Goal: Task Accomplishment & Management: Manage account settings

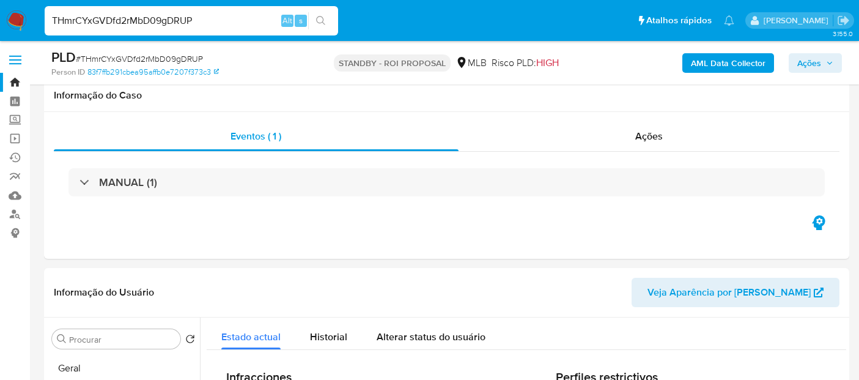
select select "10"
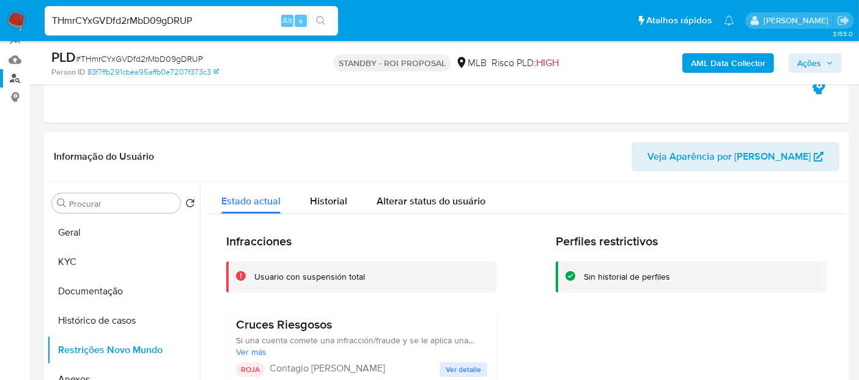
scroll to position [339, 0]
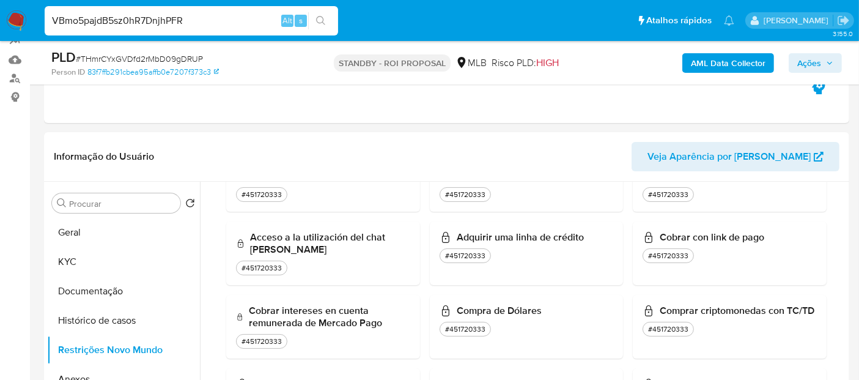
type input "VBmo5pajdB5sz0hR7DnjhPFR"
click at [323, 17] on icon "search-icon" at bounding box center [321, 21] width 10 height 10
click at [15, 24] on img at bounding box center [16, 20] width 21 height 21
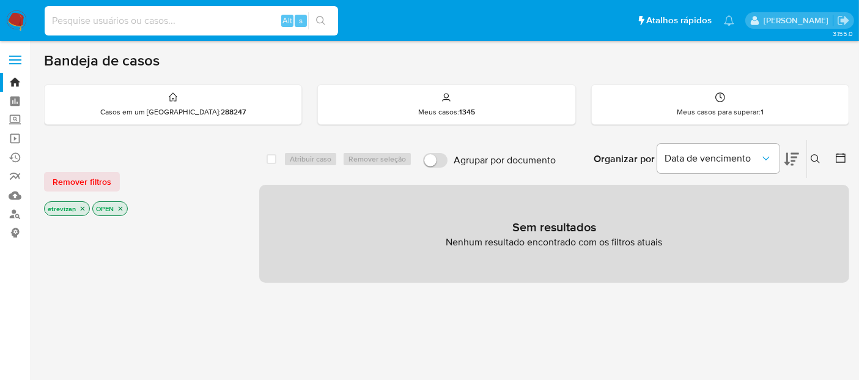
click at [88, 23] on input at bounding box center [192, 21] width 294 height 16
paste input "VBmo5pajdB5sz0hR7DnjhPFR"
type input "VBmo5pajdB5sz0hR7DnjhPFR"
click at [319, 20] on icon "search-icon" at bounding box center [321, 21] width 10 height 10
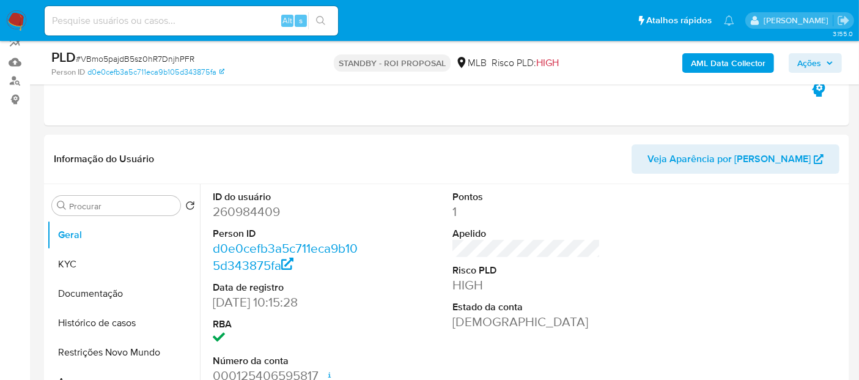
scroll to position [136, 0]
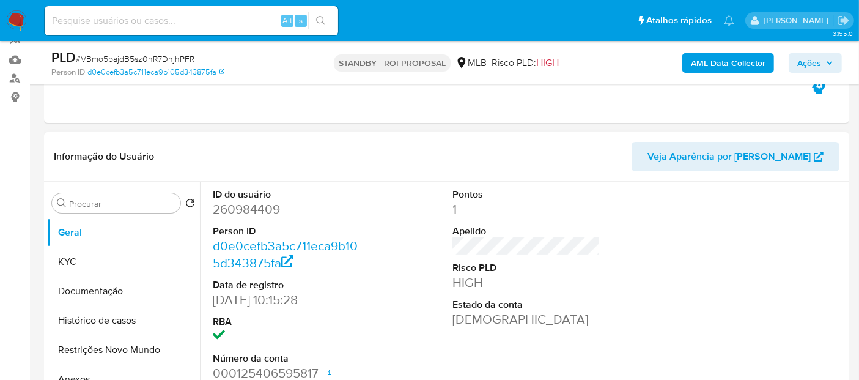
select select "10"
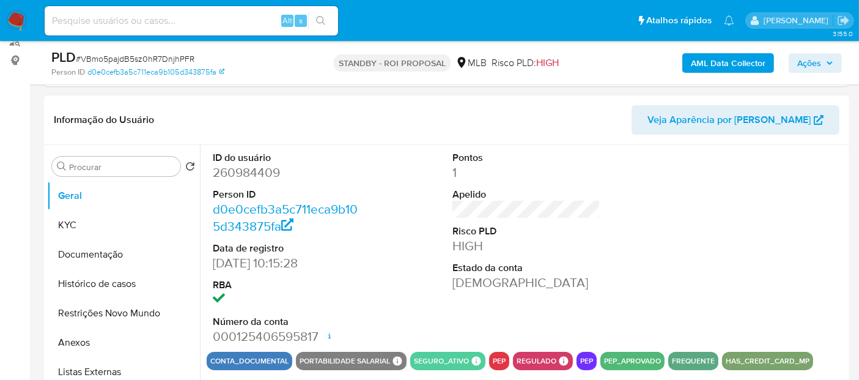
scroll to position [272, 0]
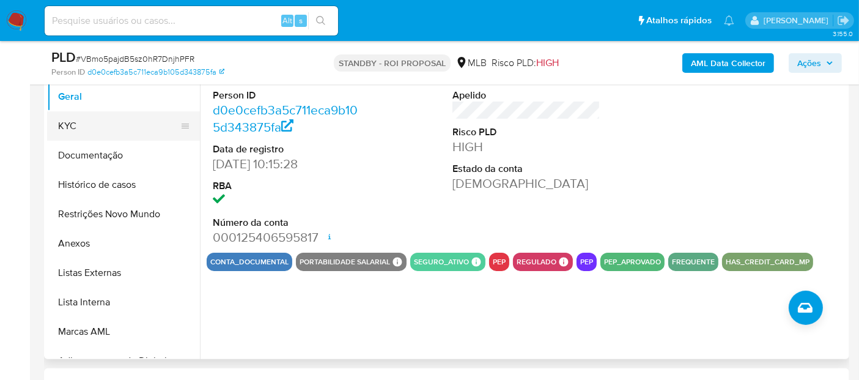
drag, startPoint x: 89, startPoint y: 127, endPoint x: 160, endPoint y: 127, distance: 70.9
click at [88, 127] on button "KYC" at bounding box center [118, 125] width 143 height 29
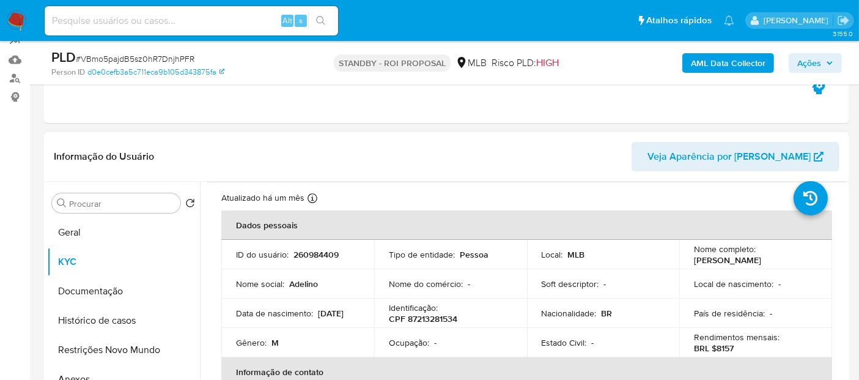
scroll to position [68, 0]
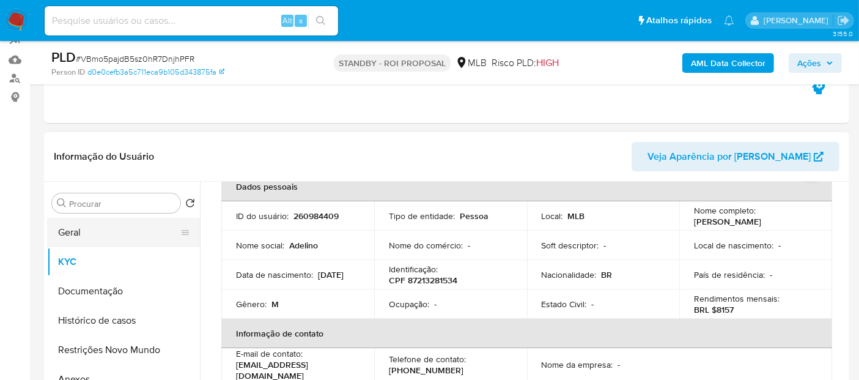
click at [88, 231] on button "Geral" at bounding box center [118, 232] width 143 height 29
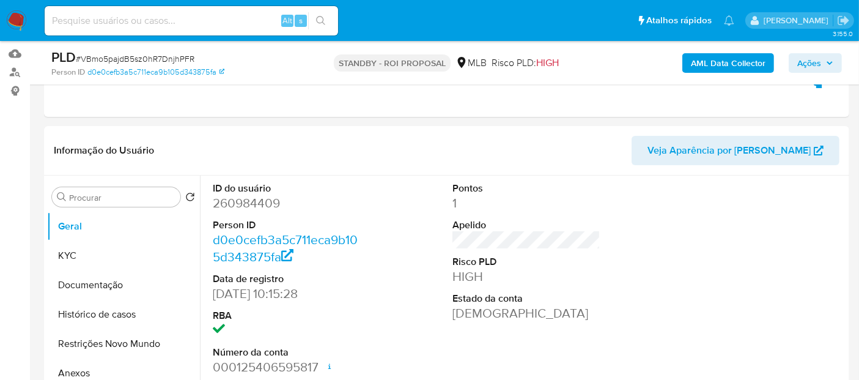
scroll to position [188, 0]
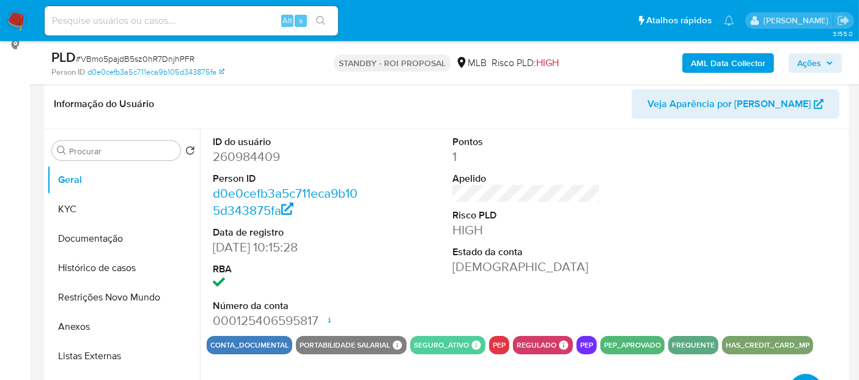
click at [172, 18] on input at bounding box center [192, 21] width 294 height 16
paste input "8qxqkQn022Y13cBrl60QqhXT"
type input "8qxqkQn022Y13cBrl60QqhXT"
click at [325, 19] on icon "search-icon" at bounding box center [321, 21] width 10 height 10
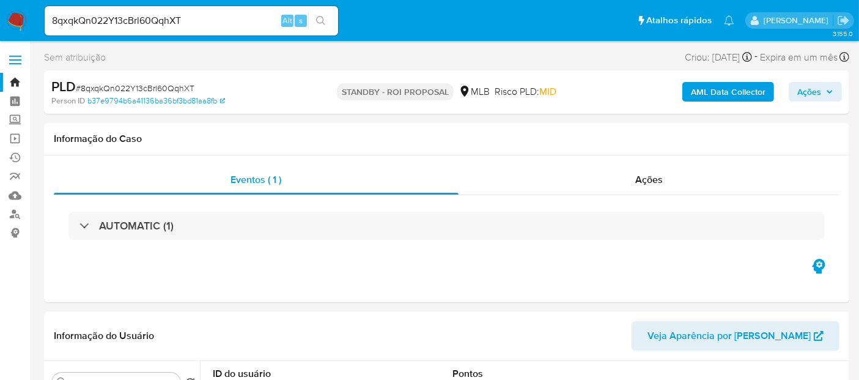
select select "10"
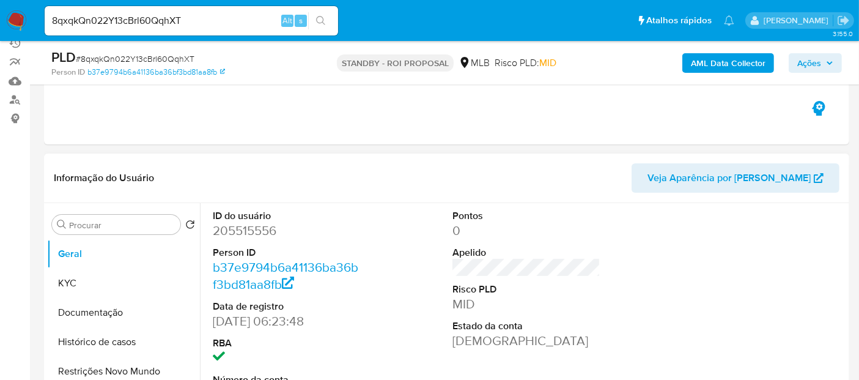
scroll to position [136, 0]
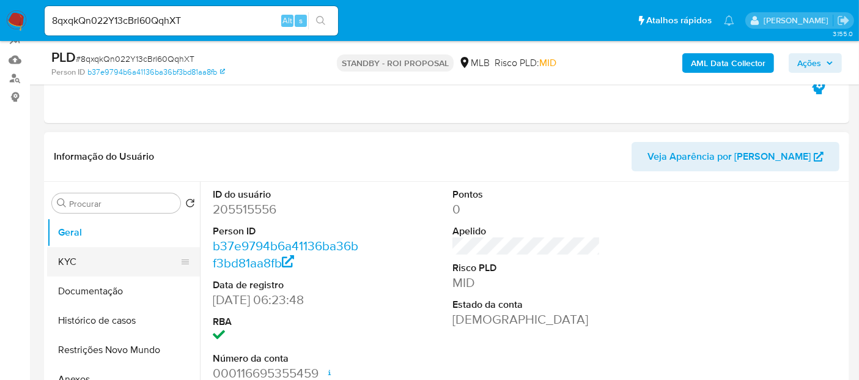
click at [75, 262] on button "KYC" at bounding box center [118, 261] width 143 height 29
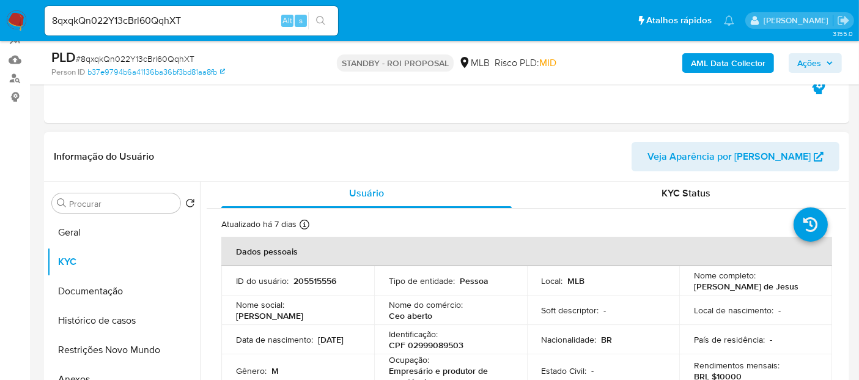
scroll to position [0, 0]
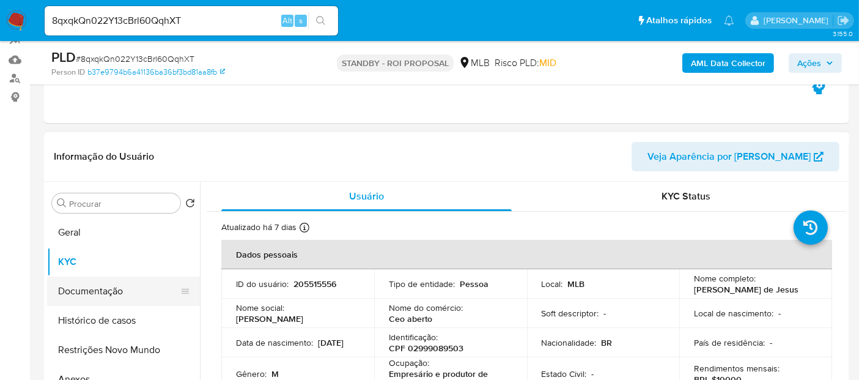
click at [94, 287] on button "Documentação" at bounding box center [118, 290] width 143 height 29
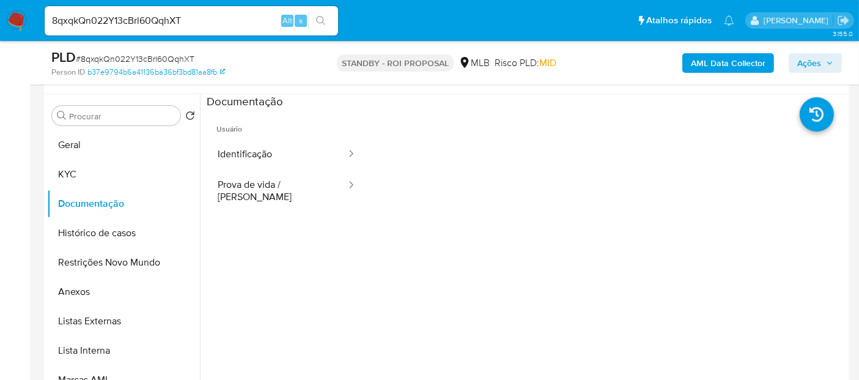
scroll to position [171, 0]
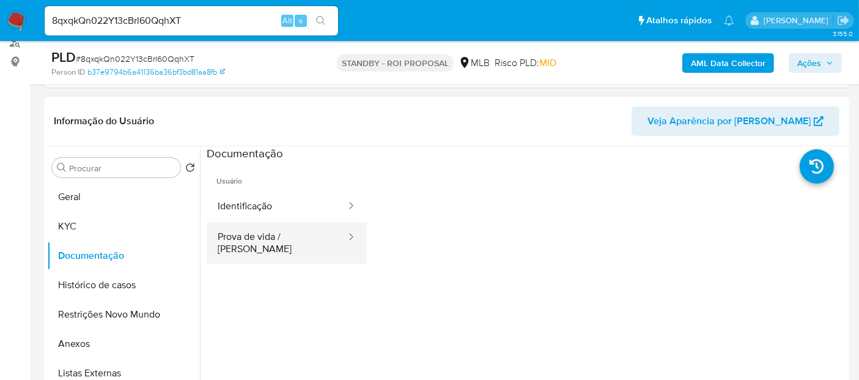
drag, startPoint x: 253, startPoint y: 212, endPoint x: 325, endPoint y: 225, distance: 73.9
click at [253, 212] on button "Identificação" at bounding box center [277, 206] width 141 height 31
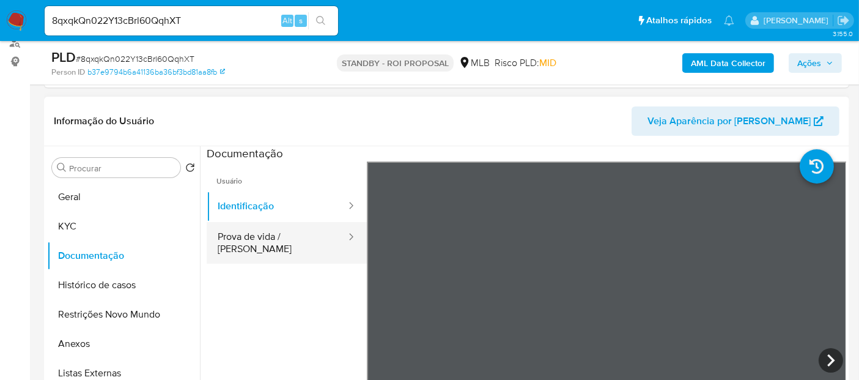
drag, startPoint x: 264, startPoint y: 233, endPoint x: 353, endPoint y: 245, distance: 90.1
click at [268, 235] on button "Prova de vida / [PERSON_NAME]" at bounding box center [277, 243] width 141 height 42
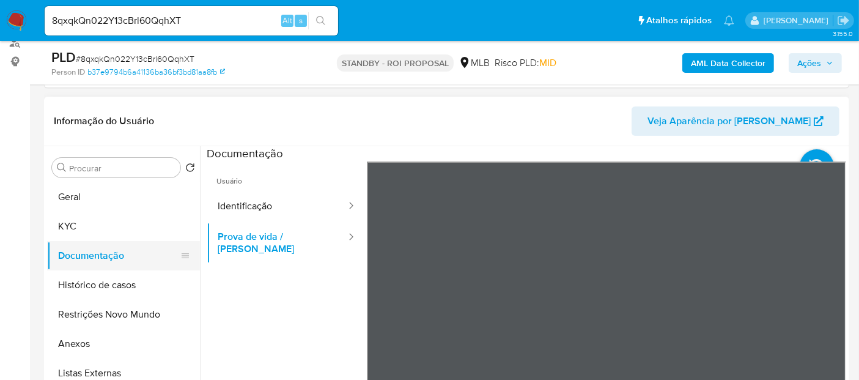
drag, startPoint x: 64, startPoint y: 224, endPoint x: 160, endPoint y: 245, distance: 97.6
click at [65, 225] on button "KYC" at bounding box center [123, 226] width 153 height 29
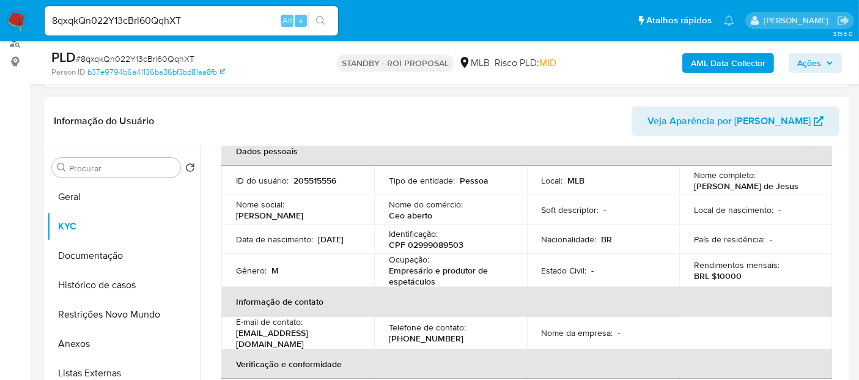
scroll to position [136, 0]
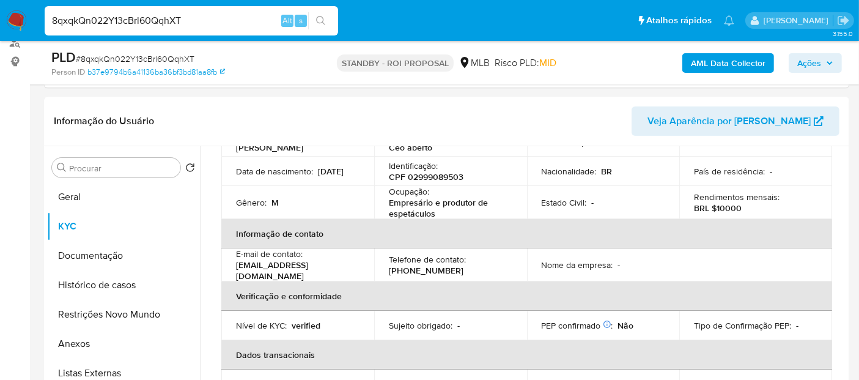
drag, startPoint x: 239, startPoint y: 17, endPoint x: 0, endPoint y: -1, distance: 239.8
click at [0, 0] on nav "Pausado Ver notificaciones 8qxqkQn022Y13cBrl60QqhXT Alt s Atalhos rápidos Presi…" at bounding box center [429, 20] width 859 height 41
paste input "qx2MlyFvKUOIz7chxbc48cH2"
type input "qx2MlyFvKUOIz7chxbc48cH2"
click at [320, 18] on icon "search-icon" at bounding box center [321, 21] width 10 height 10
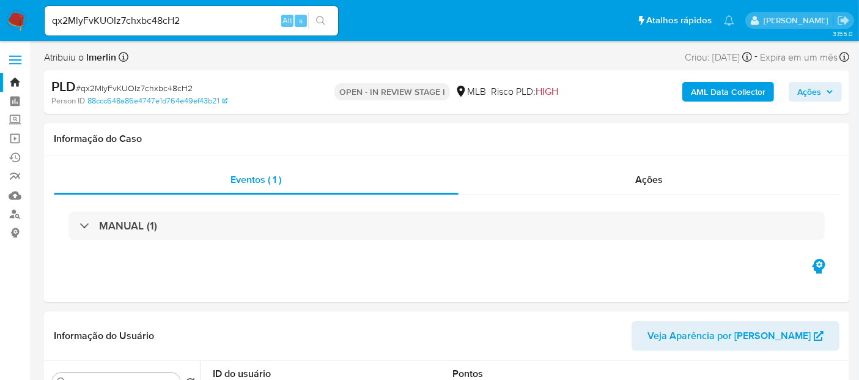
select select "10"
click at [646, 179] on span "Ações" at bounding box center [649, 179] width 28 height 14
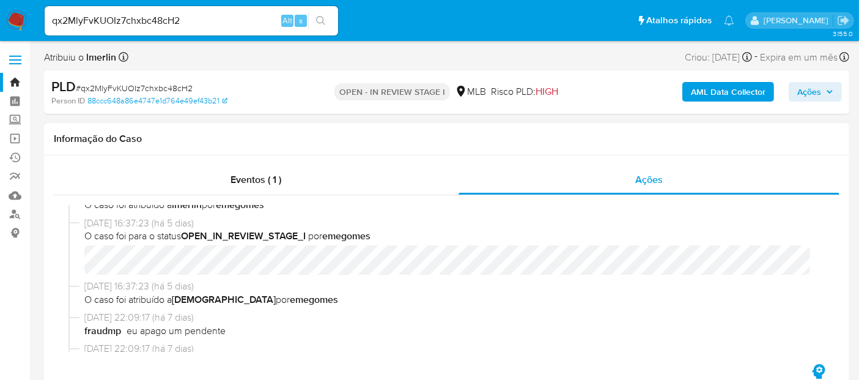
scroll to position [64, 0]
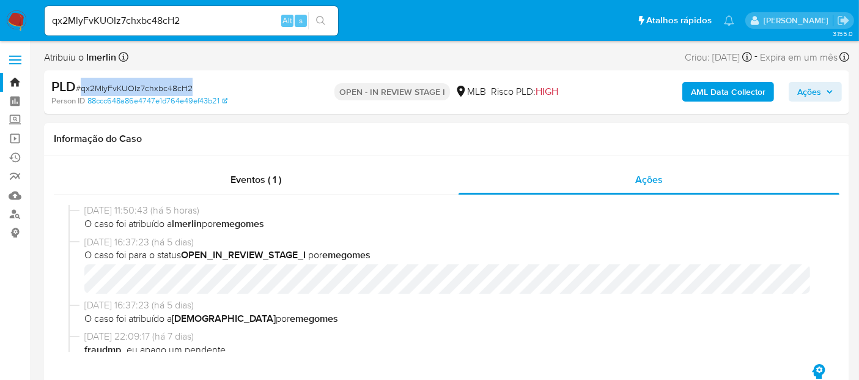
drag, startPoint x: 82, startPoint y: 87, endPoint x: 190, endPoint y: 88, distance: 107.6
click at [190, 88] on span "# qx2MlyFvKUOIz7chxbc48cH2" at bounding box center [134, 88] width 117 height 12
copy span "qx2MlyFvKUOIz7chxbc48cH2"
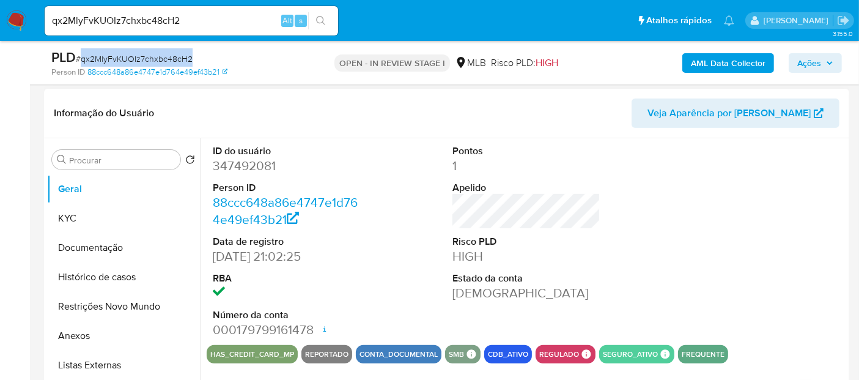
scroll to position [339, 0]
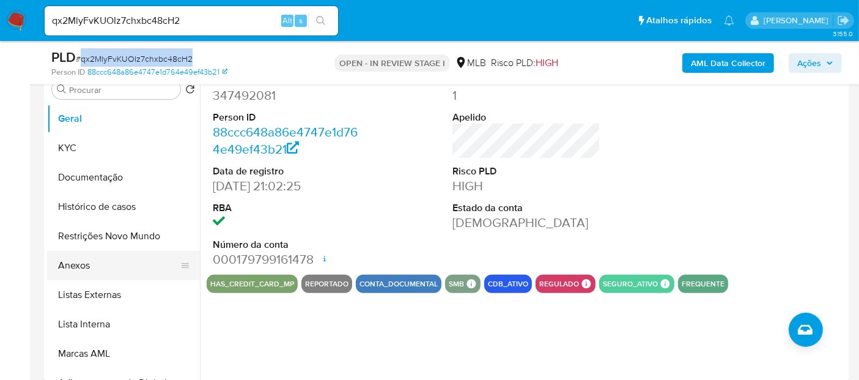
click at [73, 256] on button "Anexos" at bounding box center [118, 265] width 143 height 29
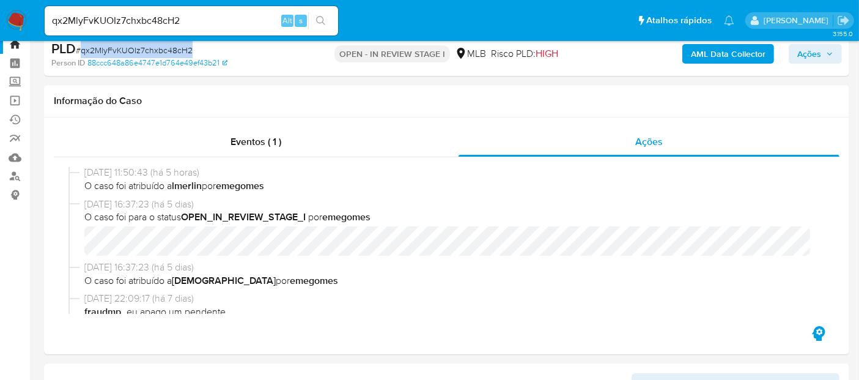
scroll to position [0, 0]
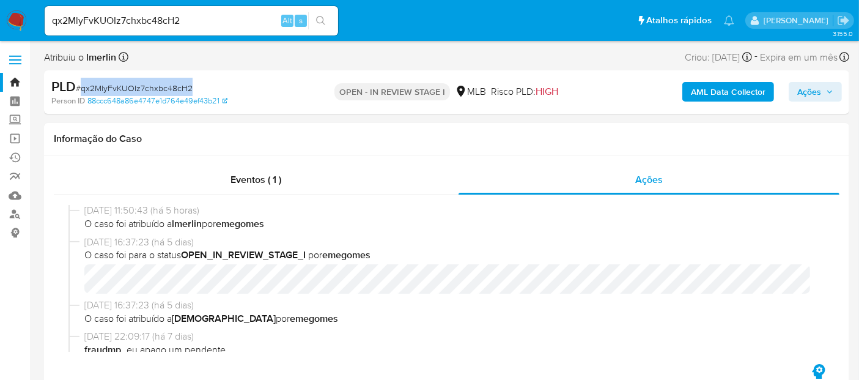
click at [15, 15] on img at bounding box center [16, 20] width 21 height 21
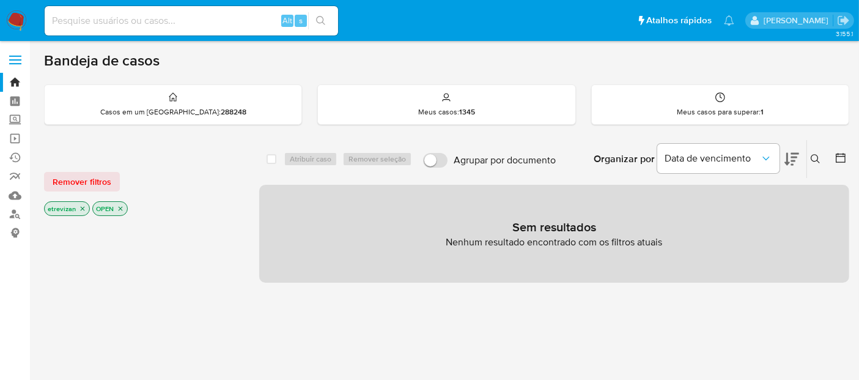
click at [80, 205] on icon "close-filter" at bounding box center [82, 208] width 7 height 7
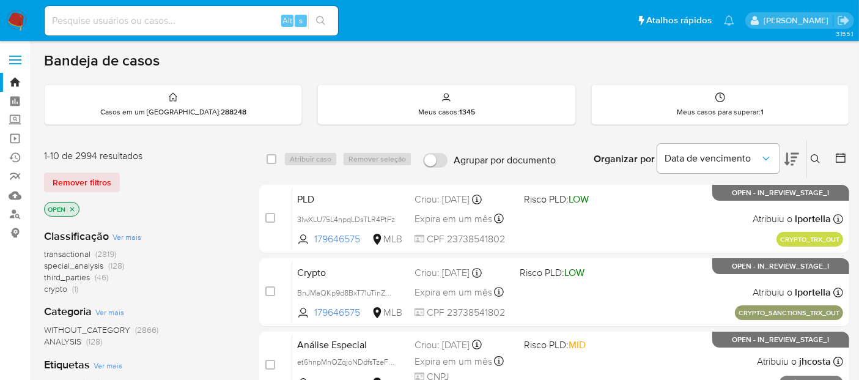
click at [815, 154] on icon at bounding box center [816, 159] width 10 height 10
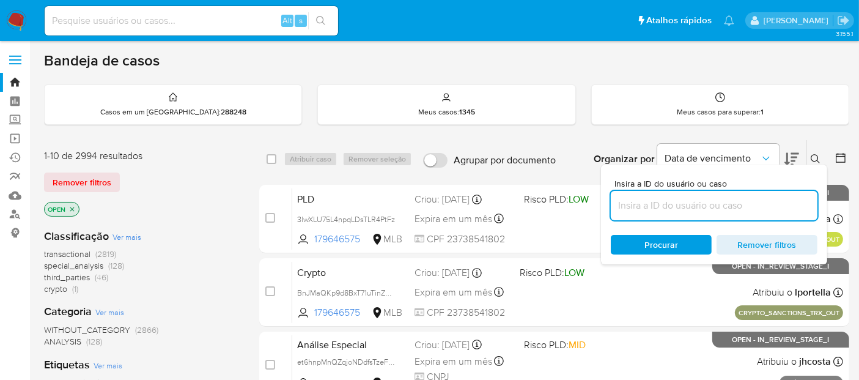
click at [653, 209] on input at bounding box center [714, 206] width 207 height 16
type input "qx2MlyFvKUOIz7chxbc48cH2"
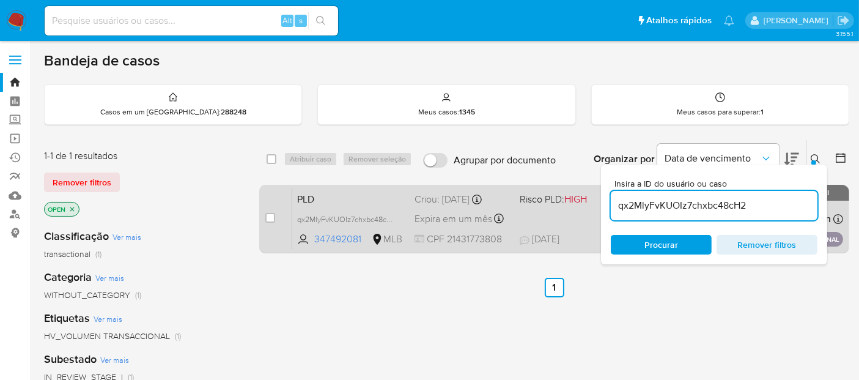
drag, startPoint x: 270, startPoint y: 217, endPoint x: 315, endPoint y: 200, distance: 47.8
click at [272, 216] on input "checkbox" at bounding box center [270, 218] width 10 height 10
checkbox input "true"
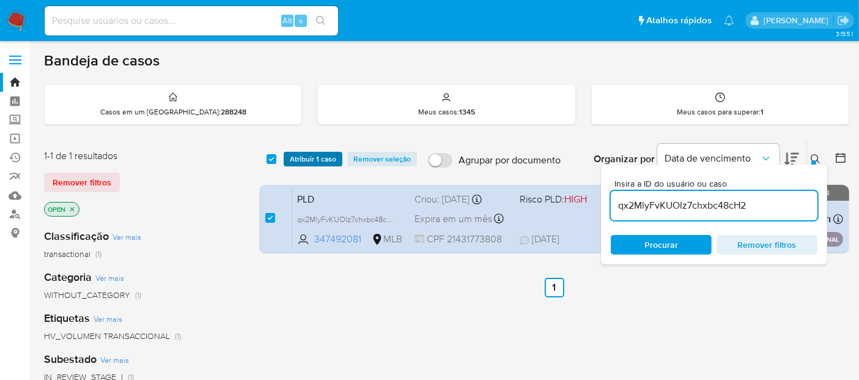
click at [312, 158] on span "Atribuir 1 caso" at bounding box center [313, 159] width 46 height 12
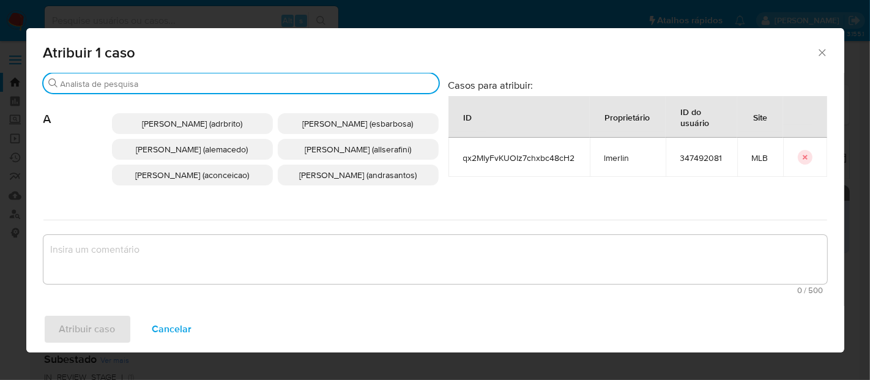
click at [160, 85] on input "Procurar" at bounding box center [247, 83] width 373 height 11
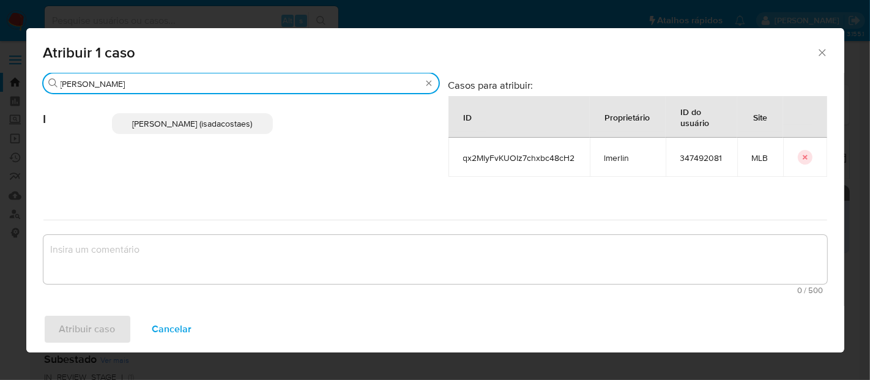
type input "igor"
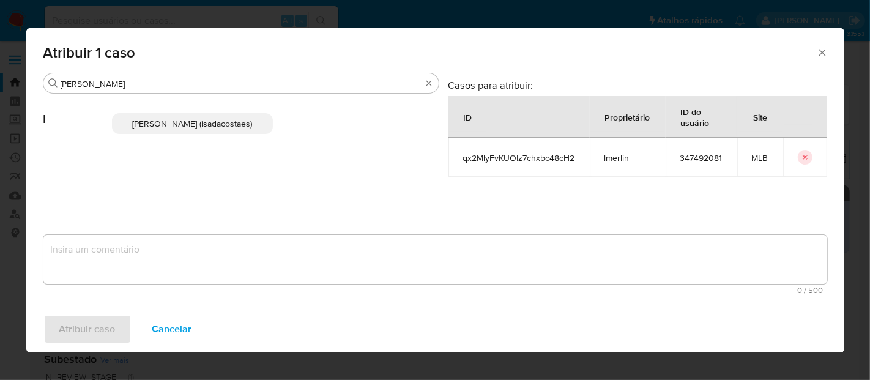
click at [194, 122] on span "[PERSON_NAME] (isadacostaes)" at bounding box center [192, 123] width 120 height 12
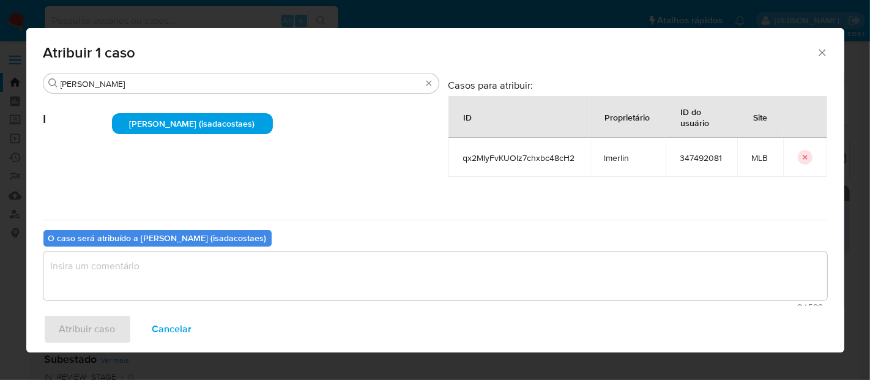
click at [80, 264] on textarea "assign-modal" at bounding box center [434, 275] width 783 height 49
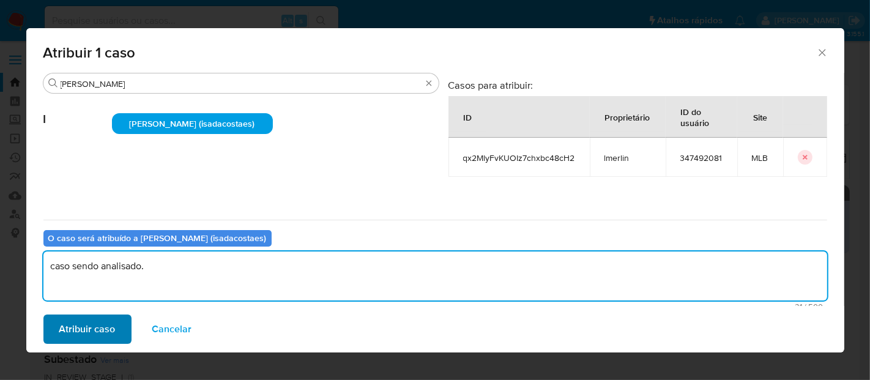
type textarea "caso sendo analisado."
click at [95, 324] on span "Atribuir caso" at bounding box center [87, 329] width 56 height 27
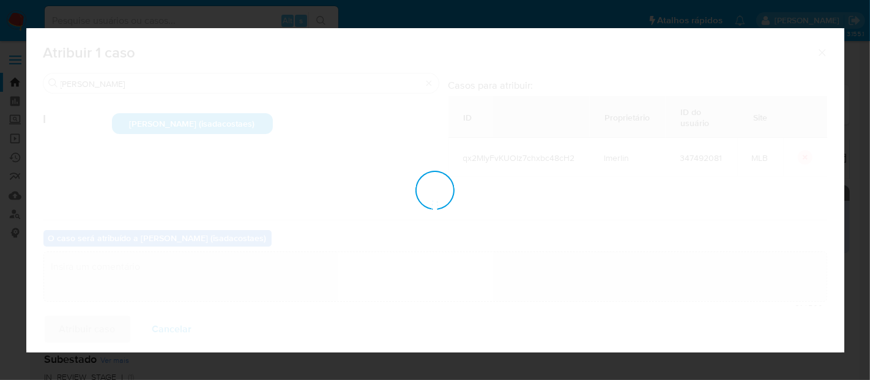
checkbox input "false"
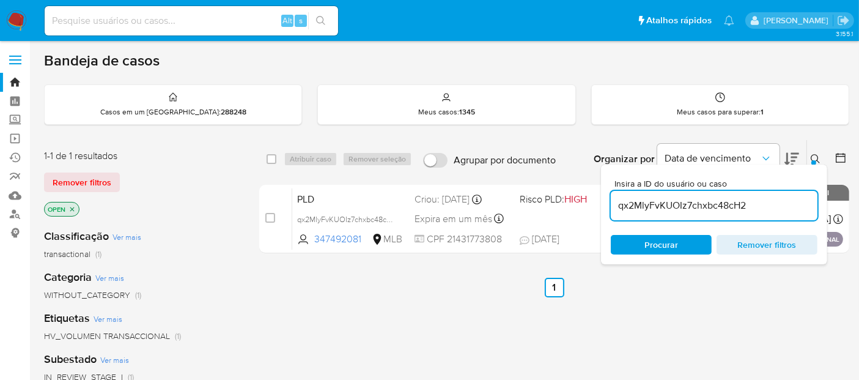
click at [59, 17] on input at bounding box center [192, 21] width 294 height 16
paste input "H5T4Gzchydz5ounF0VVWj2JS"
type input "H5T4Gzchydz5ounF0VVWj2JS"
click at [319, 17] on icon "search-icon" at bounding box center [321, 21] width 10 height 10
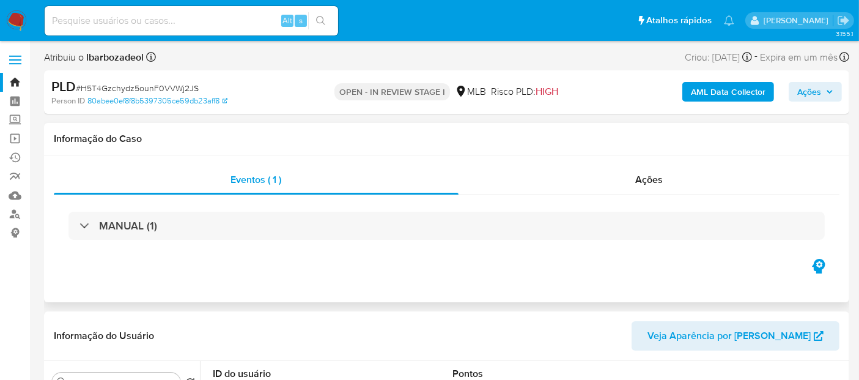
select select "10"
click at [655, 176] on span "Ações" at bounding box center [649, 179] width 28 height 14
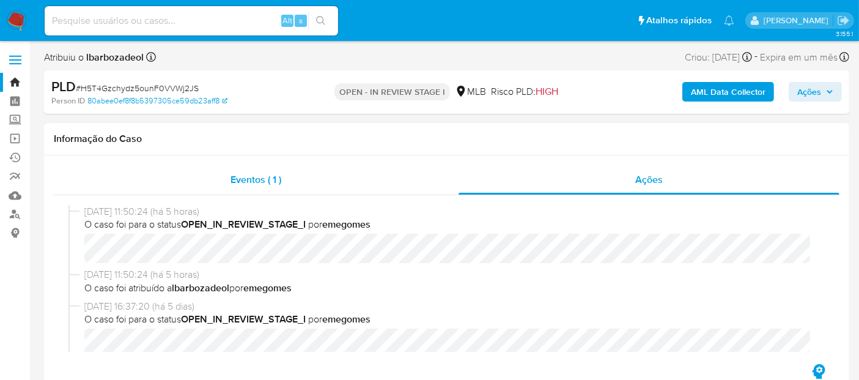
click at [248, 176] on span "Eventos ( 1 )" at bounding box center [256, 179] width 51 height 14
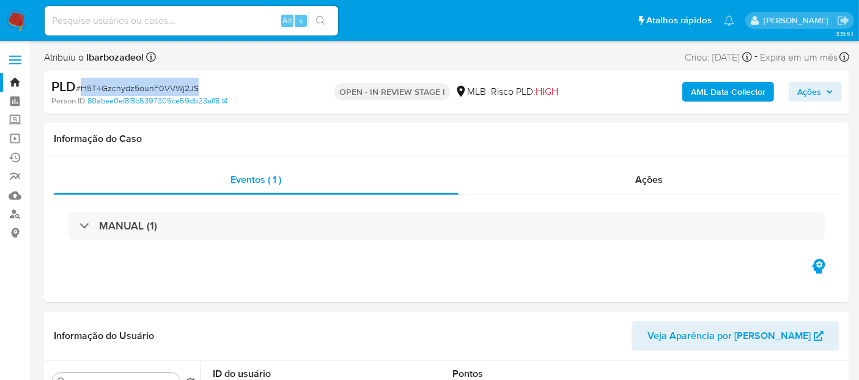
drag, startPoint x: 81, startPoint y: 85, endPoint x: 195, endPoint y: 84, distance: 113.7
click at [195, 84] on span "# H5T4Gzchydz5ounF0VVWj2JS" at bounding box center [137, 88] width 123 height 12
copy span "H5T4Gzchydz5ounF0VVWj2JS"
click at [18, 14] on img at bounding box center [16, 20] width 21 height 21
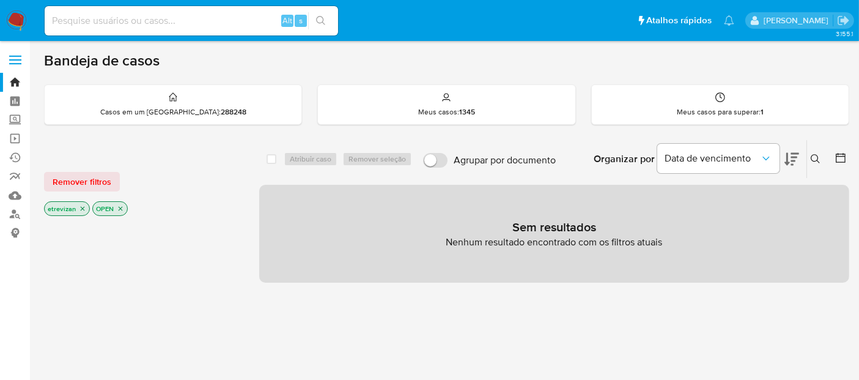
click at [81, 209] on icon "close-filter" at bounding box center [83, 209] width 4 height 4
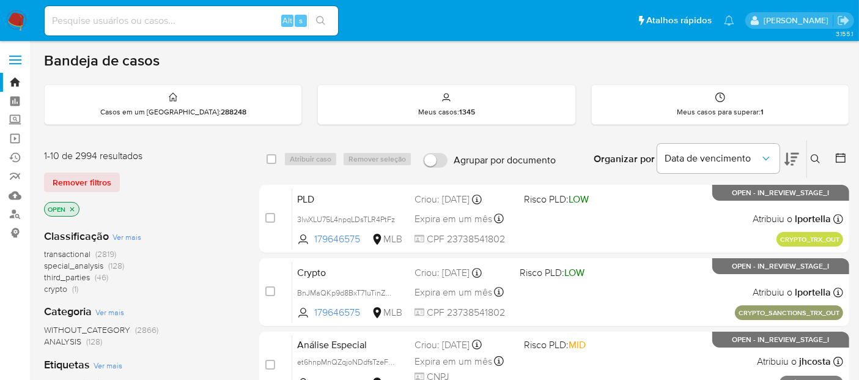
click at [19, 20] on img at bounding box center [16, 20] width 21 height 21
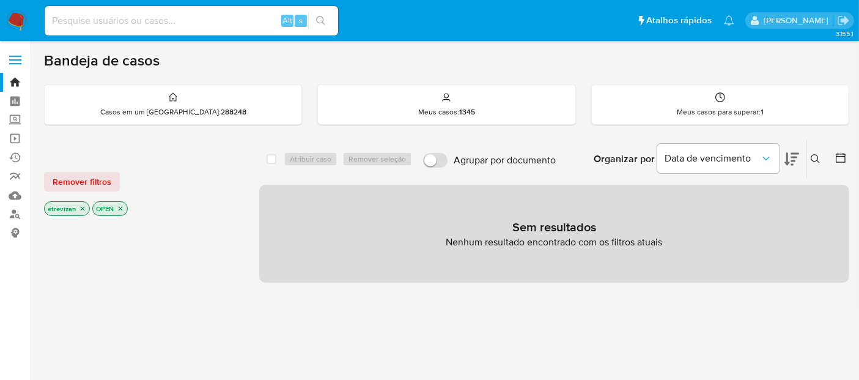
click at [81, 205] on icon "close-filter" at bounding box center [82, 208] width 7 height 7
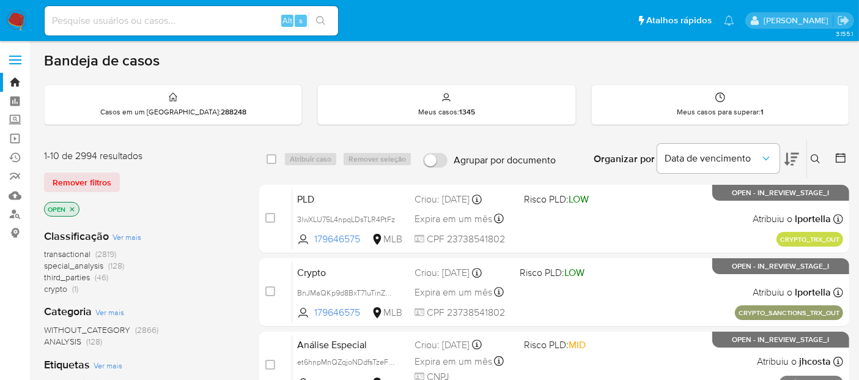
click at [816, 159] on icon at bounding box center [816, 159] width 10 height 10
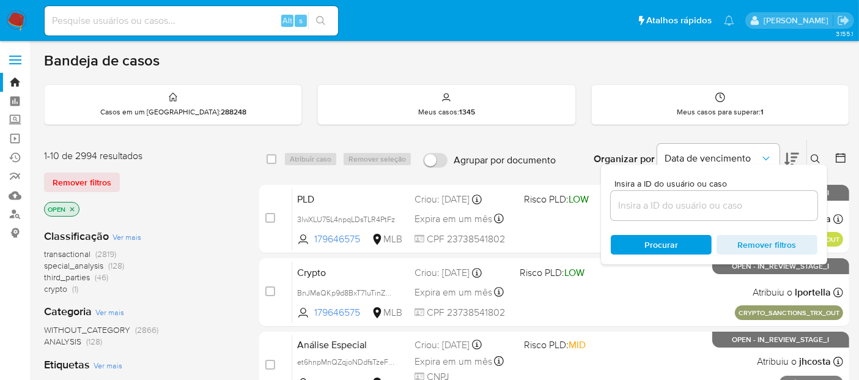
click at [641, 198] on input at bounding box center [714, 206] width 207 height 16
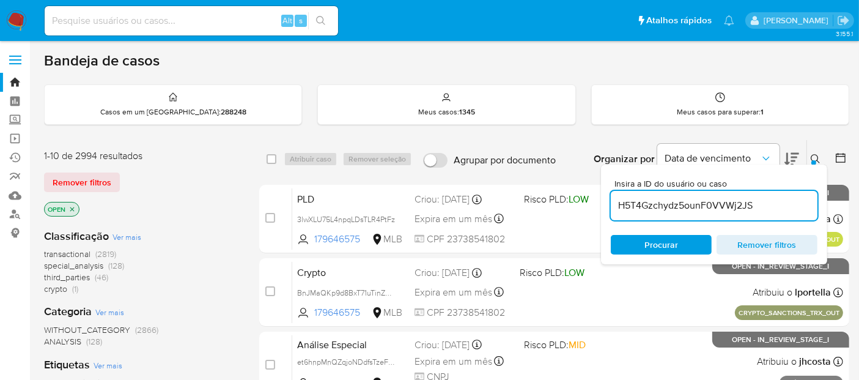
type input "H5T4Gzchydz5ounF0VVWj2JS"
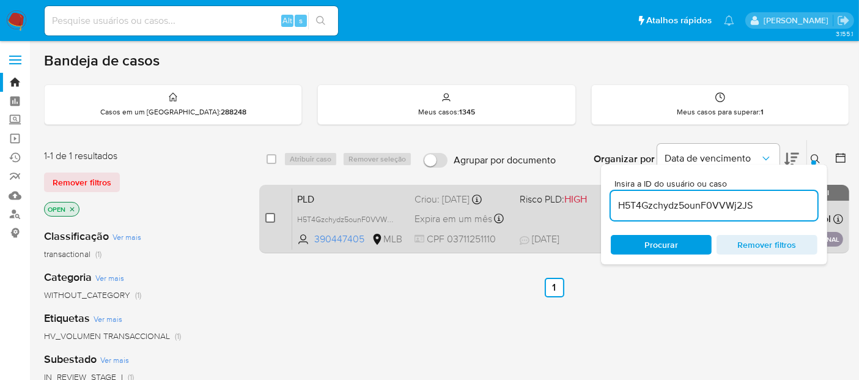
click at [268, 215] on input "checkbox" at bounding box center [270, 218] width 10 height 10
checkbox input "true"
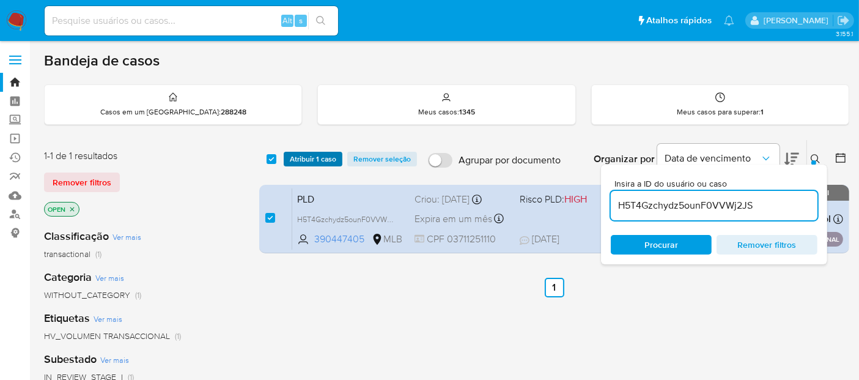
click at [311, 157] on span "Atribuir 1 caso" at bounding box center [313, 159] width 46 height 12
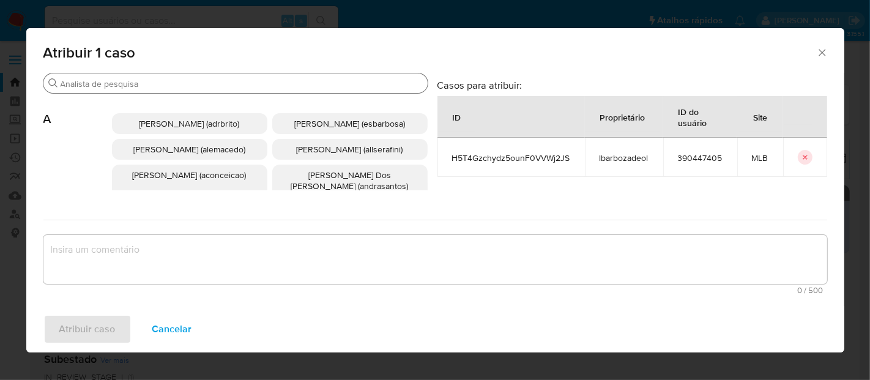
click at [154, 87] on input "Procurar" at bounding box center [242, 83] width 362 height 11
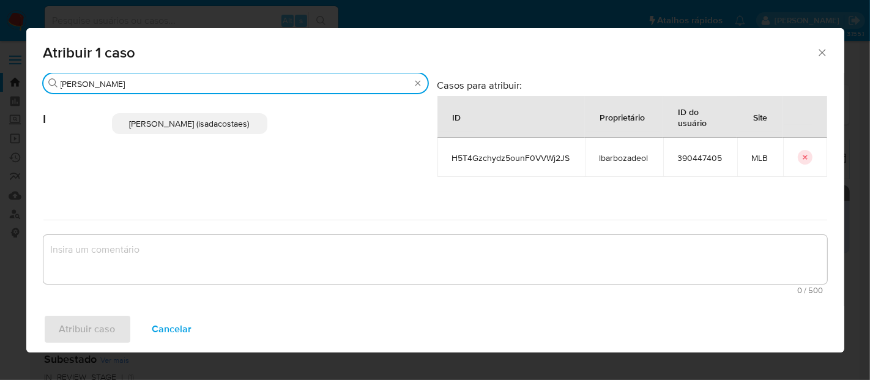
type input "[PERSON_NAME]"
click at [185, 120] on span "[PERSON_NAME] (isadacostaes)" at bounding box center [190, 123] width 120 height 12
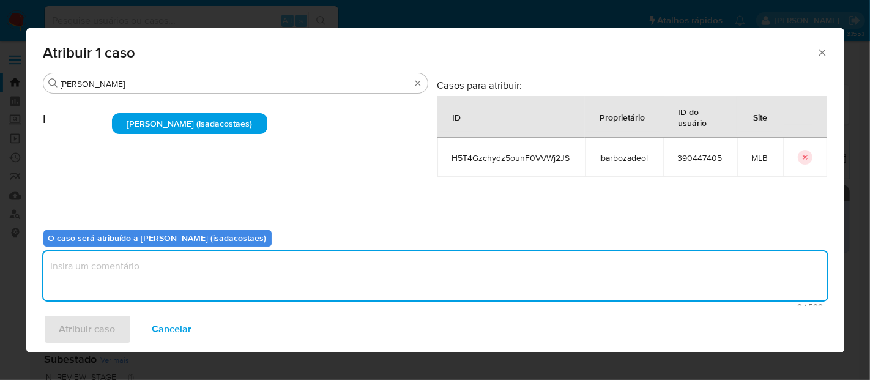
click at [97, 273] on textarea "assign-modal" at bounding box center [434, 275] width 783 height 49
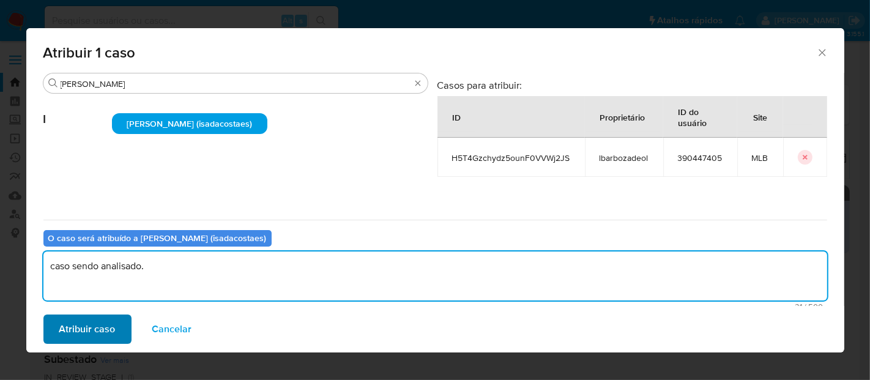
type textarea "caso sendo analisado."
click at [102, 321] on span "Atribuir caso" at bounding box center [87, 329] width 56 height 27
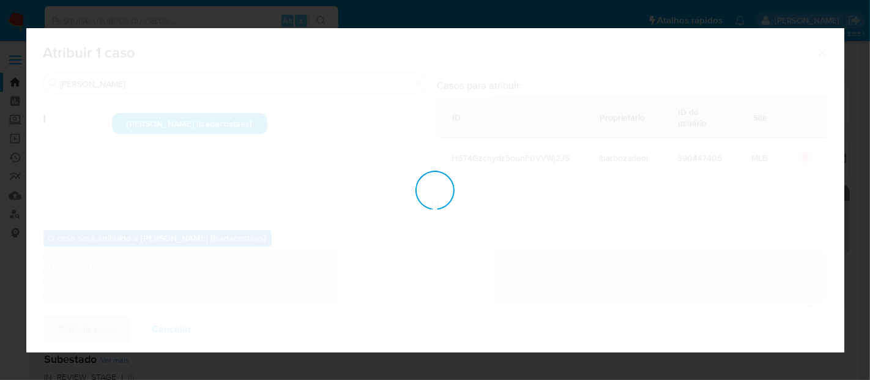
checkbox input "false"
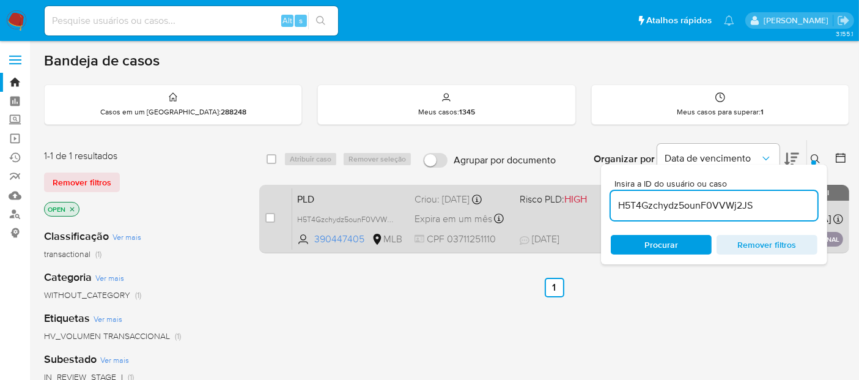
click at [370, 202] on span "PLD" at bounding box center [351, 198] width 108 height 16
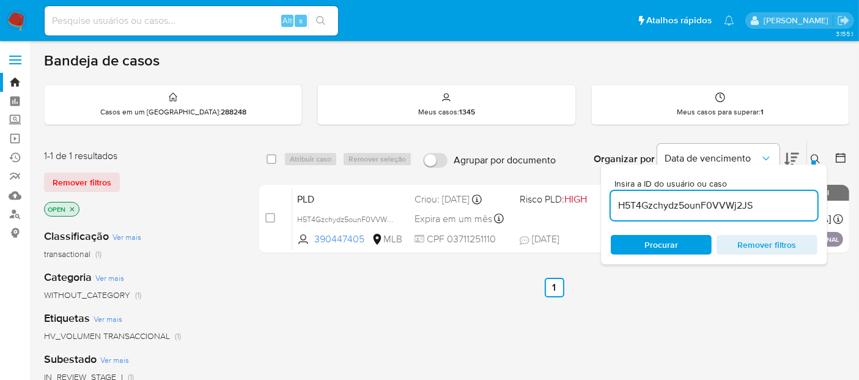
click at [216, 23] on input at bounding box center [192, 21] width 294 height 16
paste input "SVMHxi4fSQJOCfKvc6bDPJMX"
type input "SVMHxi4fSQJOCfKvc6bDPJMX"
click at [320, 15] on button "search-icon" at bounding box center [320, 20] width 25 height 17
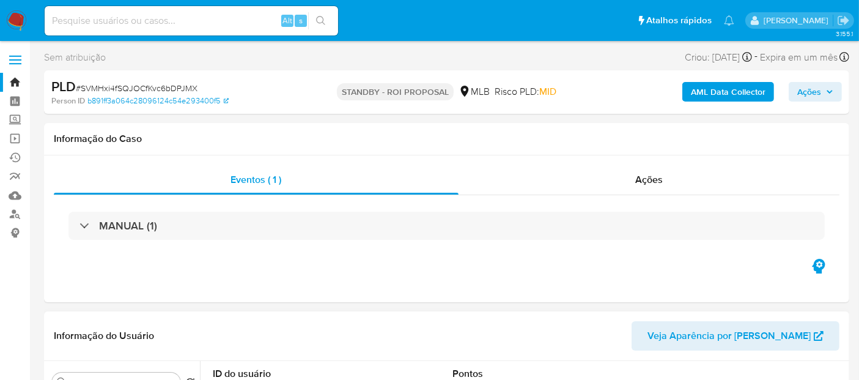
select select "10"
click at [153, 20] on input at bounding box center [192, 21] width 294 height 16
paste input "SVMHxi4fSQJOCfKvc6bDPJMX"
click at [320, 21] on icon "search-icon" at bounding box center [321, 21] width 10 height 10
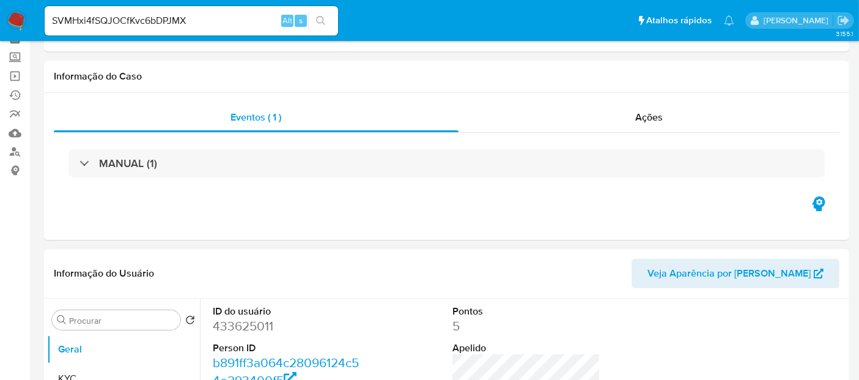
scroll to position [204, 0]
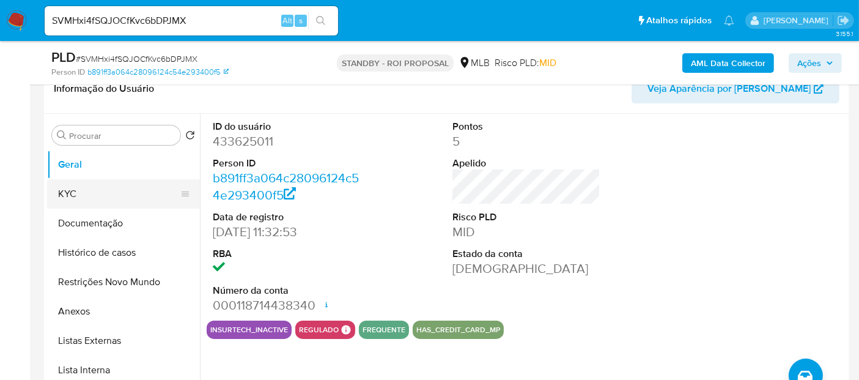
drag, startPoint x: 82, startPoint y: 186, endPoint x: 182, endPoint y: 185, distance: 100.3
click at [82, 186] on button "KYC" at bounding box center [118, 193] width 143 height 29
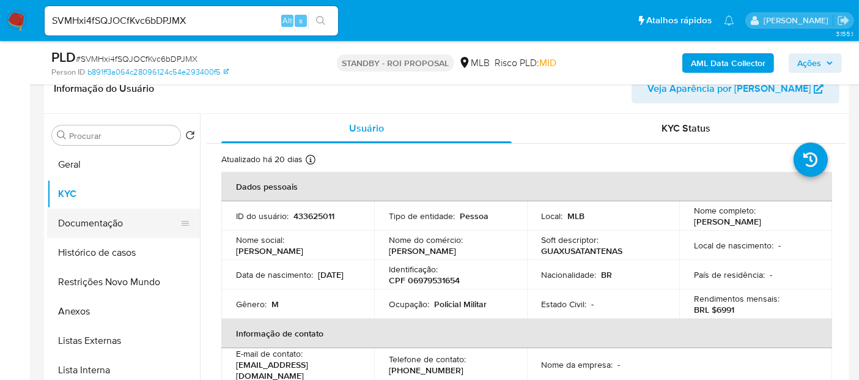
click at [136, 220] on button "Documentação" at bounding box center [118, 223] width 143 height 29
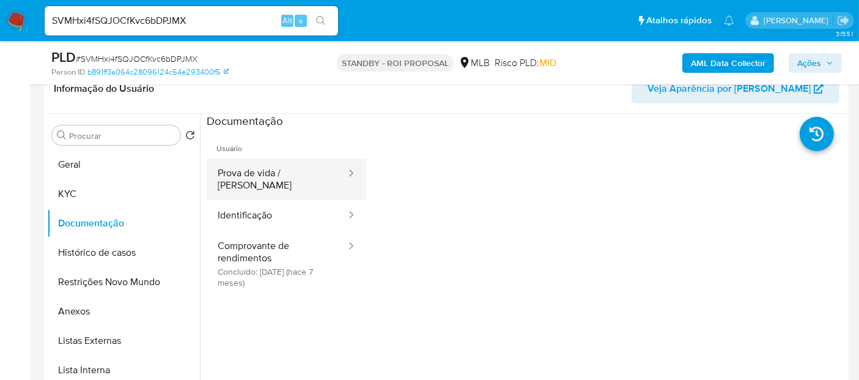
drag, startPoint x: 279, startPoint y: 171, endPoint x: 347, endPoint y: 178, distance: 68.8
click at [278, 171] on button "Prova de vida / Selfie" at bounding box center [277, 179] width 141 height 42
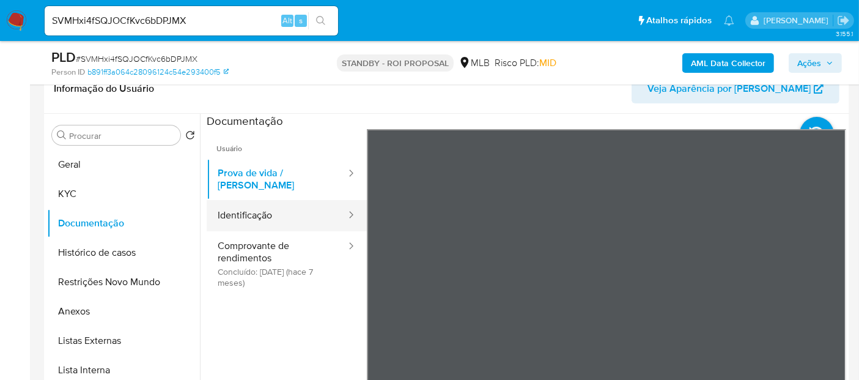
drag, startPoint x: 240, startPoint y: 203, endPoint x: 341, endPoint y: 210, distance: 101.2
click at [240, 203] on button "Identificação" at bounding box center [277, 215] width 141 height 31
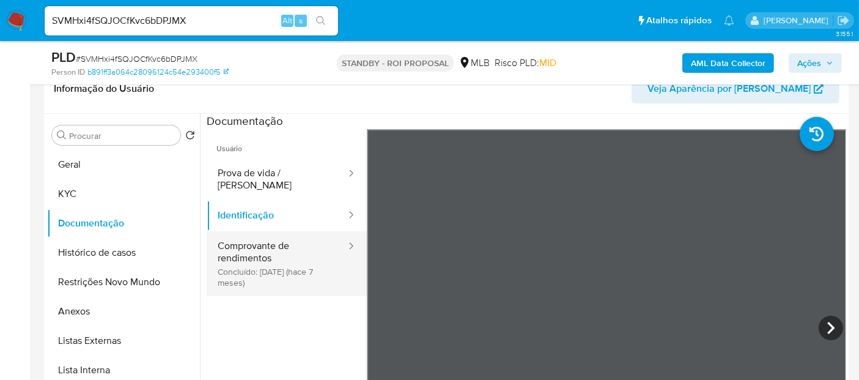
click at [262, 231] on button "Comprovante de rendimentos Concluído: 19/01/2025 (hace 7 meses)" at bounding box center [277, 263] width 141 height 65
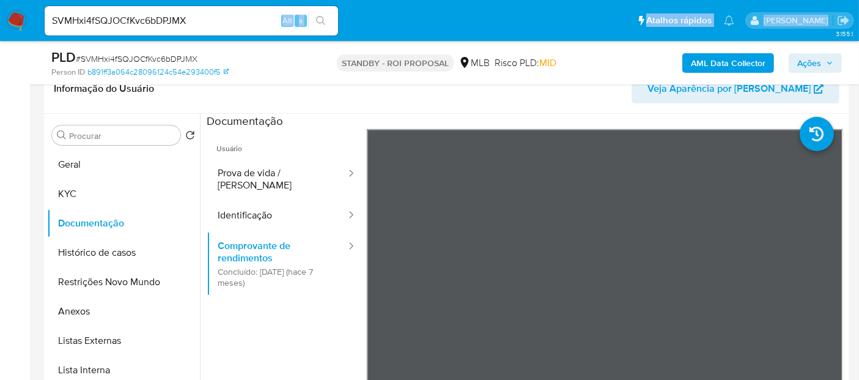
drag, startPoint x: 218, startPoint y: 10, endPoint x: 0, endPoint y: 70, distance: 225.8
drag, startPoint x: 138, startPoint y: 26, endPoint x: 0, endPoint y: 50, distance: 139.6
paste input "mTRij4qnUl2TsgtnXaYj7nKR"
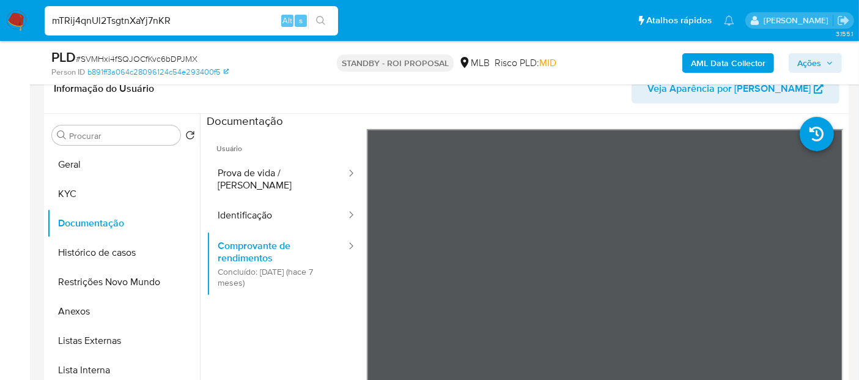
type input "mTRij4qnUl2TsgtnXaYj7nKR"
click at [321, 18] on icon "search-icon" at bounding box center [321, 21] width 10 height 10
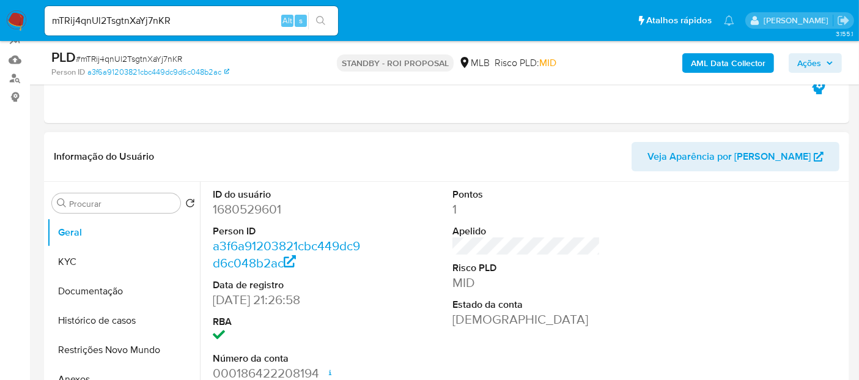
select select "10"
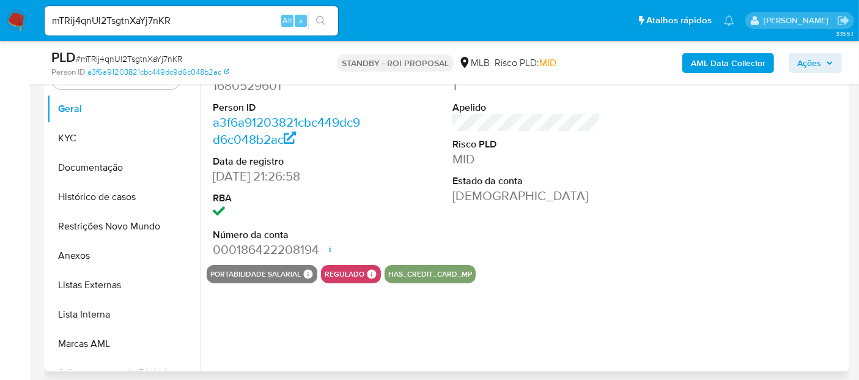
scroll to position [272, 0]
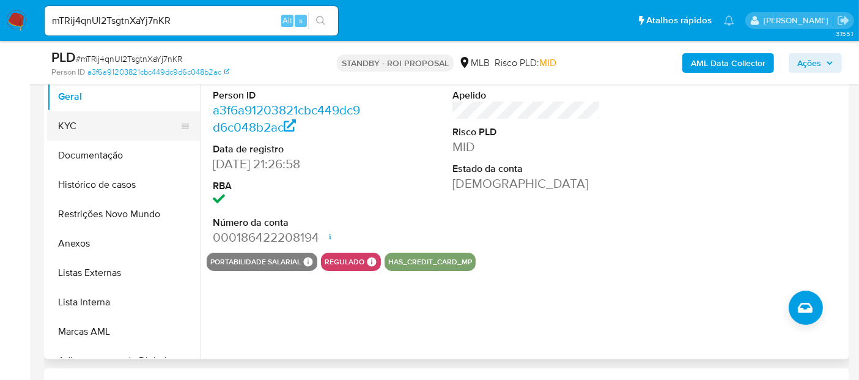
click at [89, 125] on button "KYC" at bounding box center [118, 125] width 143 height 29
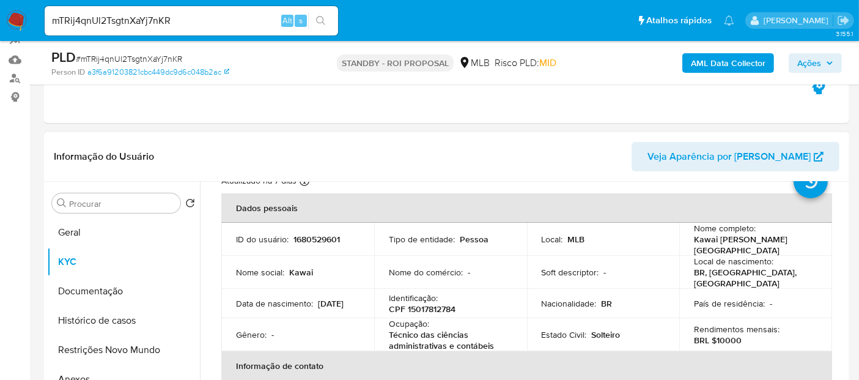
scroll to position [68, 0]
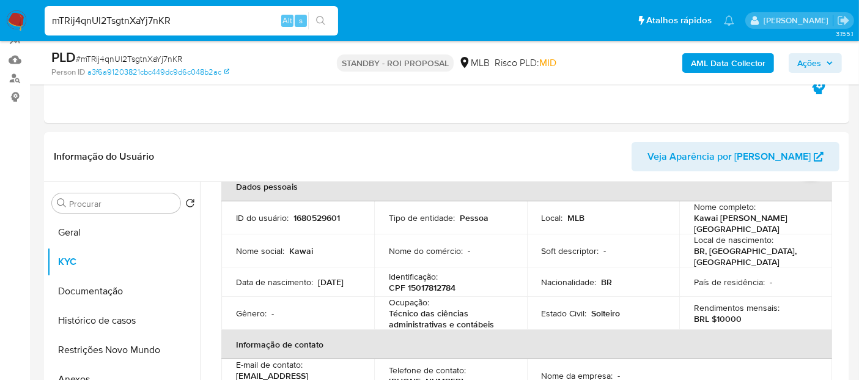
drag, startPoint x: 178, startPoint y: 16, endPoint x: 0, endPoint y: 17, distance: 178.0
click at [0, 17] on nav "Pausado Ver notificaciones mTRij4qnUl2TsgtnXaYj7nKR Alt s Atalhos rápidos Presi…" at bounding box center [429, 20] width 859 height 41
paste input "0pIBHsIGs7E4b9uUNRYrawZg"
type input "0pIBHsIGs7E4b9uUNRYrawZg"
click at [324, 18] on icon "search-icon" at bounding box center [321, 21] width 10 height 10
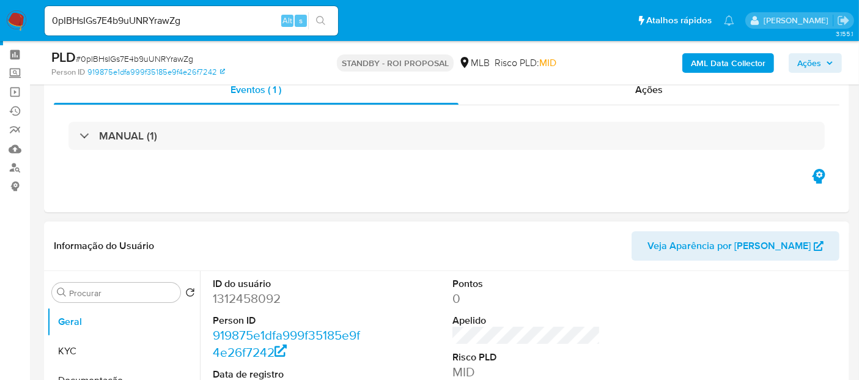
scroll to position [68, 0]
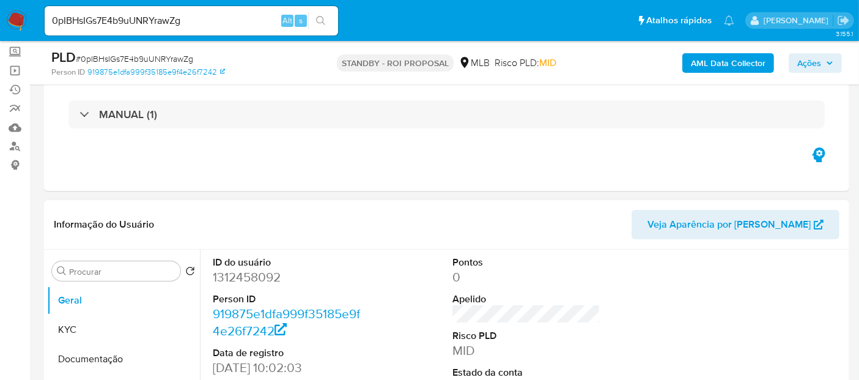
select select "10"
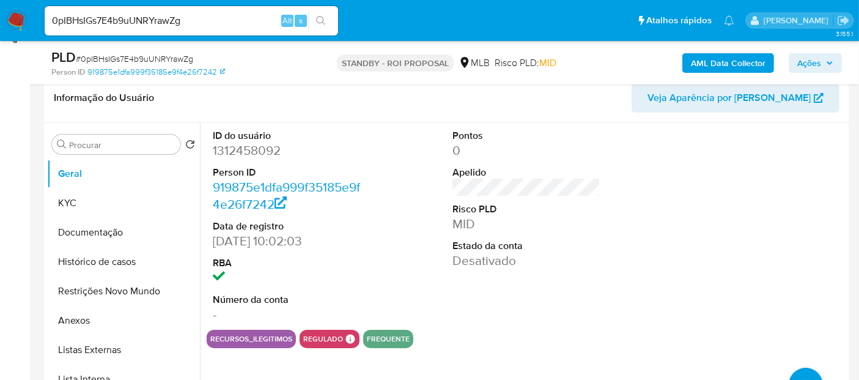
scroll to position [204, 0]
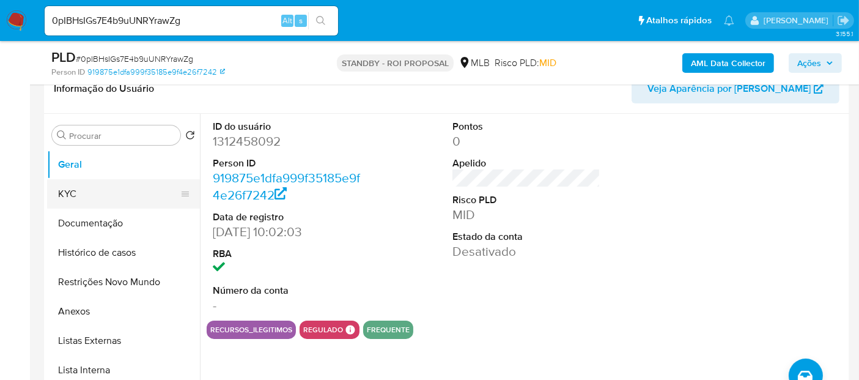
click at [65, 197] on button "KYC" at bounding box center [118, 193] width 143 height 29
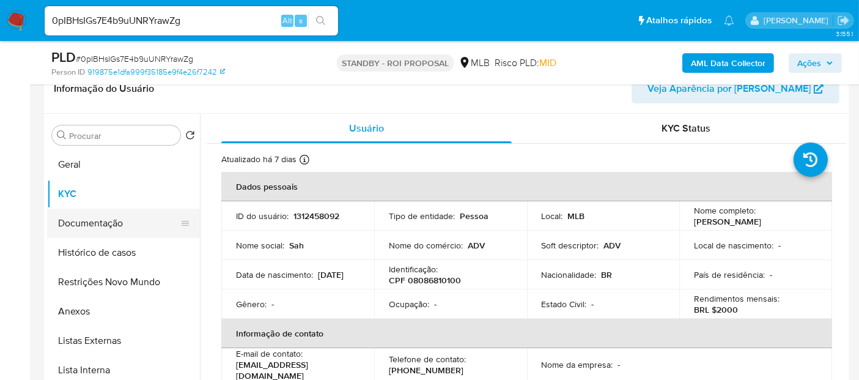
click at [98, 234] on button "Documentação" at bounding box center [118, 223] width 143 height 29
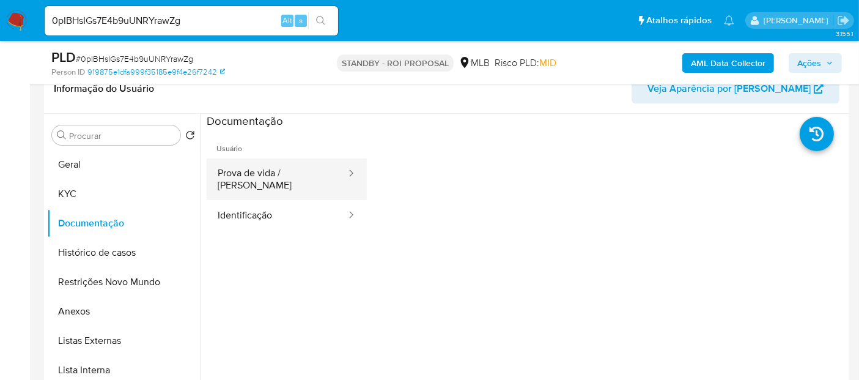
click at [298, 172] on button "Prova de vida / Selfie" at bounding box center [277, 179] width 141 height 42
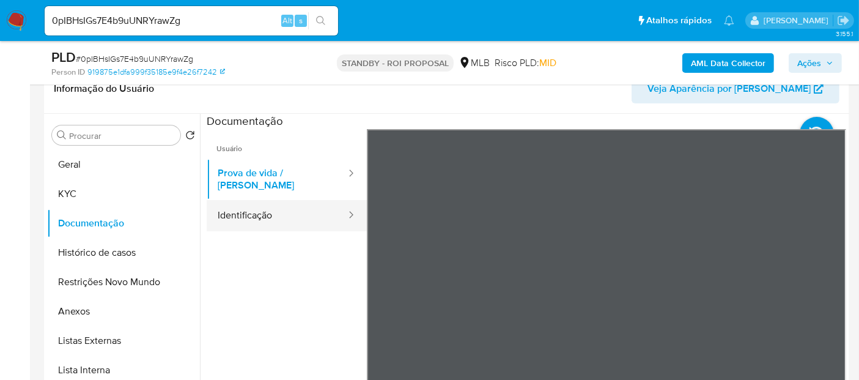
click at [276, 207] on button "Identificação" at bounding box center [277, 215] width 141 height 31
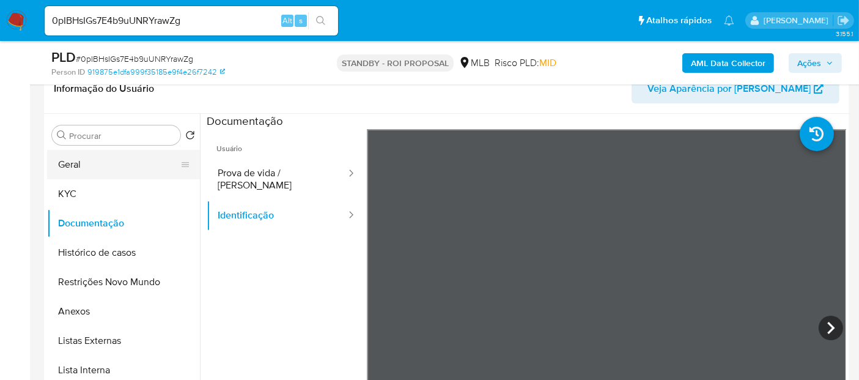
click at [86, 163] on button "Geral" at bounding box center [118, 164] width 143 height 29
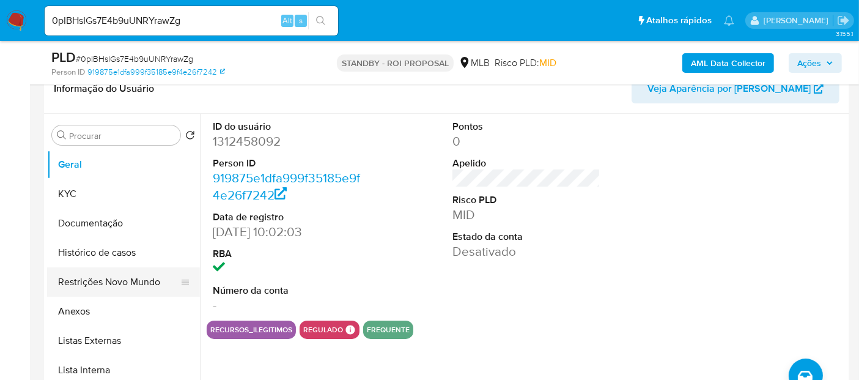
click at [110, 277] on button "Restrições Novo Mundo" at bounding box center [118, 281] width 143 height 29
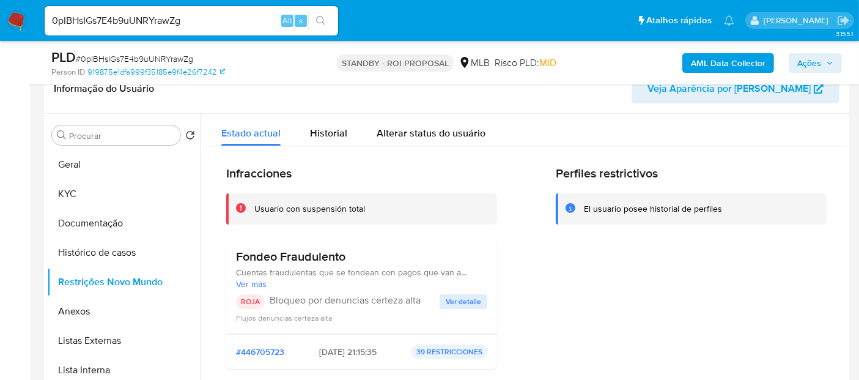
click at [465, 298] on span "Ver detalle" at bounding box center [463, 301] width 35 height 12
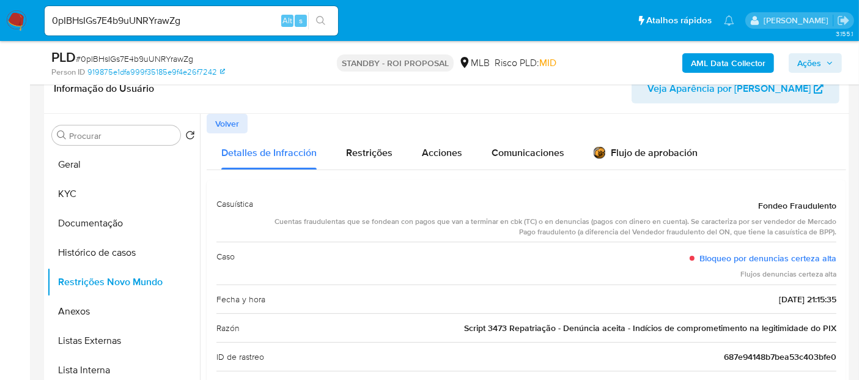
click at [20, 20] on img at bounding box center [16, 20] width 21 height 21
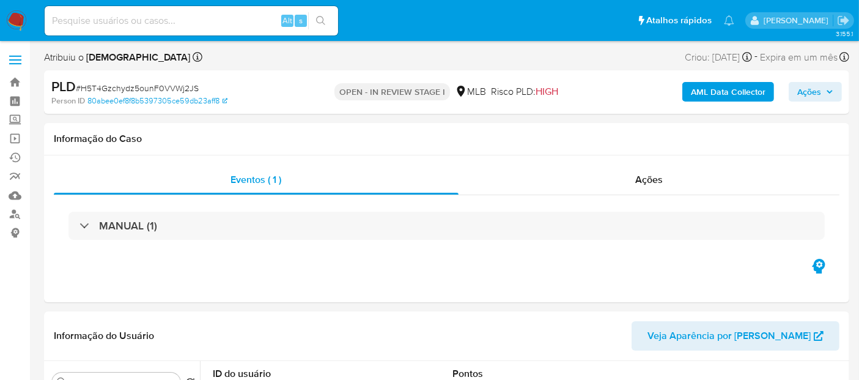
select select "10"
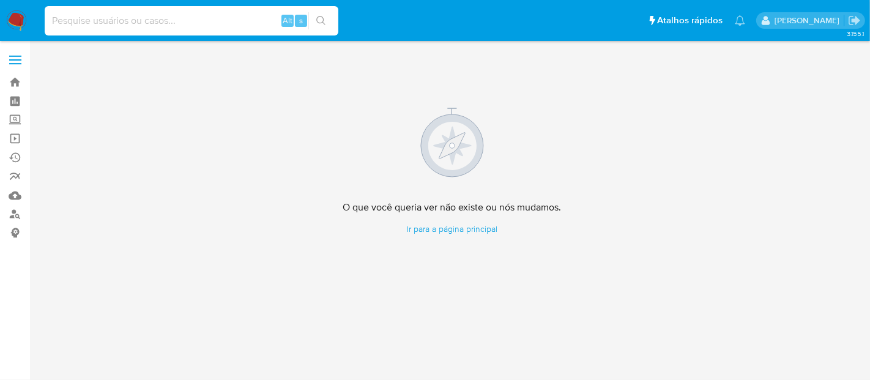
click at [181, 18] on input at bounding box center [192, 21] width 294 height 16
type input "2291966318"
click at [316, 17] on icon "search-icon" at bounding box center [321, 21] width 10 height 10
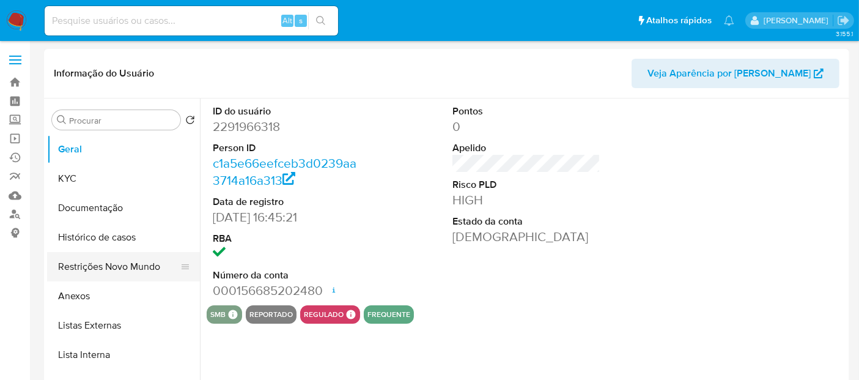
select select "10"
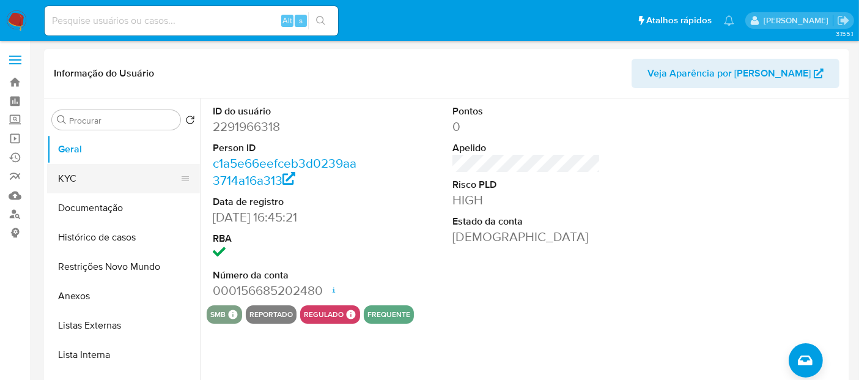
click at [70, 177] on button "KYC" at bounding box center [118, 178] width 143 height 29
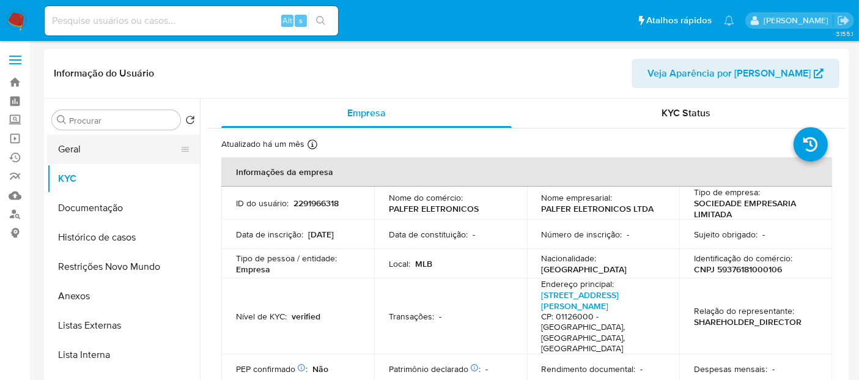
click at [82, 147] on button "Geral" at bounding box center [118, 149] width 143 height 29
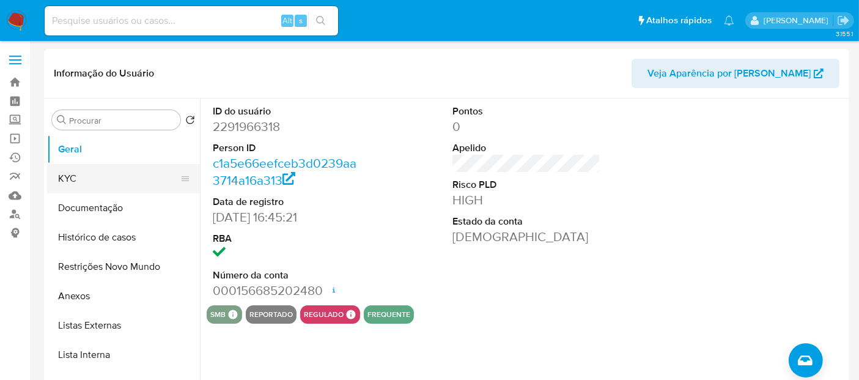
click at [76, 174] on button "KYC" at bounding box center [118, 178] width 143 height 29
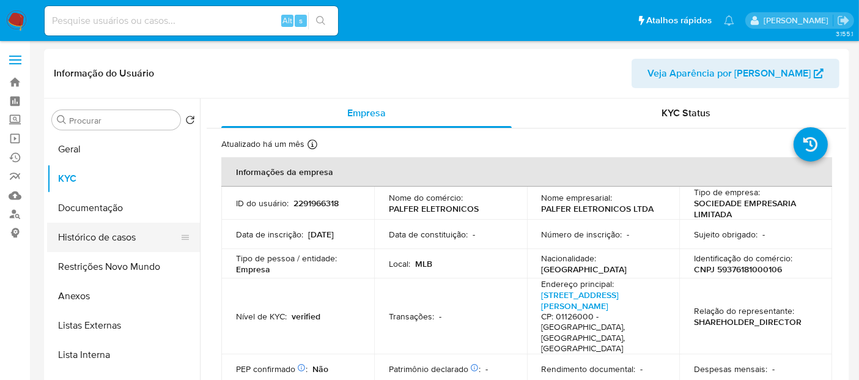
click at [94, 235] on button "Histórico de casos" at bounding box center [118, 237] width 143 height 29
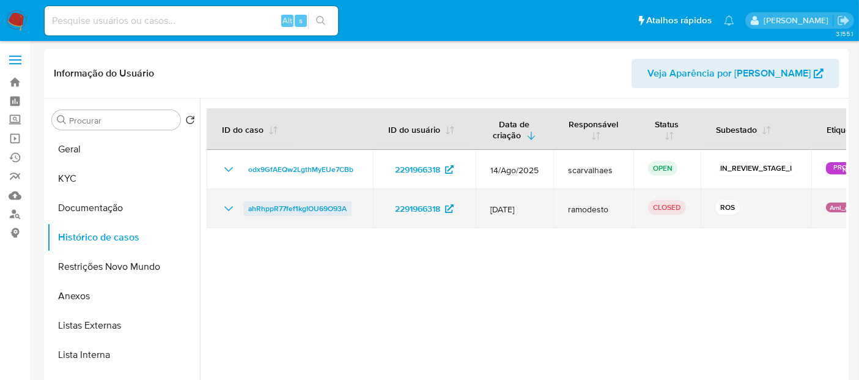
click at [284, 207] on span "ahRhppR77fef1kgIOU69O93A" at bounding box center [297, 208] width 98 height 15
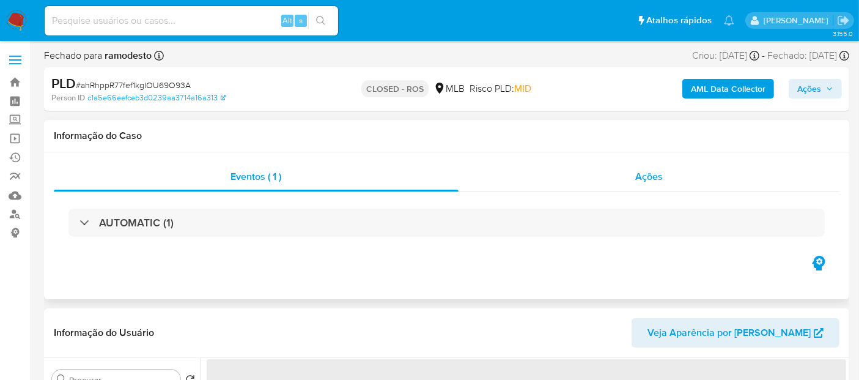
click at [661, 174] on span "Ações" at bounding box center [649, 176] width 28 height 14
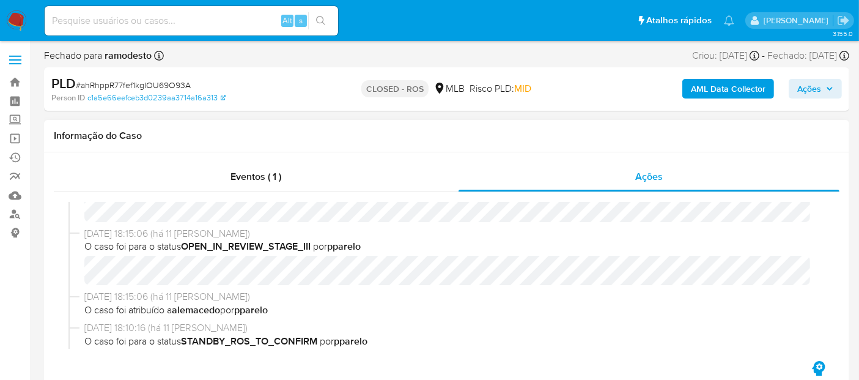
scroll to position [339, 0]
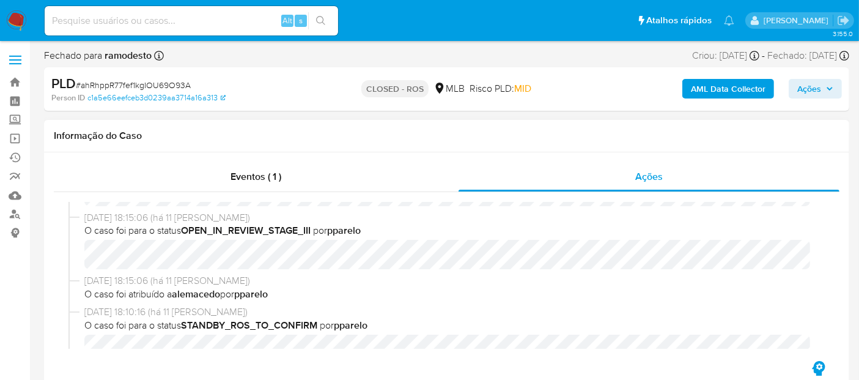
select select "10"
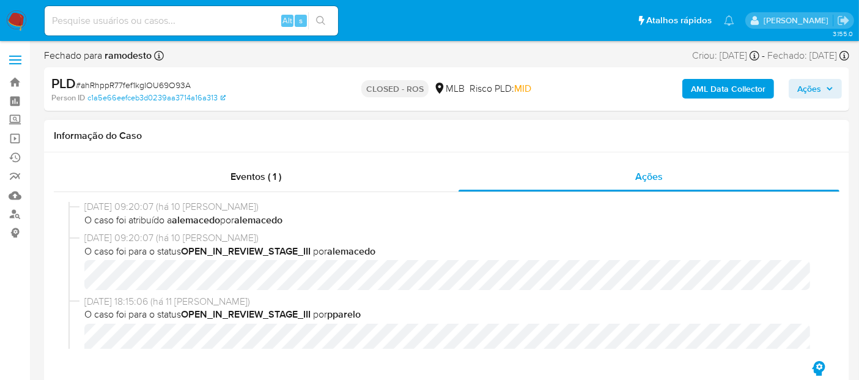
scroll to position [136, 0]
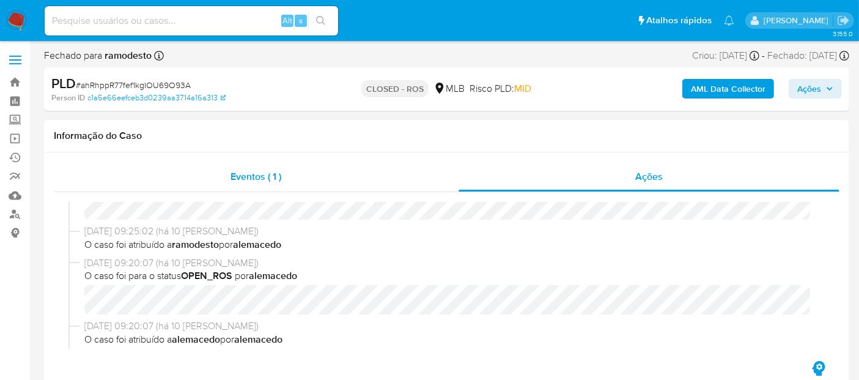
click at [240, 179] on span "Eventos ( 1 )" at bounding box center [256, 176] width 51 height 14
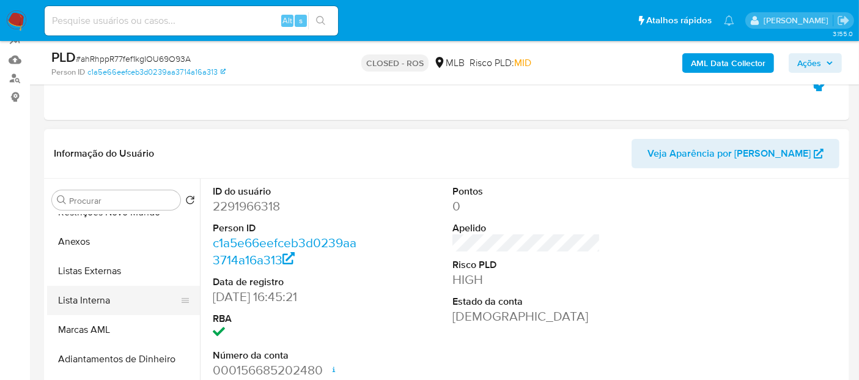
scroll to position [136, 0]
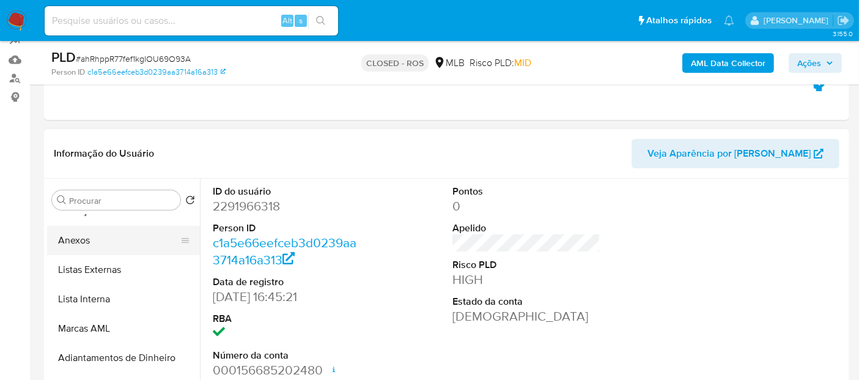
click at [82, 236] on button "Anexos" at bounding box center [118, 240] width 143 height 29
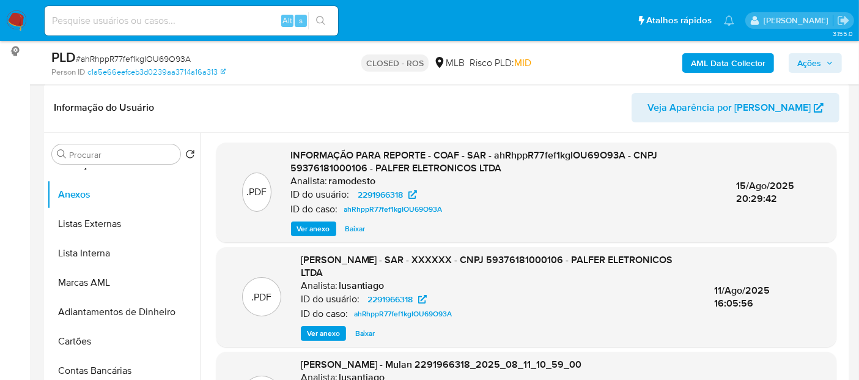
scroll to position [160, 0]
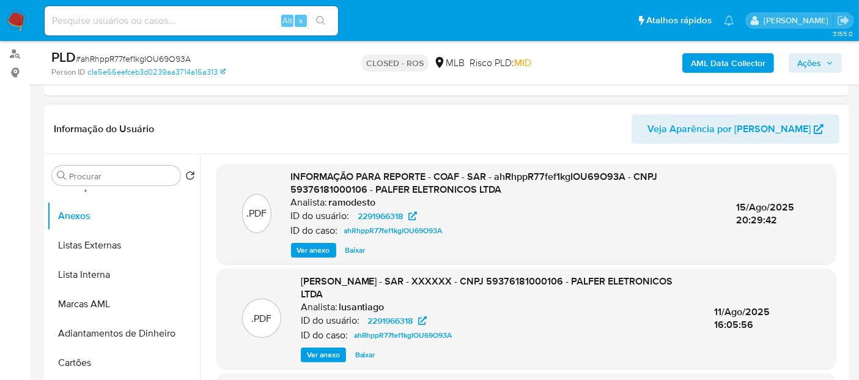
click at [444, 201] on div "Analista: ramodesto" at bounding box center [504, 202] width 426 height 12
click at [306, 248] on span "Ver anexo" at bounding box center [313, 250] width 33 height 12
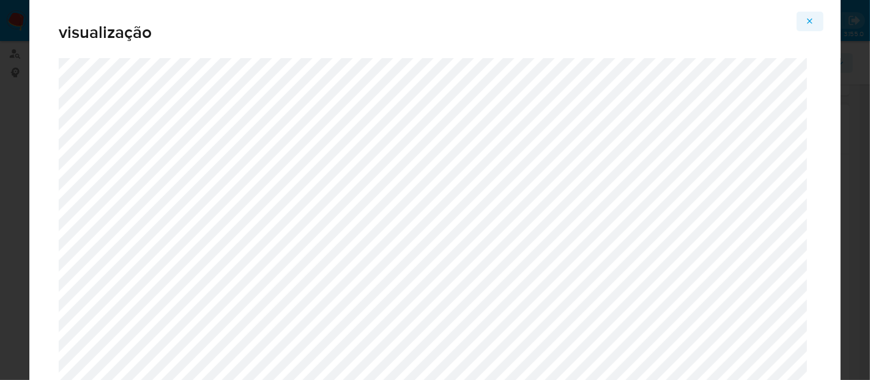
click at [809, 20] on icon "Attachment preview" at bounding box center [810, 22] width 10 height 10
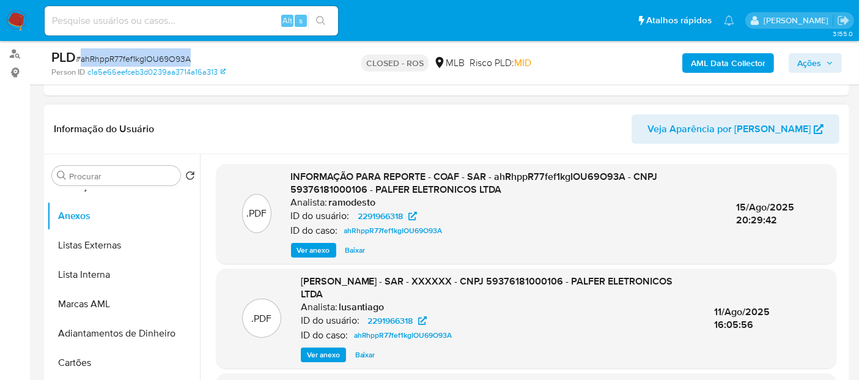
drag, startPoint x: 81, startPoint y: 56, endPoint x: 188, endPoint y: 58, distance: 107.0
click at [188, 58] on span "# ahRhppR77fef1kgIOU69O93A" at bounding box center [133, 59] width 115 height 12
copy span "ahRhppR77fef1kgIOU69O93A"
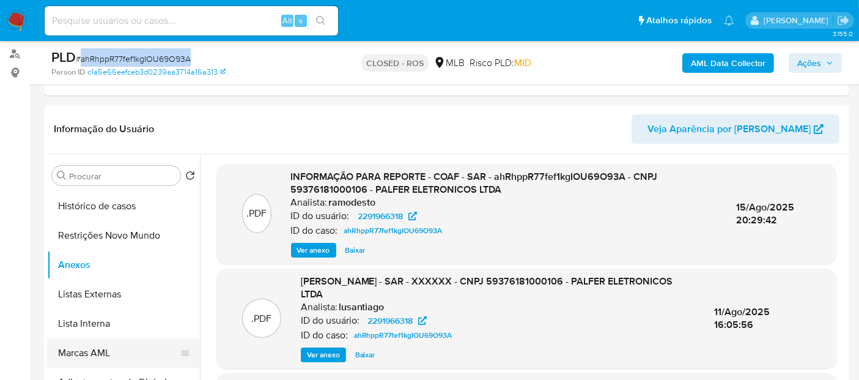
scroll to position [0, 0]
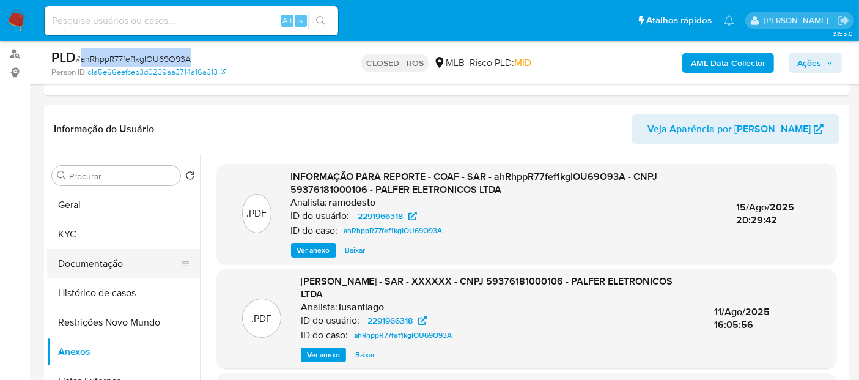
drag, startPoint x: 98, startPoint y: 254, endPoint x: 108, endPoint y: 257, distance: 10.4
click at [98, 254] on button "Documentação" at bounding box center [118, 263] width 143 height 29
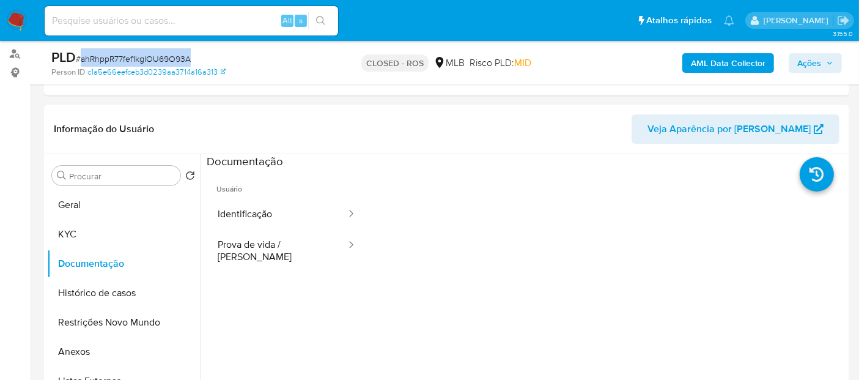
scroll to position [146, 0]
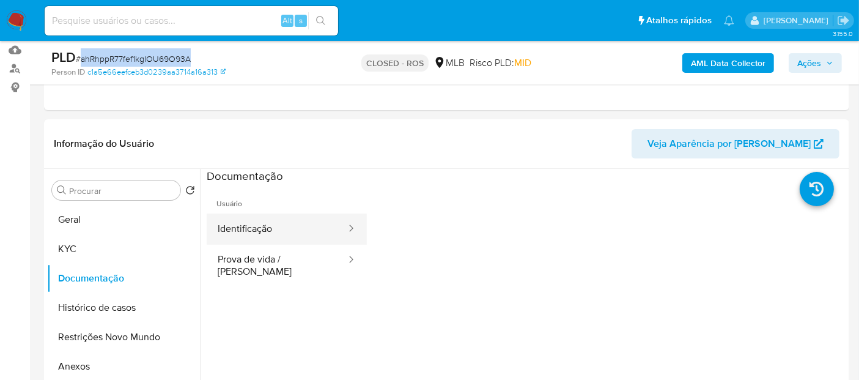
click at [271, 229] on button "Identificação" at bounding box center [277, 228] width 141 height 31
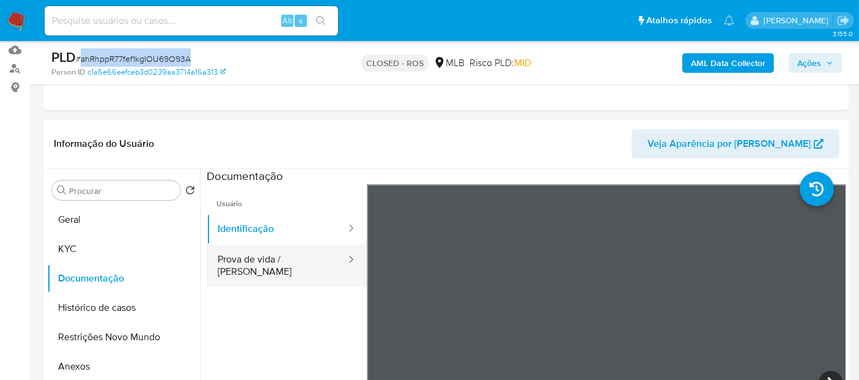
drag, startPoint x: 246, startPoint y: 255, endPoint x: 256, endPoint y: 254, distance: 9.9
click at [246, 254] on button "Prova de vida / [PERSON_NAME]" at bounding box center [277, 266] width 141 height 42
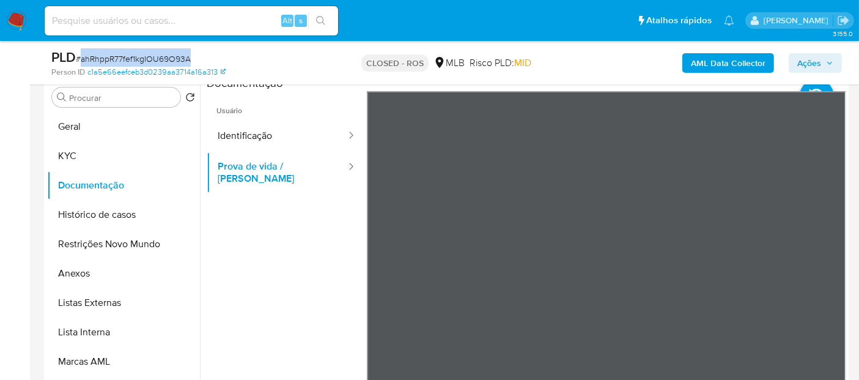
scroll to position [215, 0]
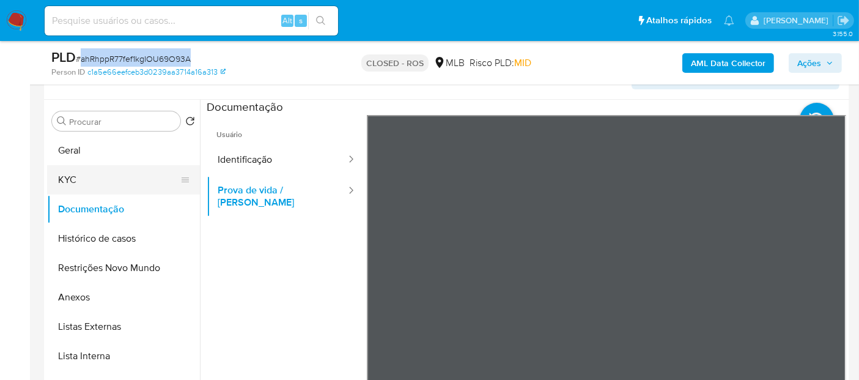
click at [86, 176] on button "KYC" at bounding box center [118, 179] width 143 height 29
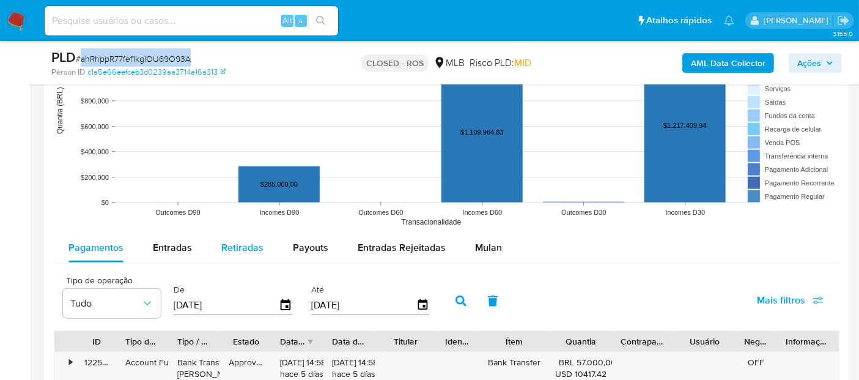
scroll to position [1166, 0]
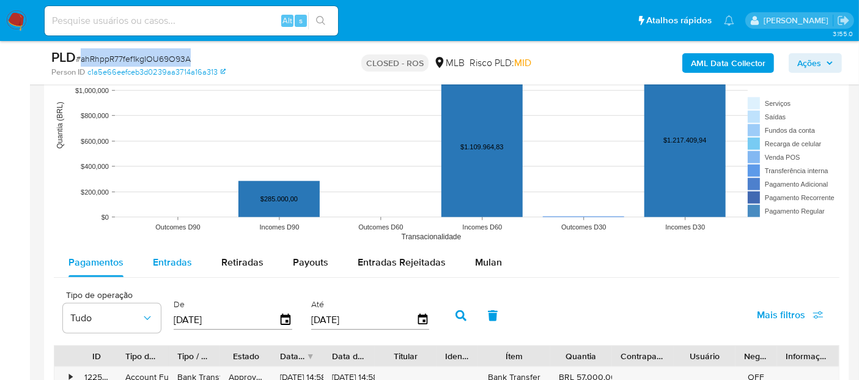
drag, startPoint x: 171, startPoint y: 260, endPoint x: 216, endPoint y: 266, distance: 45.1
click at [172, 260] on span "Entradas" at bounding box center [172, 262] width 39 height 14
select select "10"
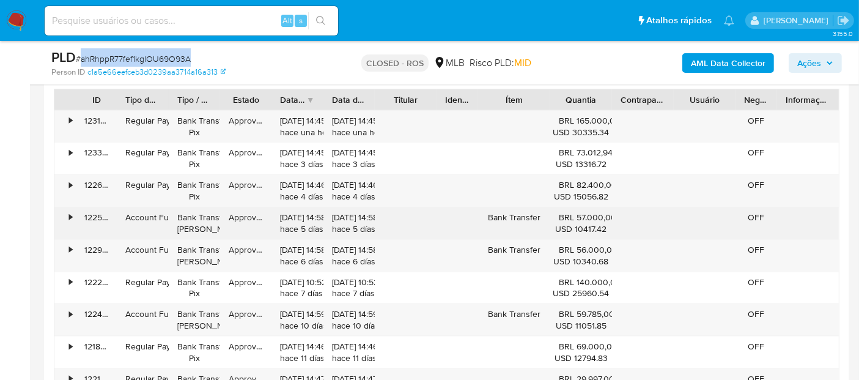
scroll to position [1438, 0]
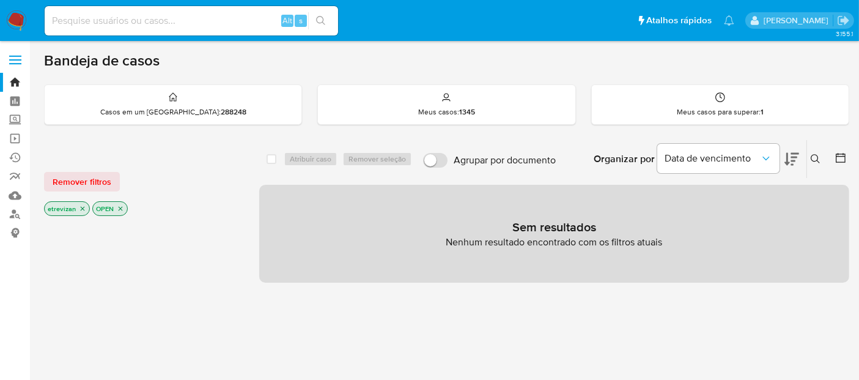
click at [85, 207] on icon "close-filter" at bounding box center [82, 208] width 7 height 7
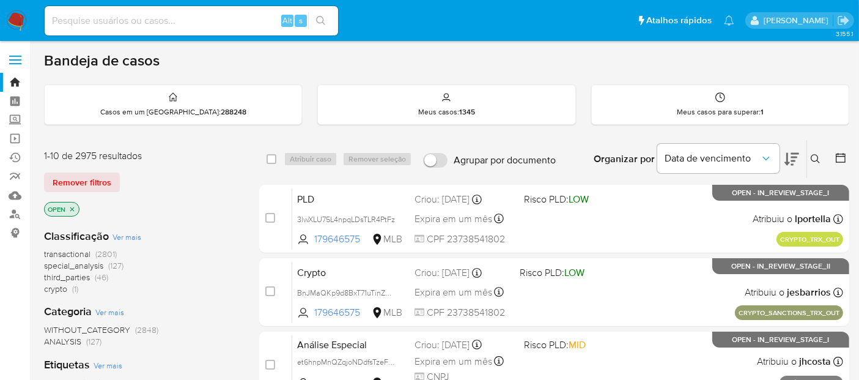
click at [78, 210] on div "OPEN" at bounding box center [61, 209] width 35 height 15
click at [75, 207] on icon "close-filter" at bounding box center [71, 208] width 7 height 7
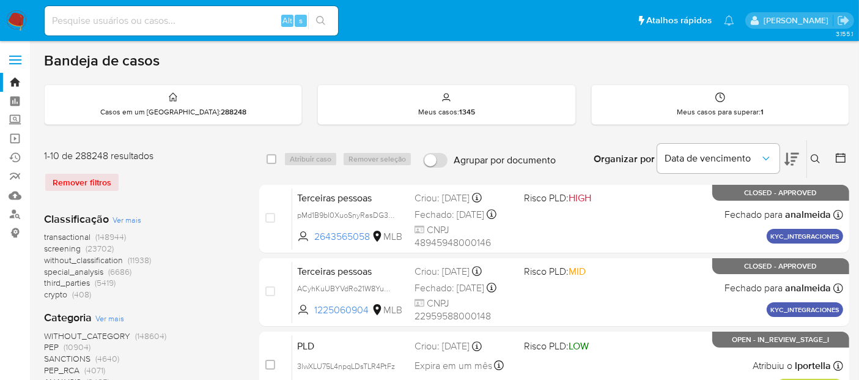
click at [813, 155] on icon at bounding box center [816, 159] width 10 height 10
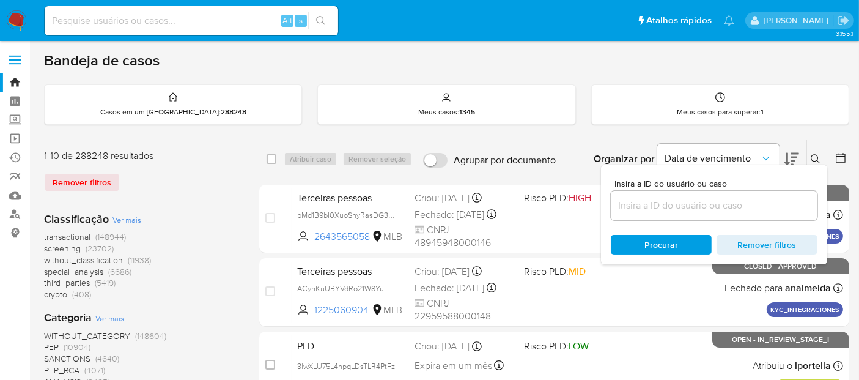
click at [648, 205] on input at bounding box center [714, 206] width 207 height 16
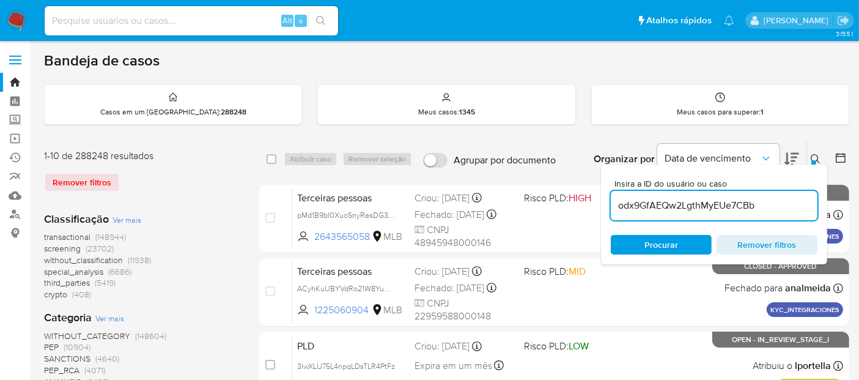
type input "odx9GfAEQw2LgthMyEUe7CBb"
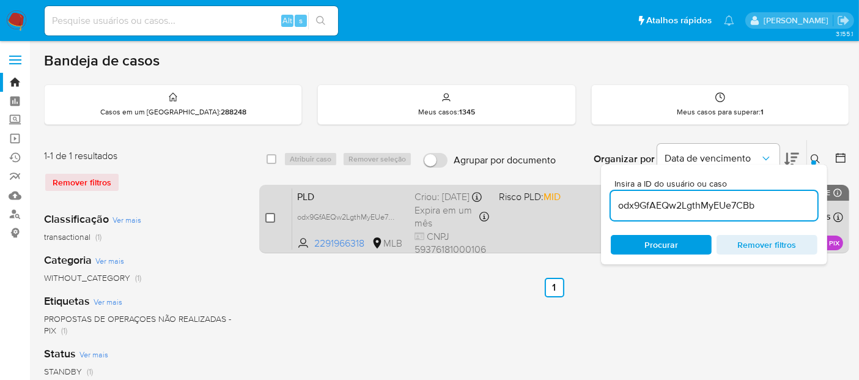
click at [270, 219] on input "checkbox" at bounding box center [270, 218] width 10 height 10
checkbox input "true"
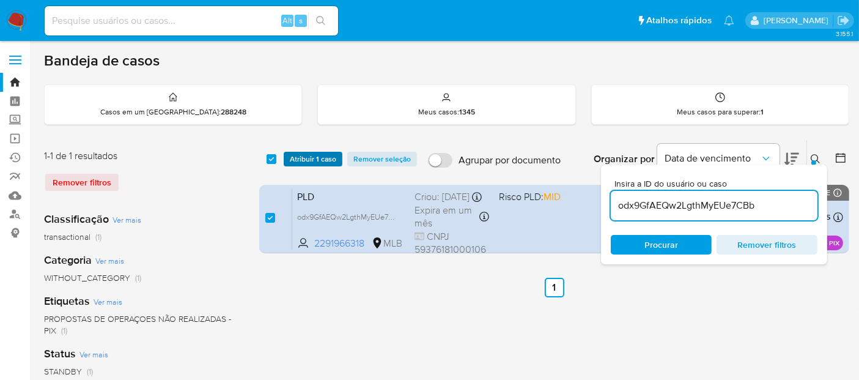
click at [316, 161] on span "Atribuir 1 caso" at bounding box center [313, 159] width 46 height 12
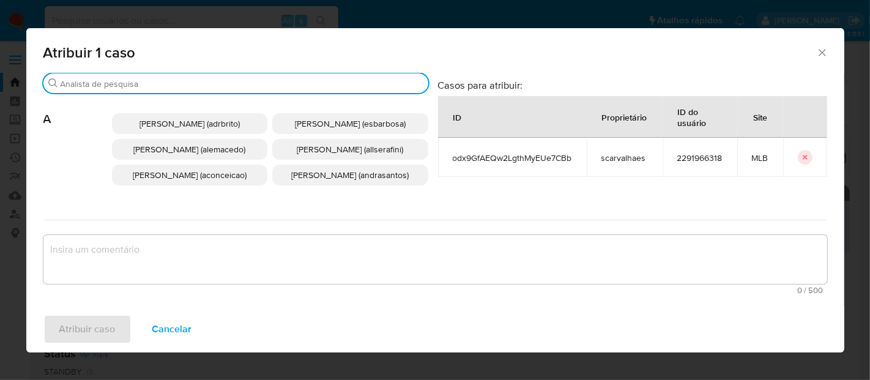
click at [174, 83] on input "Procurar" at bounding box center [242, 83] width 363 height 11
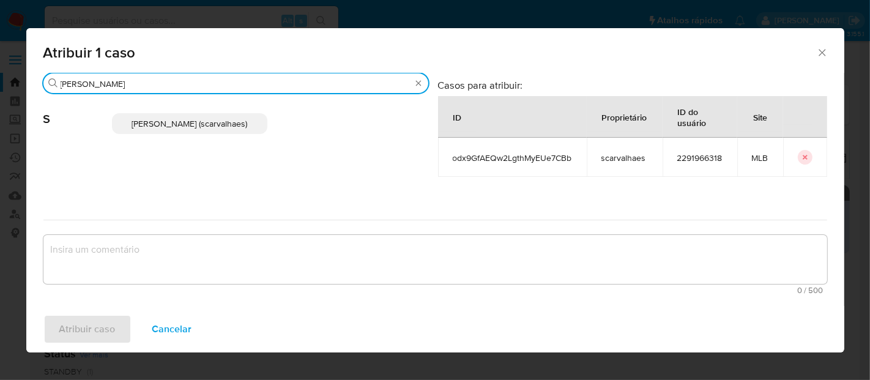
type input "[PERSON_NAME]"
drag, startPoint x: 161, startPoint y: 127, endPoint x: 145, endPoint y: 176, distance: 51.4
click at [161, 128] on span "[PERSON_NAME] (scarvalhaes)" at bounding box center [189, 123] width 116 height 12
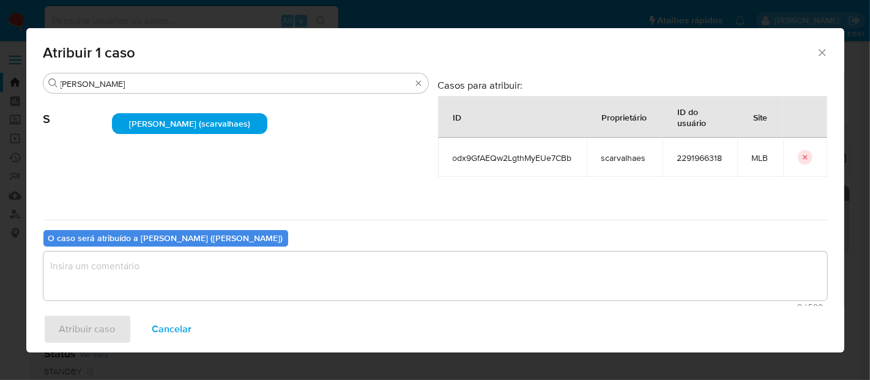
click at [72, 267] on textarea "assign-modal" at bounding box center [434, 275] width 783 height 49
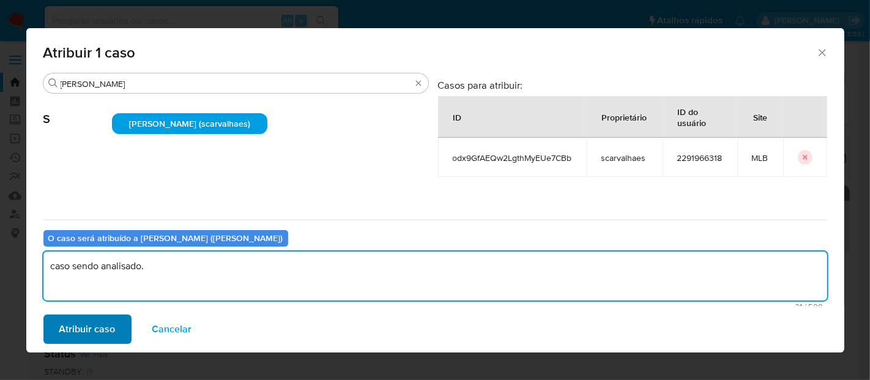
type textarea "caso sendo analisado."
click at [89, 329] on span "Atribuir caso" at bounding box center [87, 329] width 56 height 27
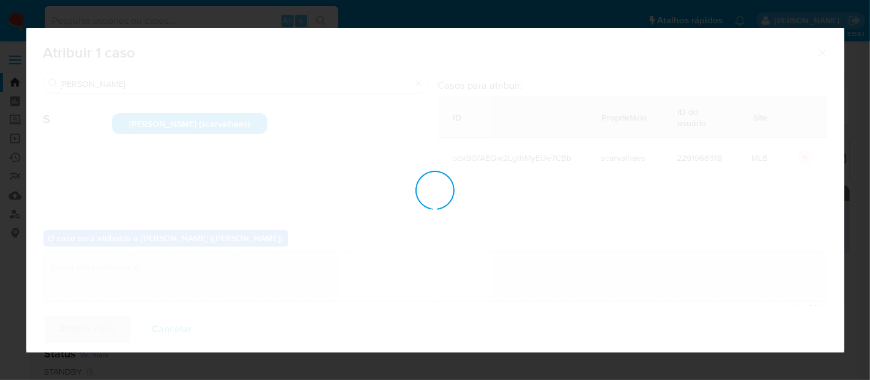
checkbox input "false"
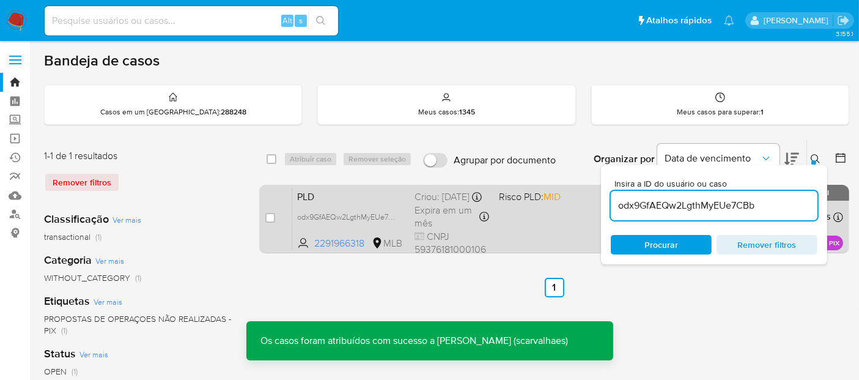
click at [544, 217] on div "PLD odx9GfAEQw2LgthMyEUe7CBb 2291966318 MLB Risco PLD: MID Criou: [DATE] Criou:…" at bounding box center [567, 219] width 551 height 62
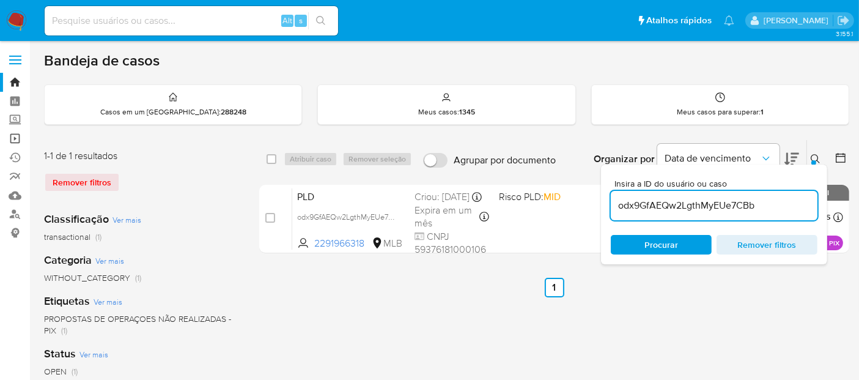
click at [15, 137] on link "Operações em massa" at bounding box center [73, 138] width 146 height 19
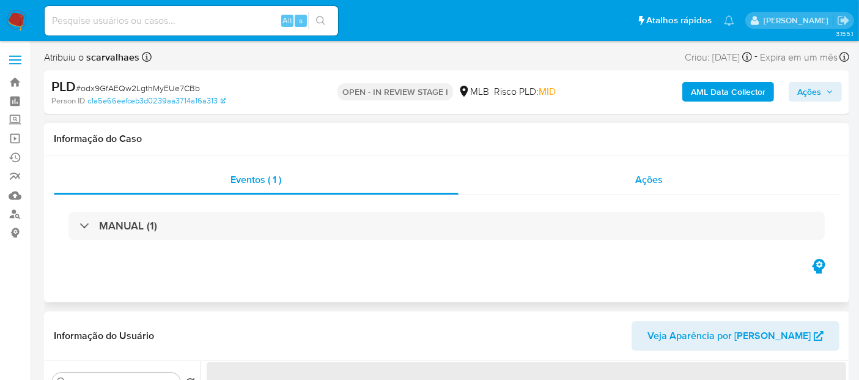
click at [643, 176] on span "Ações" at bounding box center [649, 179] width 28 height 14
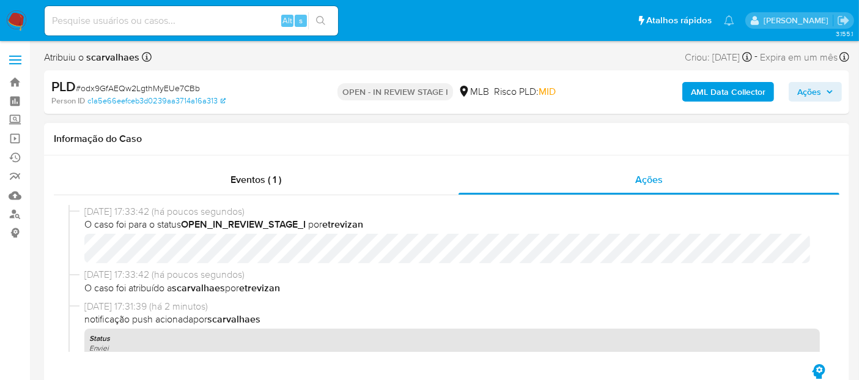
scroll to position [68, 0]
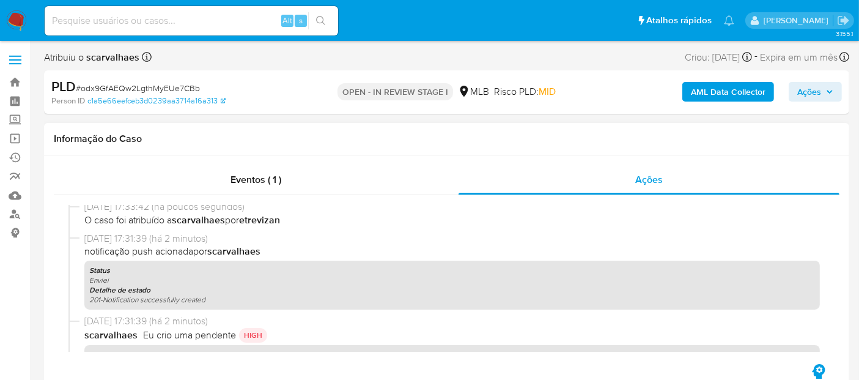
select select "10"
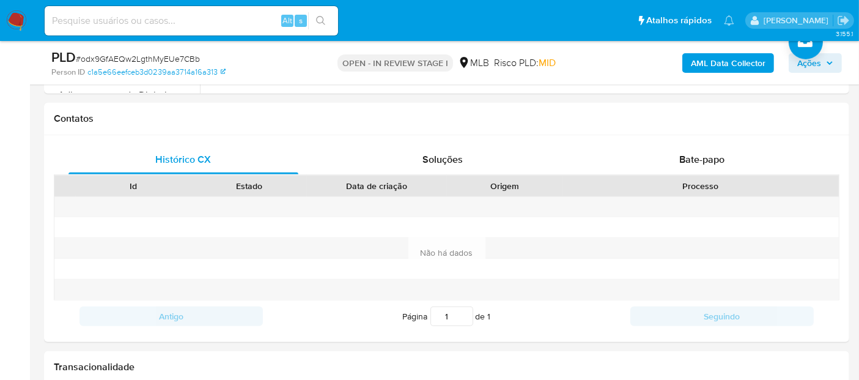
scroll to position [662, 0]
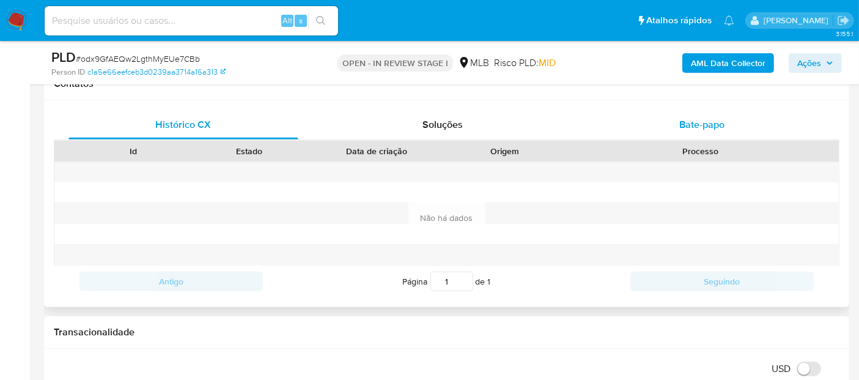
click at [708, 123] on span "Bate-papo" at bounding box center [701, 124] width 45 height 14
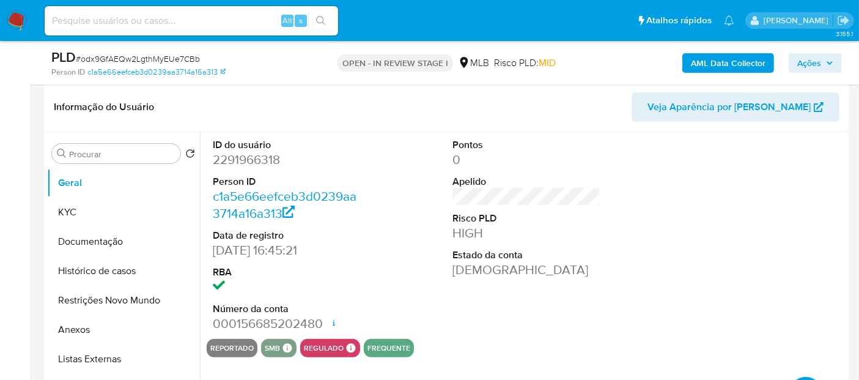
scroll to position [273, 0]
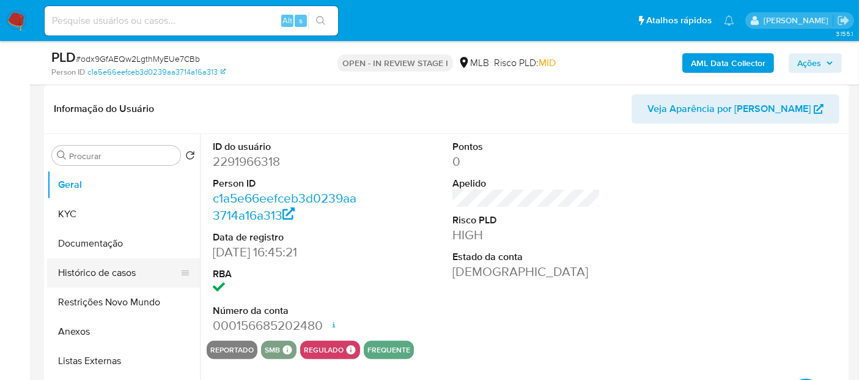
click at [105, 270] on button "Histórico de casos" at bounding box center [118, 272] width 143 height 29
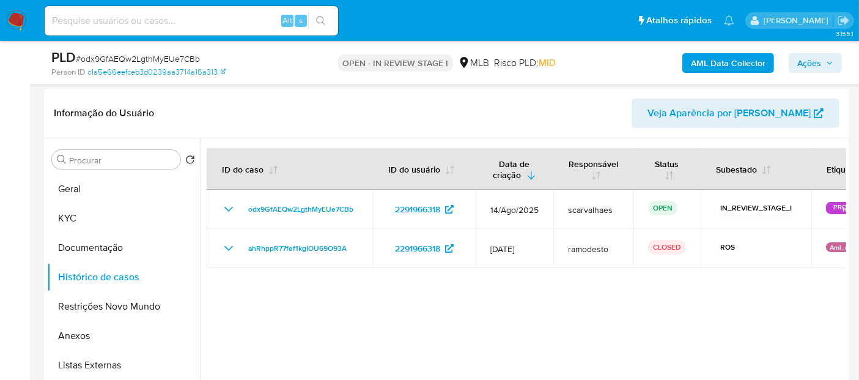
scroll to position [250, 0]
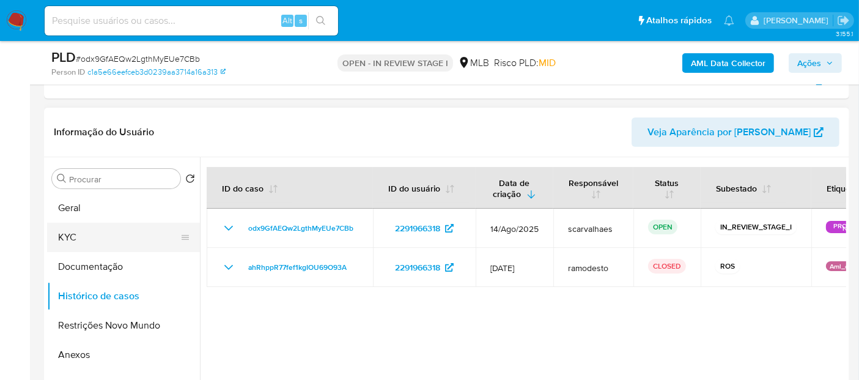
click at [60, 229] on button "KYC" at bounding box center [118, 237] width 143 height 29
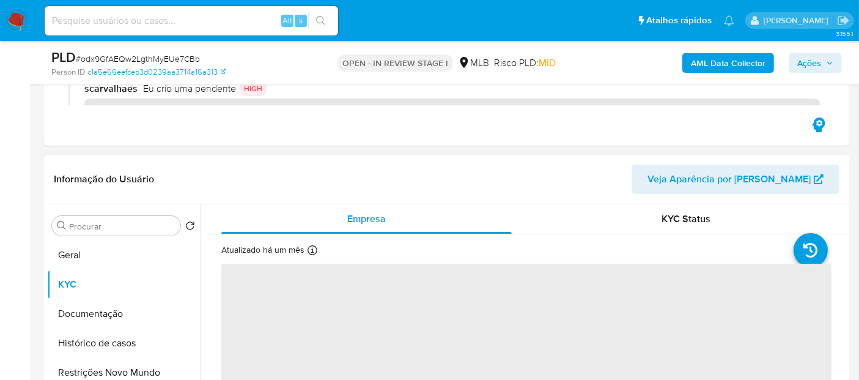
scroll to position [182, 0]
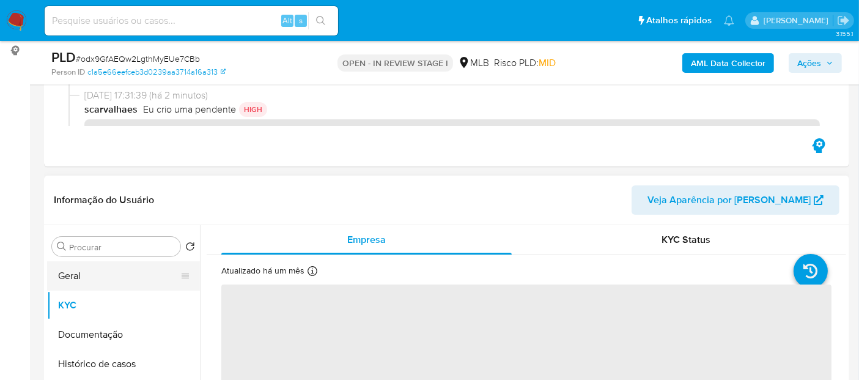
click at [56, 278] on button "Geral" at bounding box center [118, 275] width 143 height 29
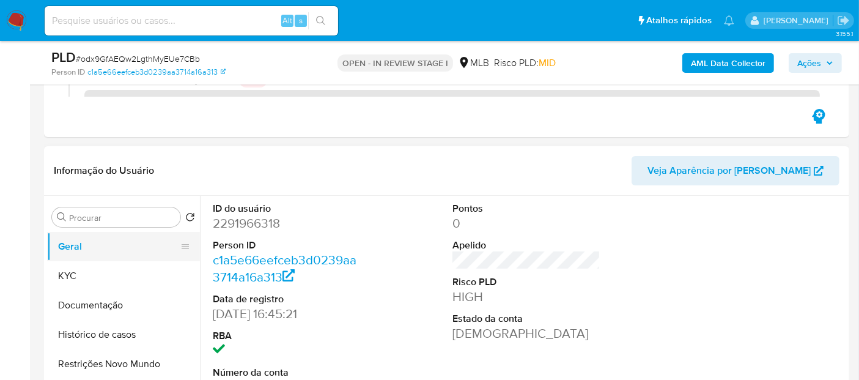
scroll to position [205, 0]
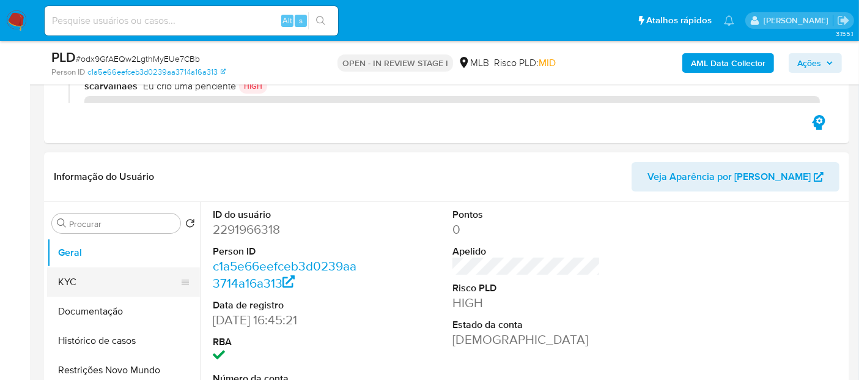
drag, startPoint x: 68, startPoint y: 277, endPoint x: 147, endPoint y: 284, distance: 79.2
click at [68, 278] on button "KYC" at bounding box center [118, 281] width 143 height 29
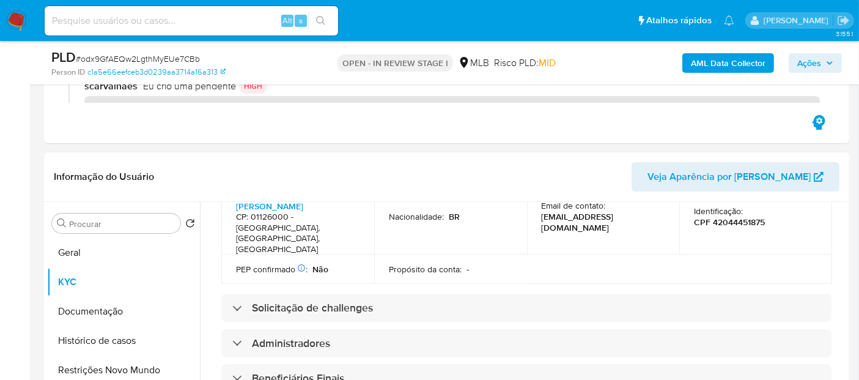
scroll to position [407, 0]
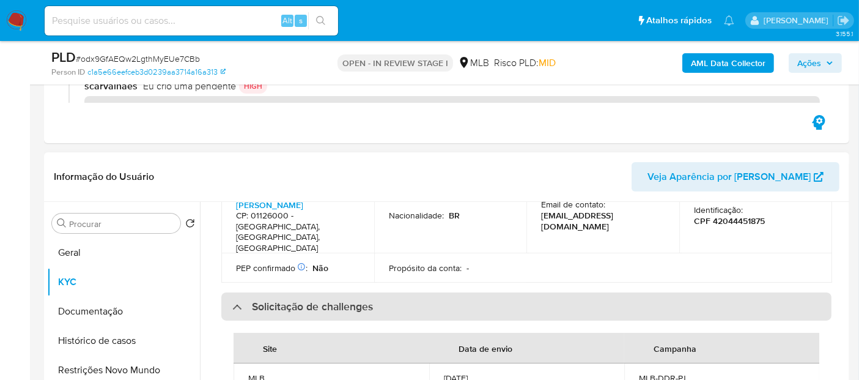
scroll to position [475, 0]
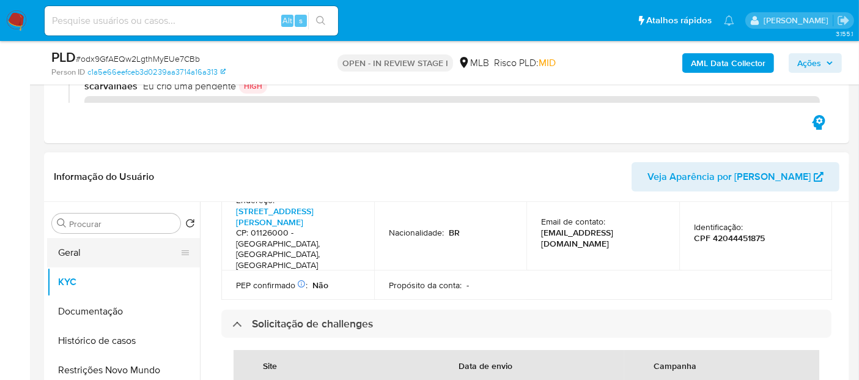
click at [74, 253] on button "Geral" at bounding box center [118, 252] width 143 height 29
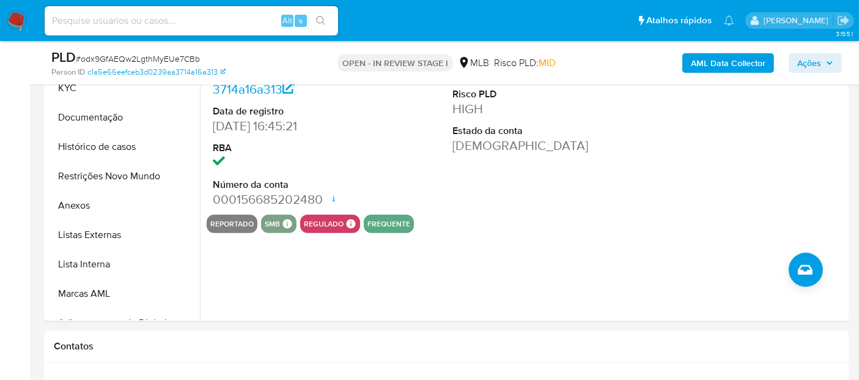
scroll to position [336, 0]
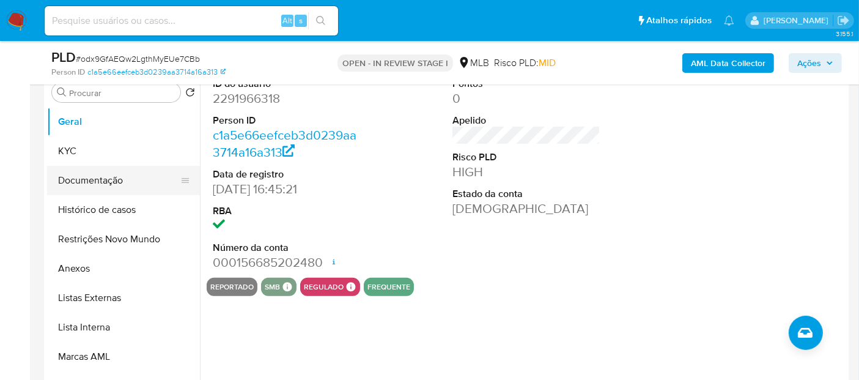
click at [90, 183] on button "Documentação" at bounding box center [118, 180] width 143 height 29
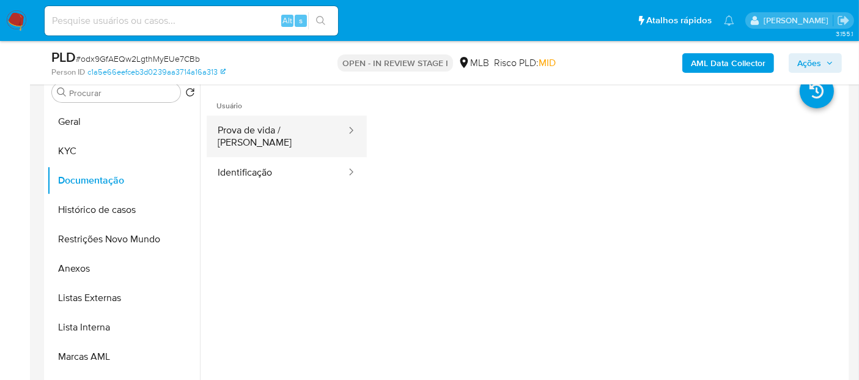
click at [274, 133] on button "Prova de vida / [PERSON_NAME]" at bounding box center [277, 137] width 141 height 42
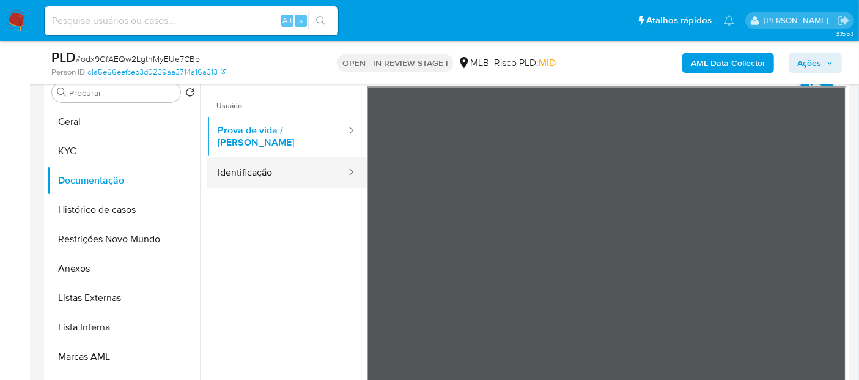
click at [255, 165] on button "Identificação" at bounding box center [277, 172] width 141 height 31
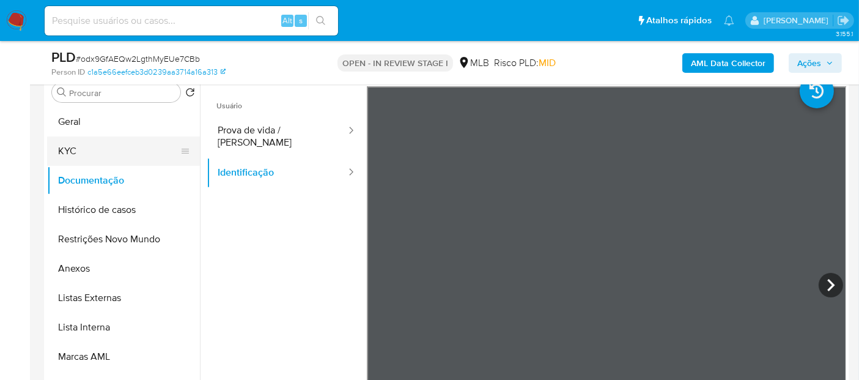
click at [91, 150] on button "KYC" at bounding box center [118, 150] width 143 height 29
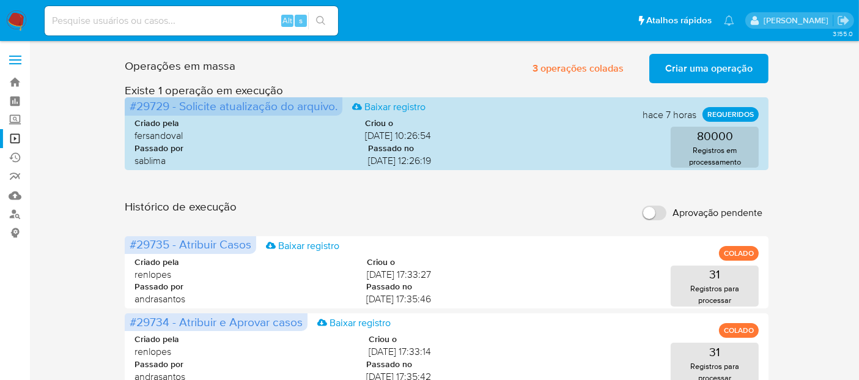
click at [180, 20] on input at bounding box center [192, 21] width 294 height 16
paste input "Ys7kVChM0FPb6houzyCizxWD"
type input "Ys7kVChM0FPb6houzyCizxWD"
drag, startPoint x: 318, startPoint y: 12, endPoint x: 404, endPoint y: 73, distance: 105.2
click at [318, 12] on button "search-icon" at bounding box center [320, 20] width 25 height 17
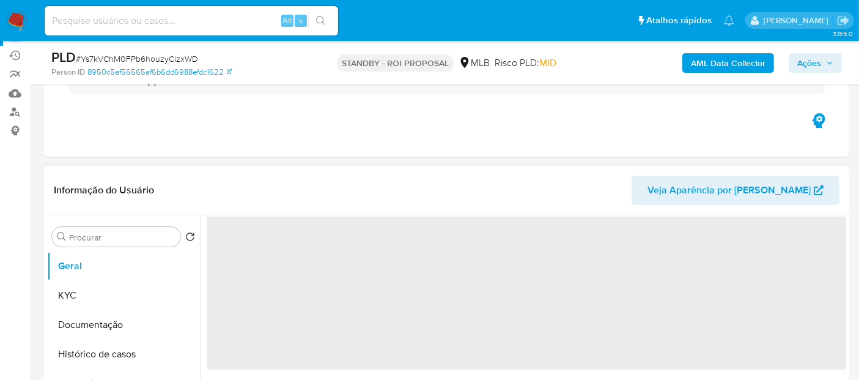
scroll to position [136, 0]
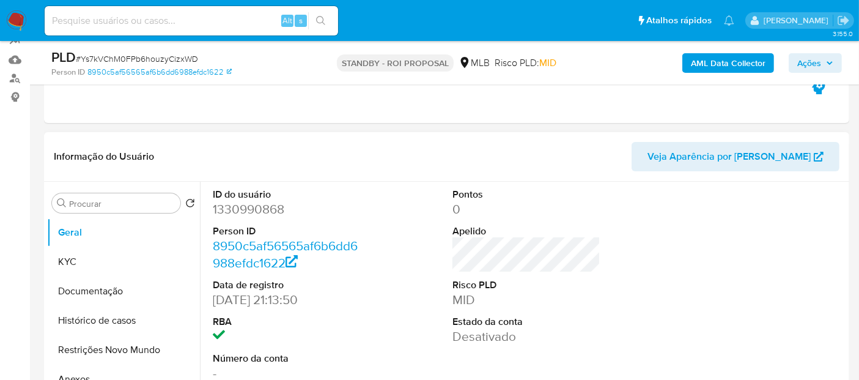
select select "10"
click at [91, 263] on button "KYC" at bounding box center [118, 261] width 143 height 29
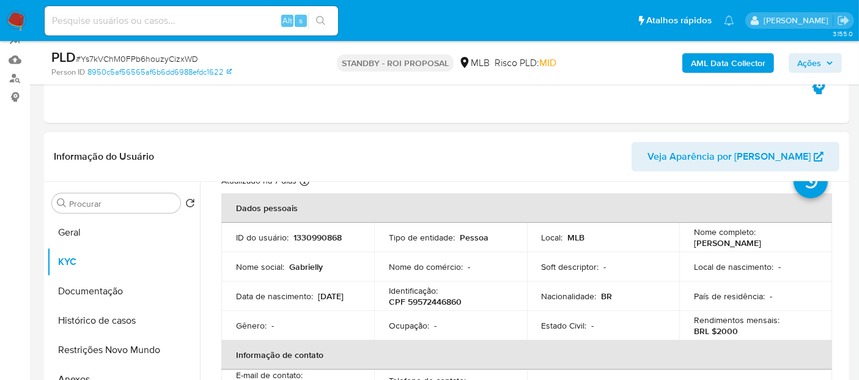
scroll to position [68, 0]
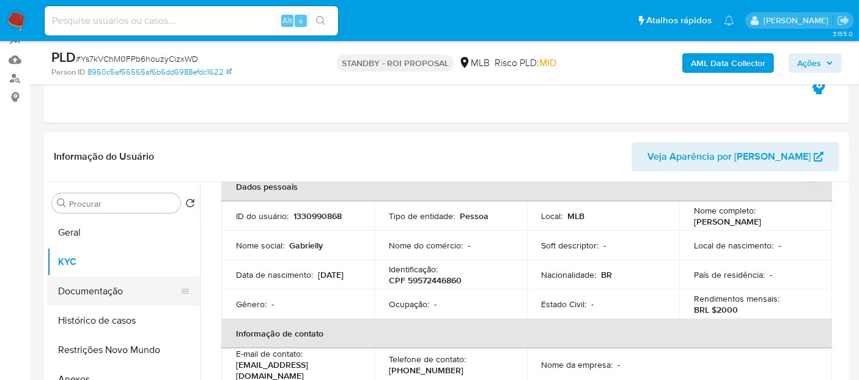
drag, startPoint x: 111, startPoint y: 291, endPoint x: 166, endPoint y: 297, distance: 55.4
click at [112, 291] on button "Documentação" at bounding box center [118, 290] width 143 height 29
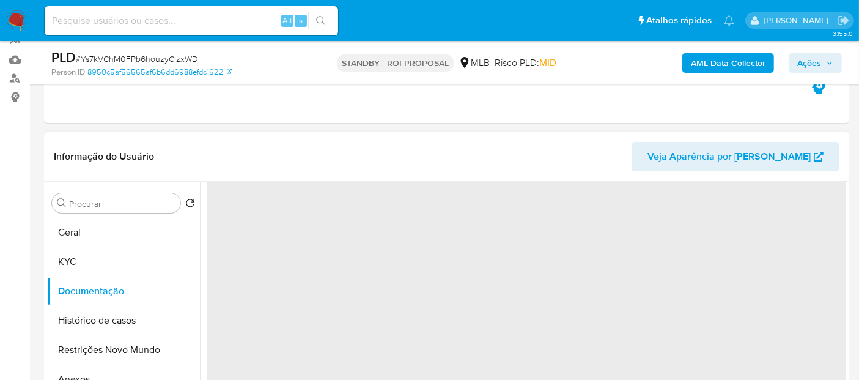
scroll to position [0, 0]
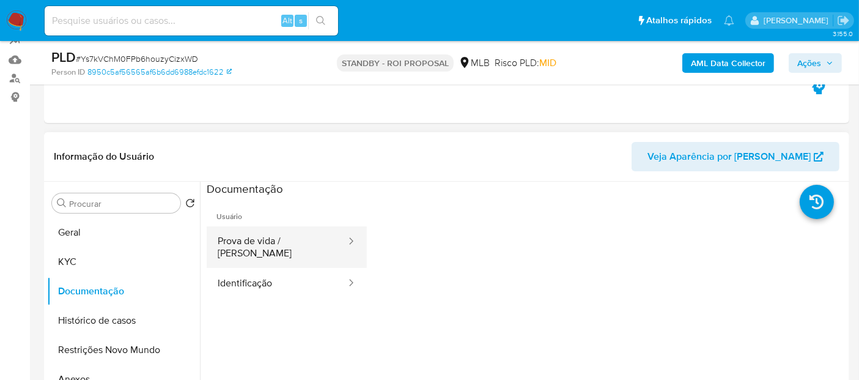
click at [289, 244] on button "Prova de vida / [PERSON_NAME]" at bounding box center [277, 247] width 141 height 42
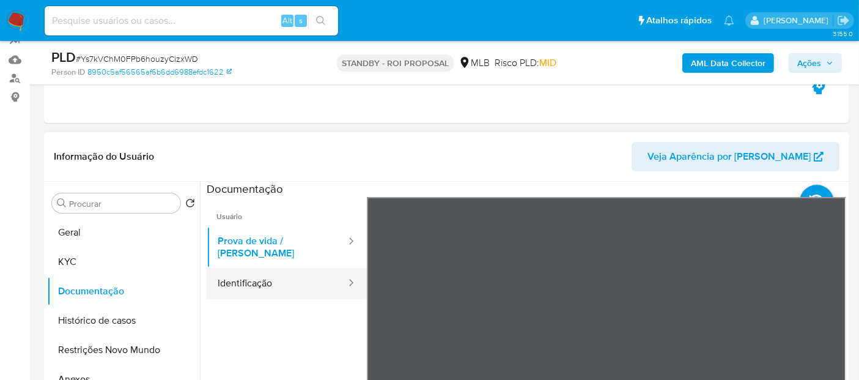
drag, startPoint x: 245, startPoint y: 272, endPoint x: 253, endPoint y: 272, distance: 8.6
click at [246, 272] on button "Identificação" at bounding box center [277, 283] width 141 height 31
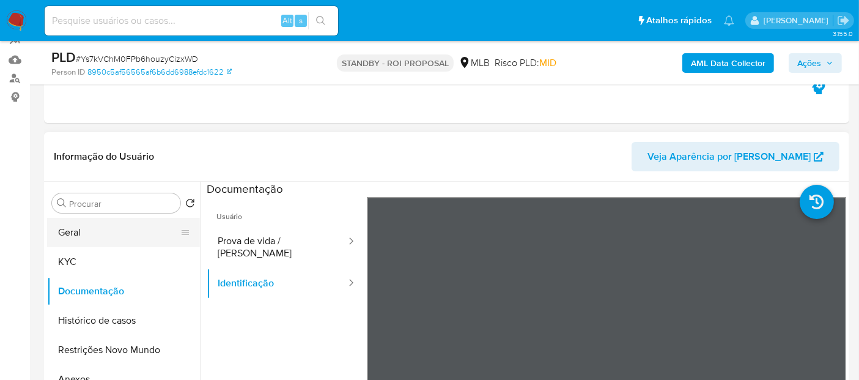
click at [97, 230] on button "Geral" at bounding box center [118, 232] width 143 height 29
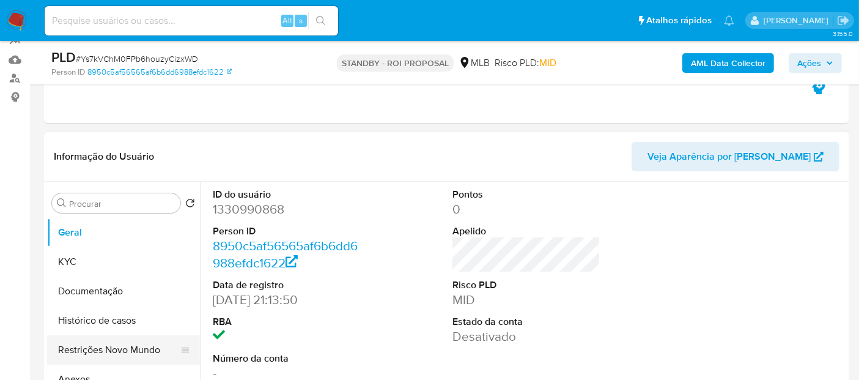
drag, startPoint x: 106, startPoint y: 348, endPoint x: 119, endPoint y: 347, distance: 12.2
click at [107, 347] on button "Restrições Novo Mundo" at bounding box center [118, 349] width 143 height 29
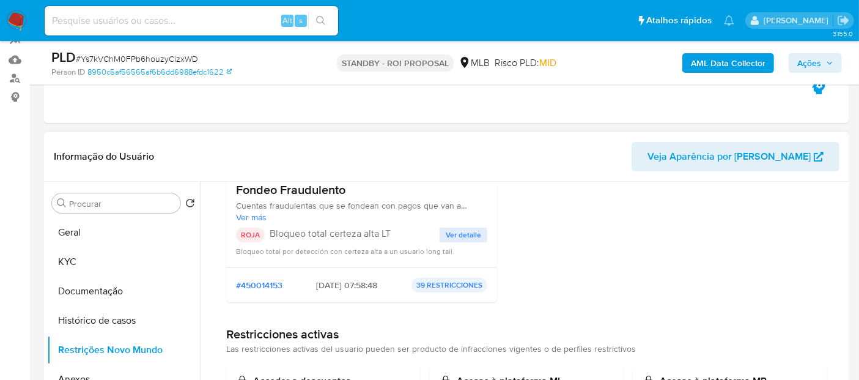
scroll to position [136, 0]
click at [450, 234] on span "Ver detalle" at bounding box center [463, 233] width 35 height 12
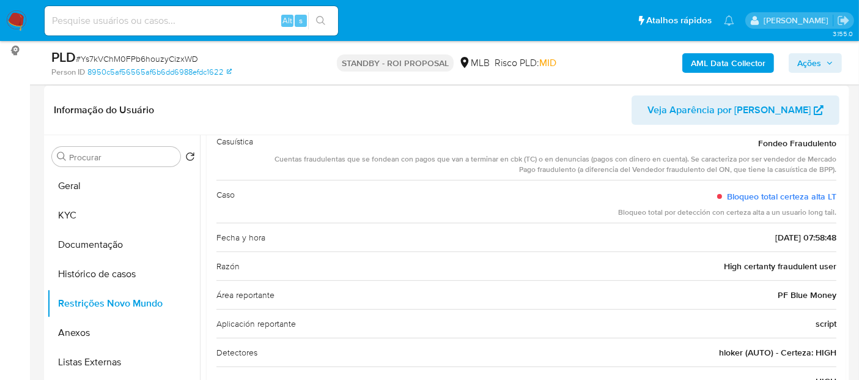
scroll to position [204, 0]
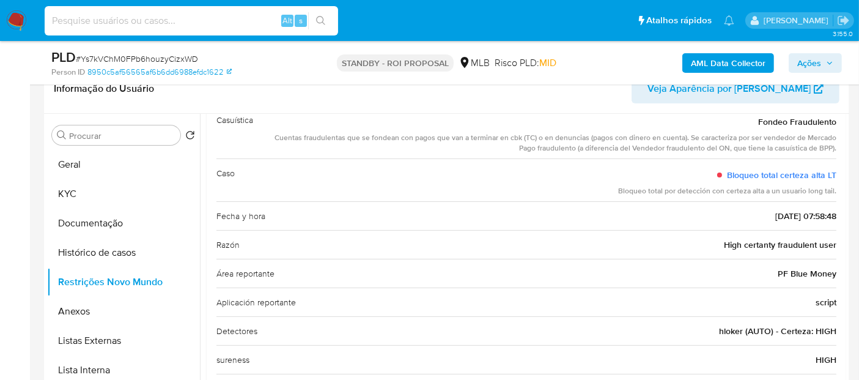
click at [160, 24] on input at bounding box center [192, 21] width 294 height 16
paste input "fBFLOFKpuYQE3PME5WGIB15T"
type input "fBFLOFKpuYQE3PME5WGIB15T"
click at [320, 13] on button "search-icon" at bounding box center [320, 20] width 25 height 17
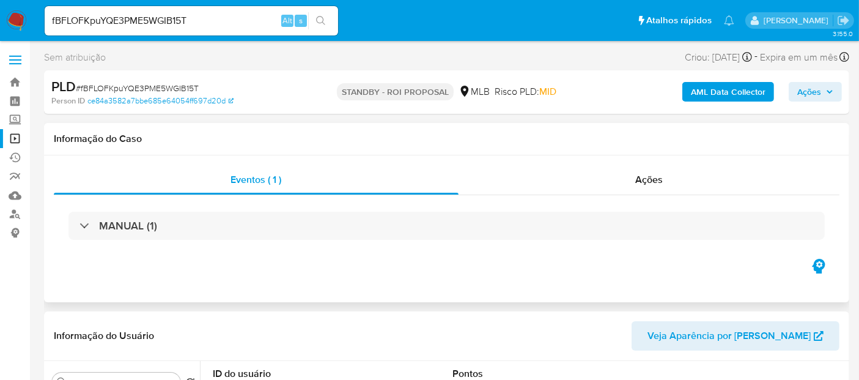
select select "10"
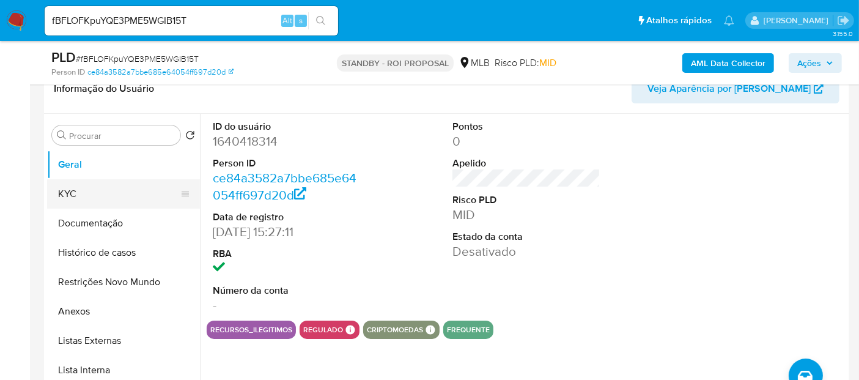
click at [75, 196] on button "KYC" at bounding box center [118, 193] width 143 height 29
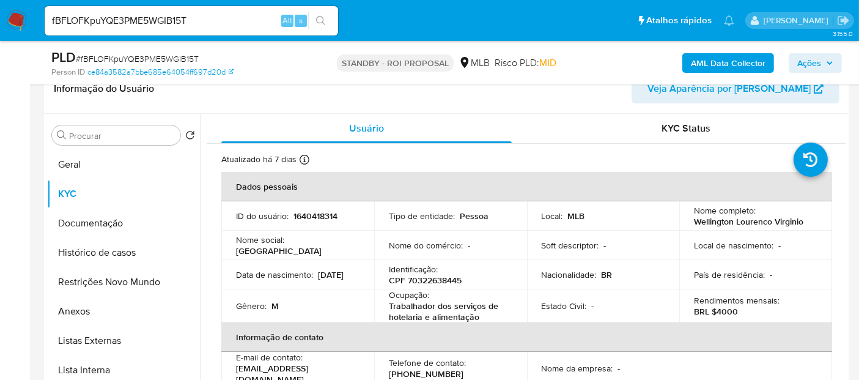
drag, startPoint x: 397, startPoint y: 235, endPoint x: 722, endPoint y: 162, distance: 332.8
click at [723, 160] on div "Atualizado há 7 dias Criado: 15/01/2024 16:27:30 Atualizado: 19/08/2025 02:23:12" at bounding box center [511, 161] width 580 height 16
click at [89, 216] on button "Documentação" at bounding box center [118, 223] width 143 height 29
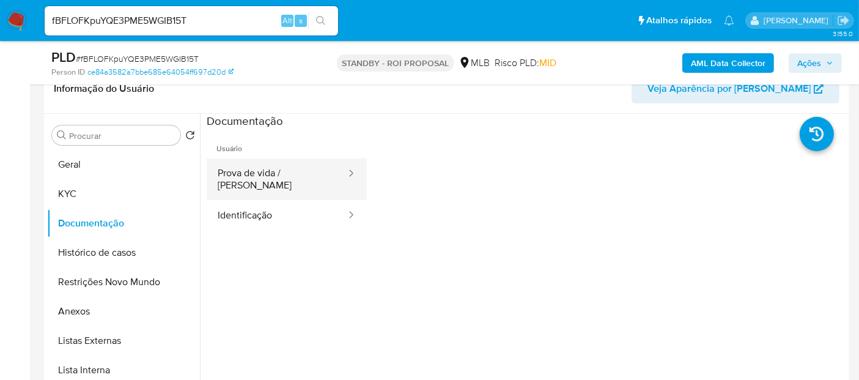
click at [267, 174] on button "Prova de vida / Selfie" at bounding box center [277, 179] width 141 height 42
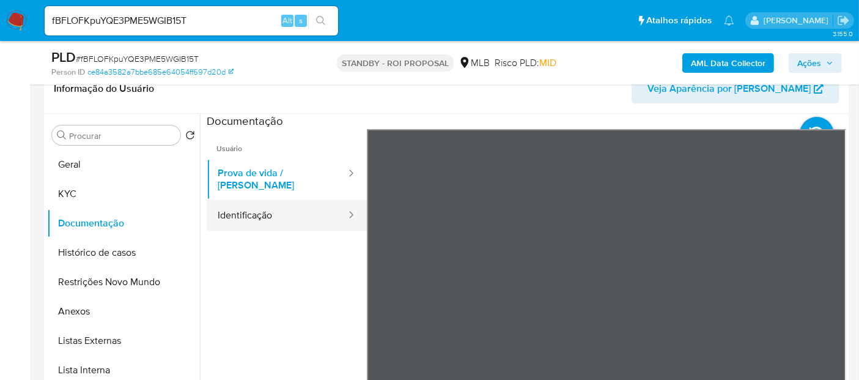
click at [265, 209] on button "Identificação" at bounding box center [277, 215] width 141 height 31
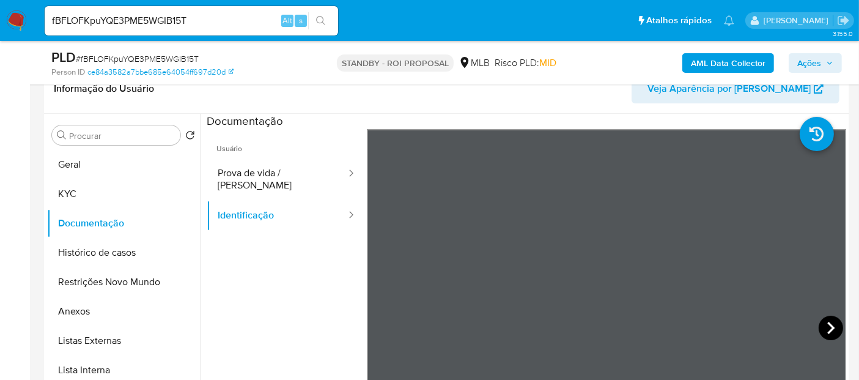
click at [824, 325] on icon at bounding box center [831, 328] width 24 height 24
click at [84, 163] on button "Geral" at bounding box center [118, 164] width 143 height 29
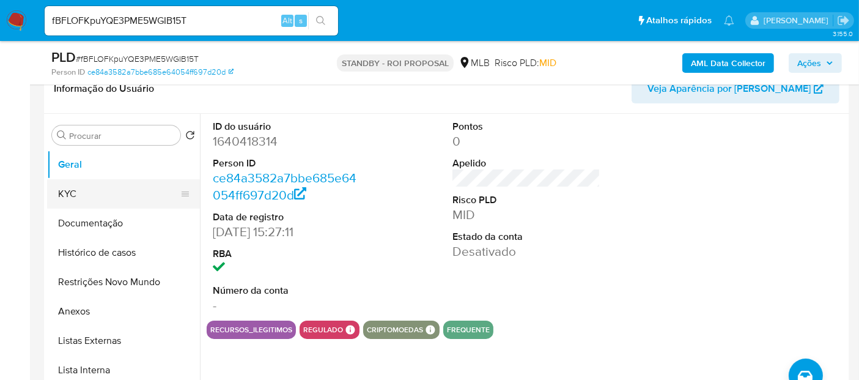
click at [94, 195] on button "KYC" at bounding box center [118, 193] width 143 height 29
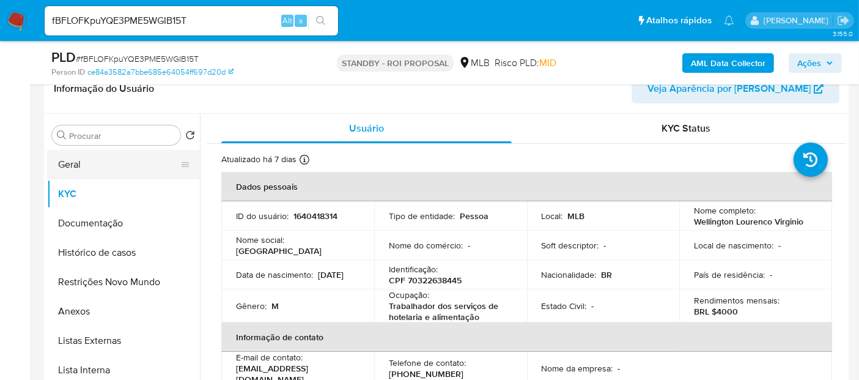
drag, startPoint x: 70, startPoint y: 167, endPoint x: 127, endPoint y: 176, distance: 57.5
click at [70, 167] on button "Geral" at bounding box center [118, 164] width 143 height 29
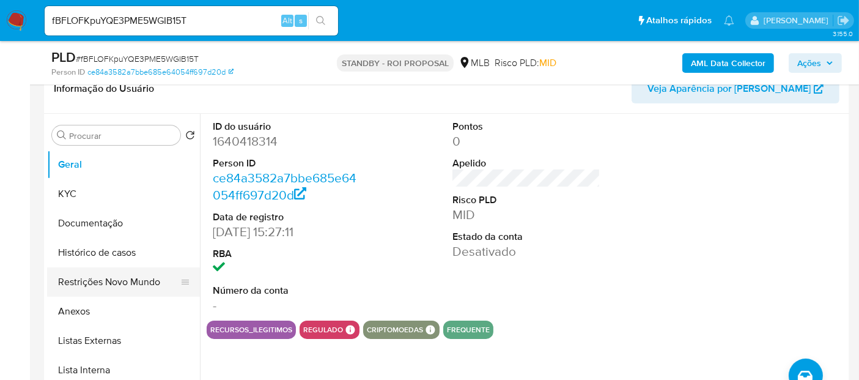
drag, startPoint x: 121, startPoint y: 278, endPoint x: 132, endPoint y: 278, distance: 11.0
click at [122, 278] on button "Restrições Novo Mundo" at bounding box center [118, 281] width 143 height 29
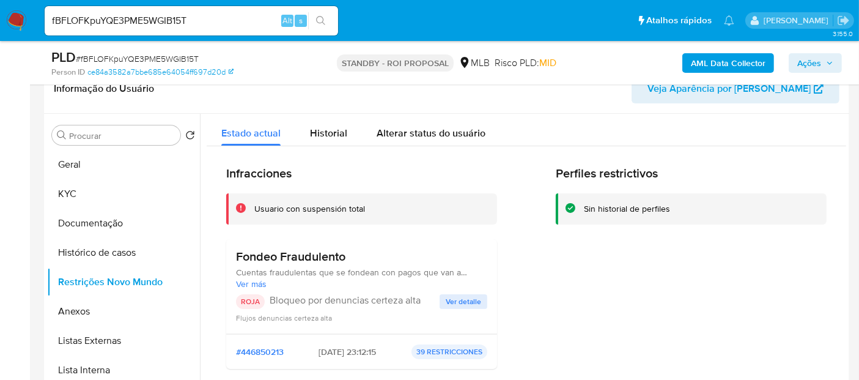
click at [448, 304] on span "Ver detalle" at bounding box center [463, 301] width 35 height 12
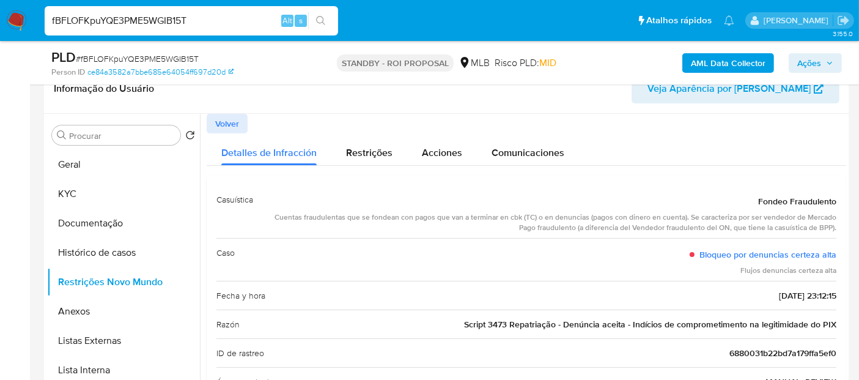
drag, startPoint x: 200, startPoint y: 17, endPoint x: 0, endPoint y: 17, distance: 200.0
click at [0, 17] on nav "Pausado Ver notificaciones fBFLOFKpuYQE3PME5WGIB15T Alt s Atalhos rápidos Presi…" at bounding box center [429, 20] width 859 height 41
paste input "sJAm9ou26BzH2co0ho5urKaf"
type input "sJAm9ou26BzH2co0ho5urKaf"
click at [323, 15] on button "search-icon" at bounding box center [320, 20] width 25 height 17
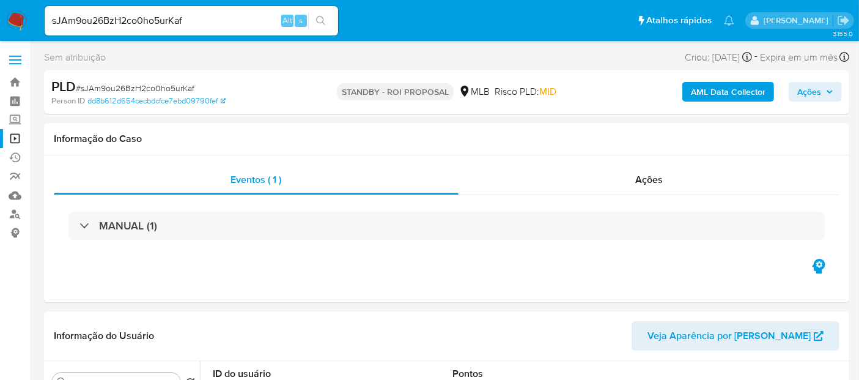
select select "10"
drag, startPoint x: 214, startPoint y: 13, endPoint x: 0, endPoint y: 5, distance: 214.2
click at [0, 5] on nav "Pausado Ver notificaciones sJAm9ou26BzH2co0ho5urKaf Alt s Atalhos rápidos Presi…" at bounding box center [429, 20] width 859 height 41
click at [320, 19] on icon "search-icon" at bounding box center [321, 21] width 10 height 10
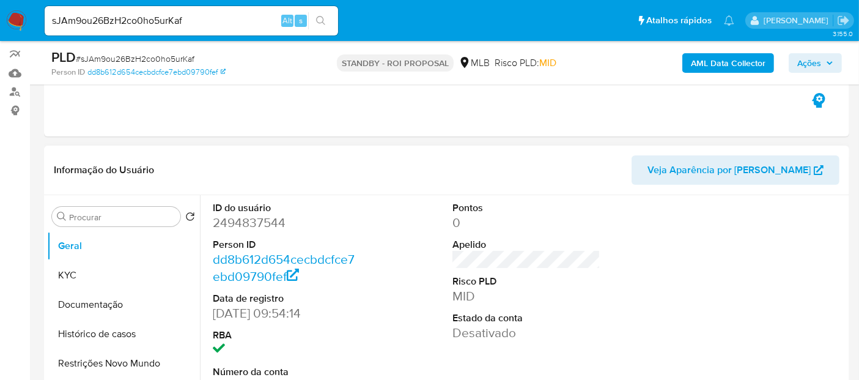
scroll to position [136, 0]
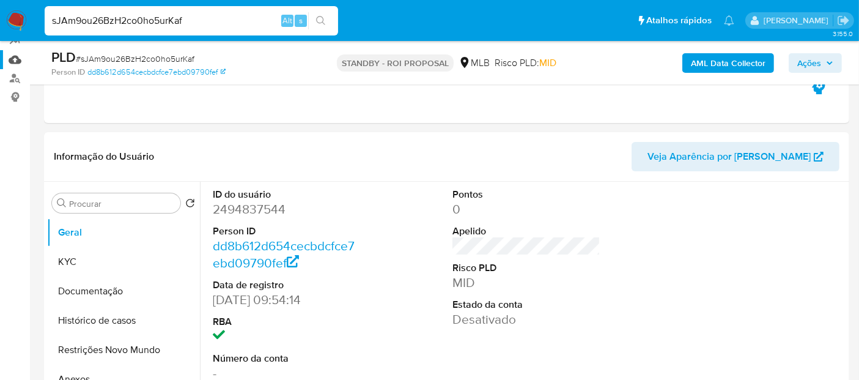
drag, startPoint x: 202, startPoint y: 21, endPoint x: 0, endPoint y: 58, distance: 205.2
click at [321, 15] on button "search-icon" at bounding box center [320, 20] width 25 height 17
drag, startPoint x: 74, startPoint y: 261, endPoint x: 102, endPoint y: 263, distance: 28.2
click at [74, 262] on button "KYC" at bounding box center [118, 261] width 143 height 29
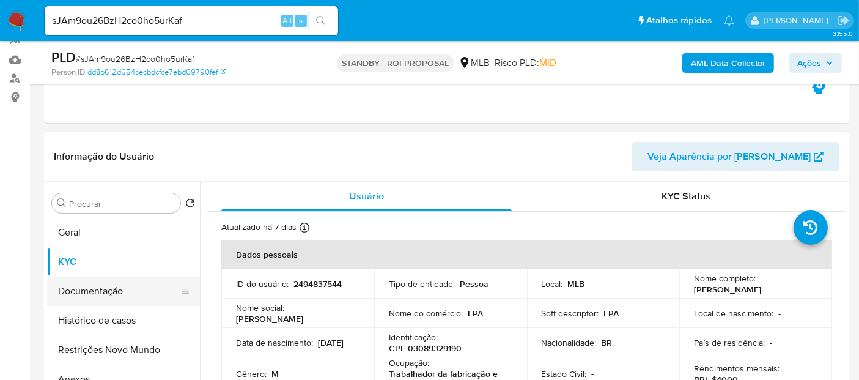
click at [92, 286] on button "Documentação" at bounding box center [118, 290] width 143 height 29
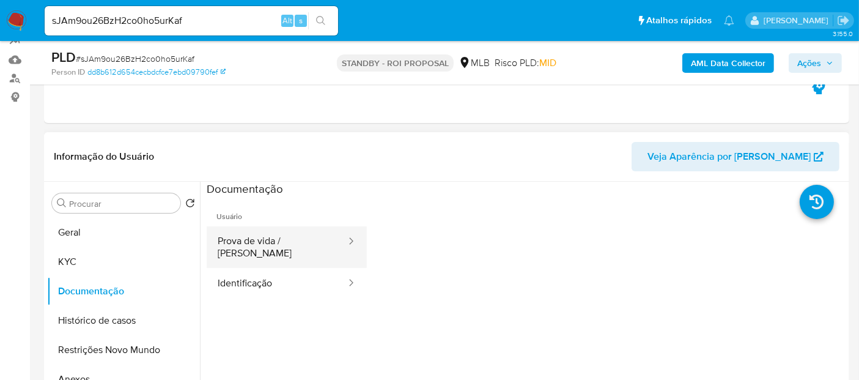
click at [254, 242] on button "Prova de vida / Selfie" at bounding box center [277, 247] width 141 height 42
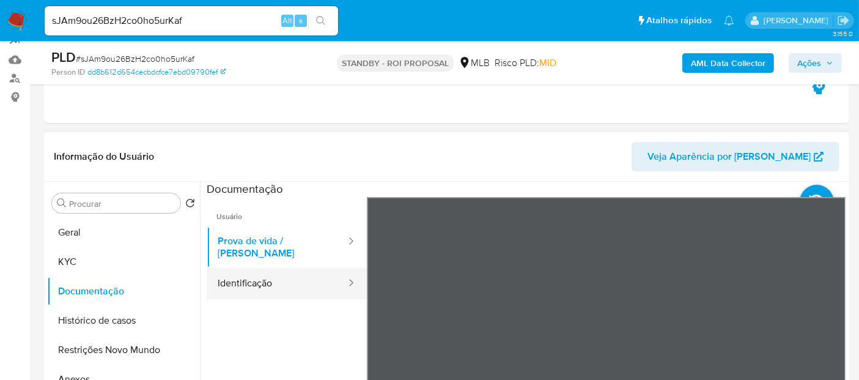
click at [282, 275] on button "Identificação" at bounding box center [277, 283] width 141 height 31
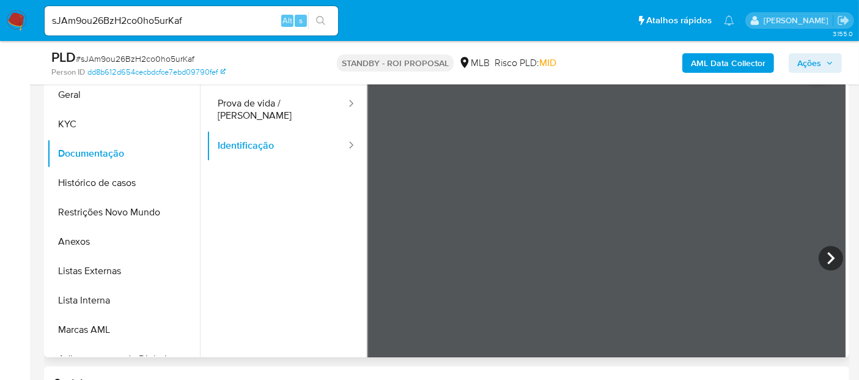
scroll to position [279, 0]
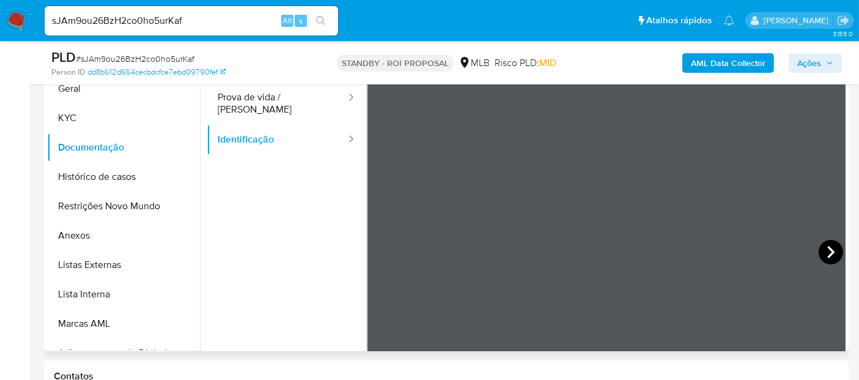
click at [819, 251] on icon at bounding box center [831, 252] width 24 height 24
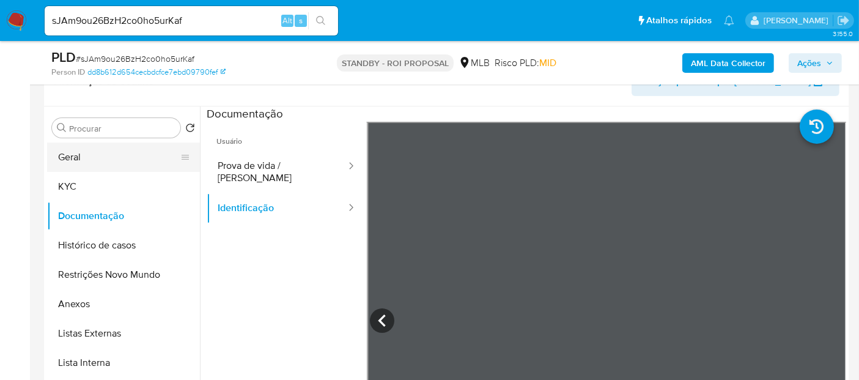
click at [74, 160] on button "Geral" at bounding box center [118, 156] width 143 height 29
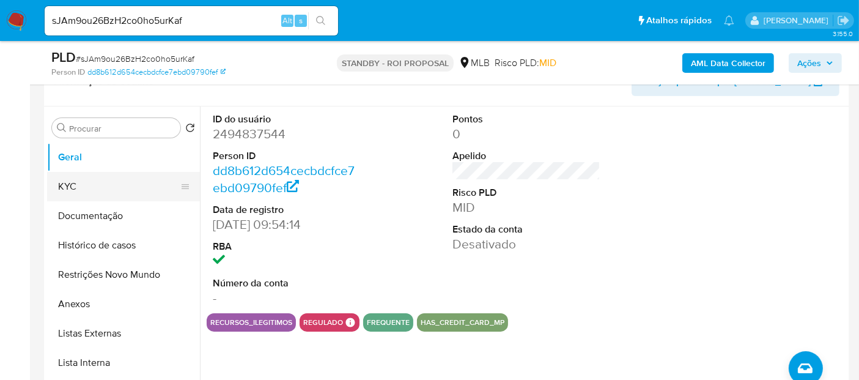
click at [78, 183] on button "KYC" at bounding box center [118, 186] width 143 height 29
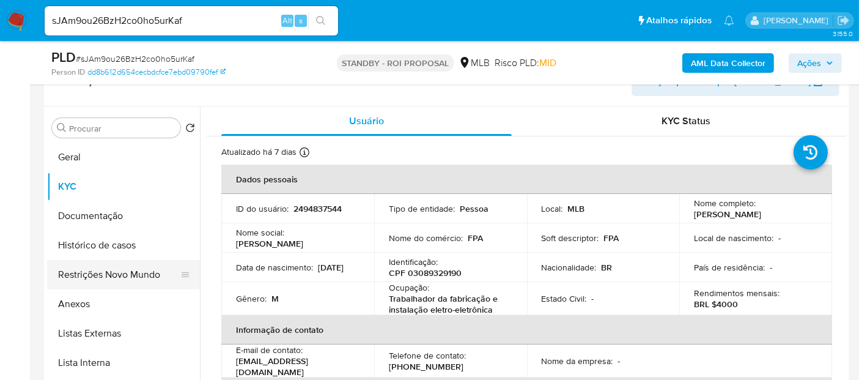
click at [119, 273] on button "Restrições Novo Mundo" at bounding box center [118, 274] width 143 height 29
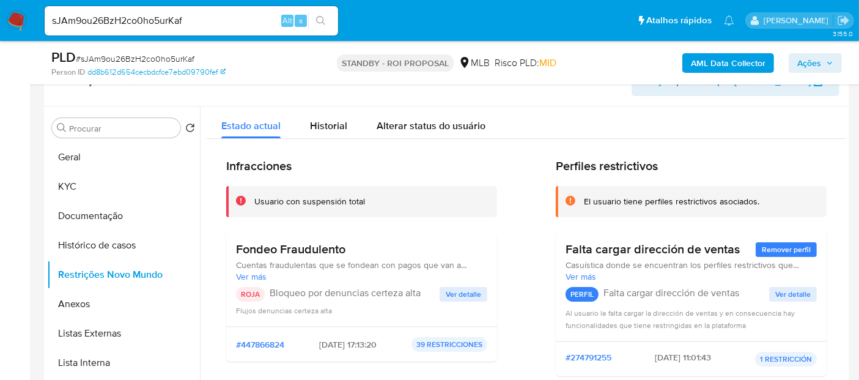
click at [466, 295] on span "Ver detalle" at bounding box center [463, 294] width 35 height 12
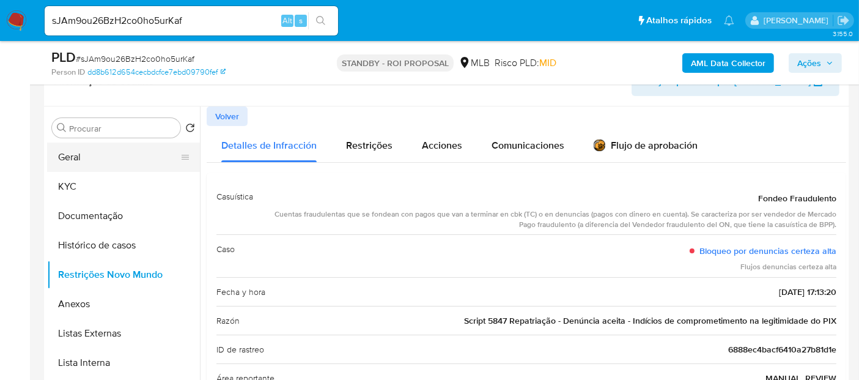
click at [60, 158] on button "Geral" at bounding box center [118, 156] width 143 height 29
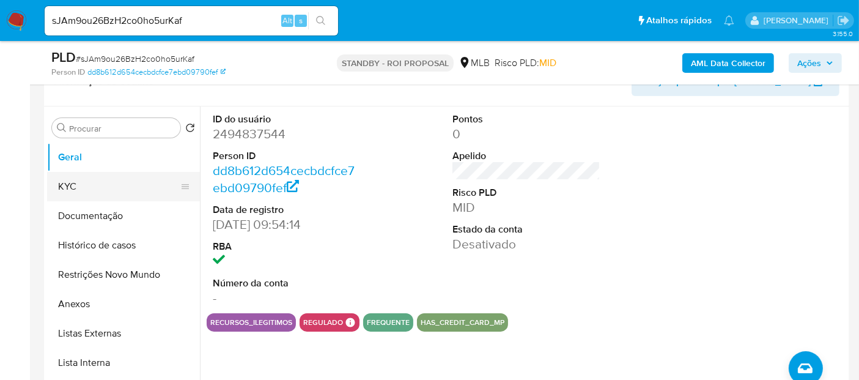
click at [65, 182] on button "KYC" at bounding box center [118, 186] width 143 height 29
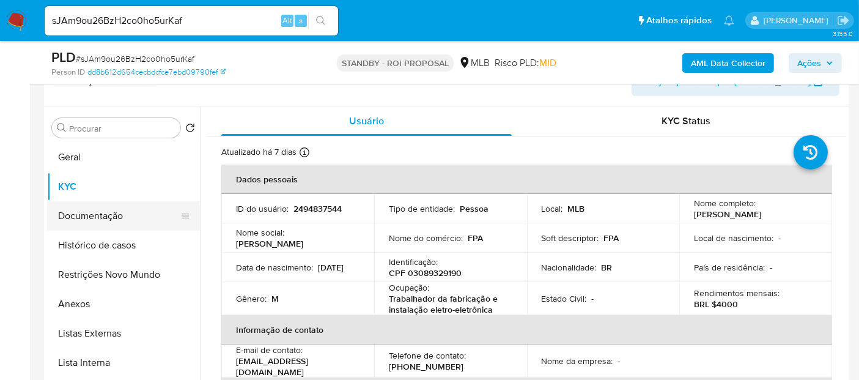
click at [89, 215] on button "Documentação" at bounding box center [118, 215] width 143 height 29
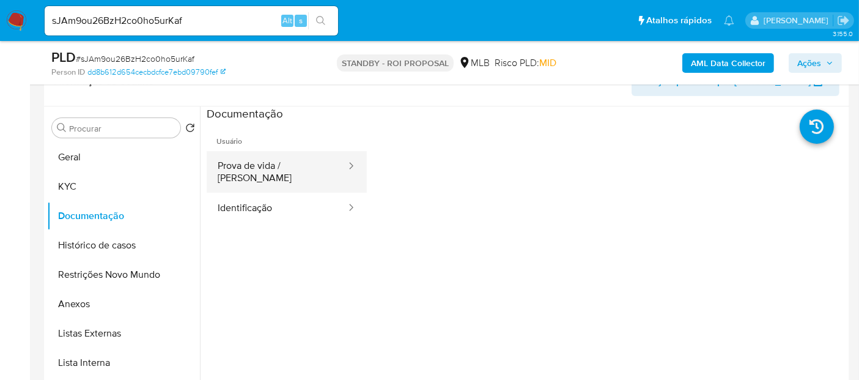
click at [256, 166] on button "Prova de vida / Selfie" at bounding box center [277, 172] width 141 height 42
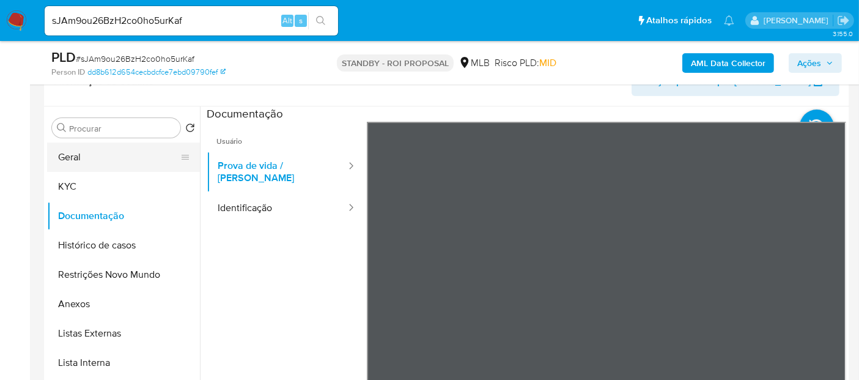
click at [76, 156] on button "Geral" at bounding box center [118, 156] width 143 height 29
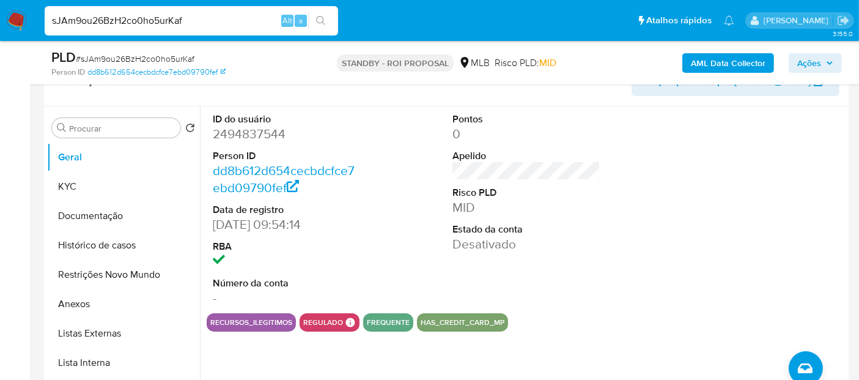
drag, startPoint x: 215, startPoint y: 23, endPoint x: 0, endPoint y: 21, distance: 214.6
click at [0, 21] on nav "Pausado Ver notificaciones sJAm9ou26BzH2co0ho5urKaf Alt s Atalhos rápidos Presi…" at bounding box center [429, 20] width 859 height 41
paste input "jDck5kF4qt6eQnBp3RCYvVjD"
type input "jDck5kF4qt6eQnBp3RCYvVjD"
click at [322, 18] on icon "search-icon" at bounding box center [321, 21] width 10 height 10
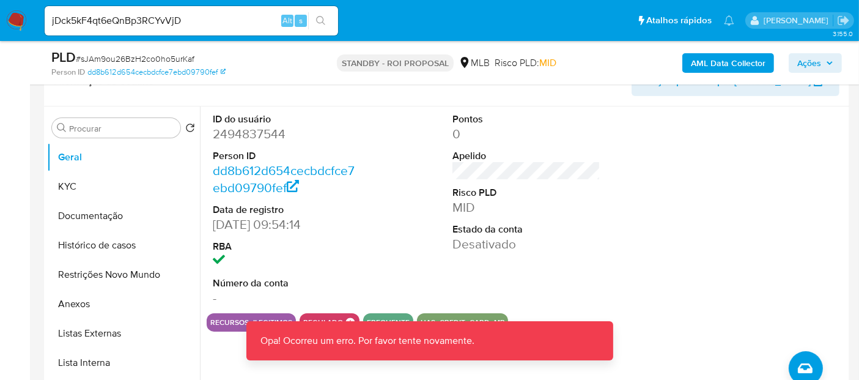
click at [15, 17] on img at bounding box center [16, 20] width 21 height 21
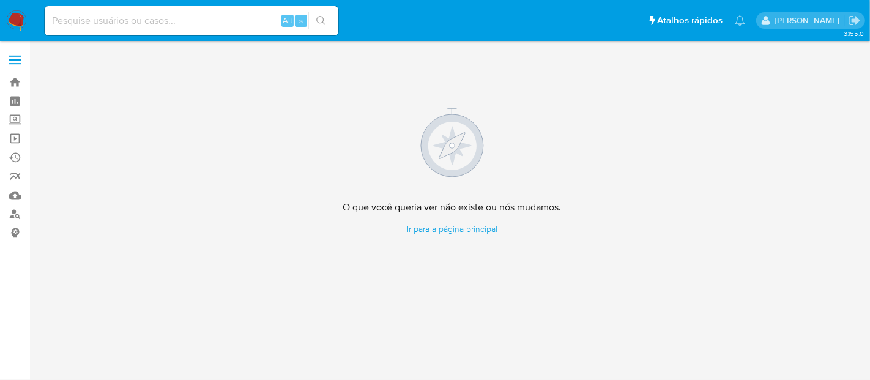
click at [17, 14] on img at bounding box center [16, 20] width 21 height 21
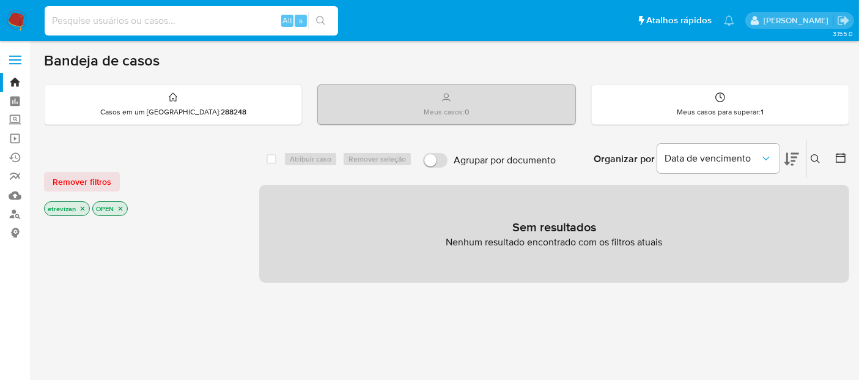
click at [180, 21] on input at bounding box center [192, 21] width 294 height 16
paste input "jDck5kF4qt6eQnBp3RCYvVjD"
type input "jDck5kF4qt6eQnBp3RCYvVjD"
click at [318, 15] on button "search-icon" at bounding box center [320, 20] width 25 height 17
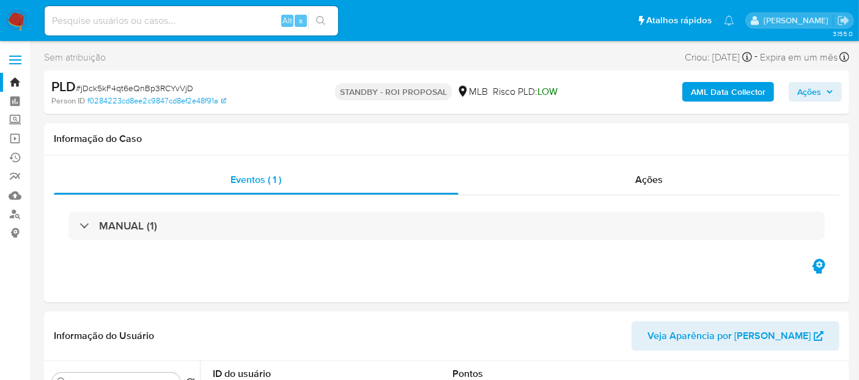
select select "10"
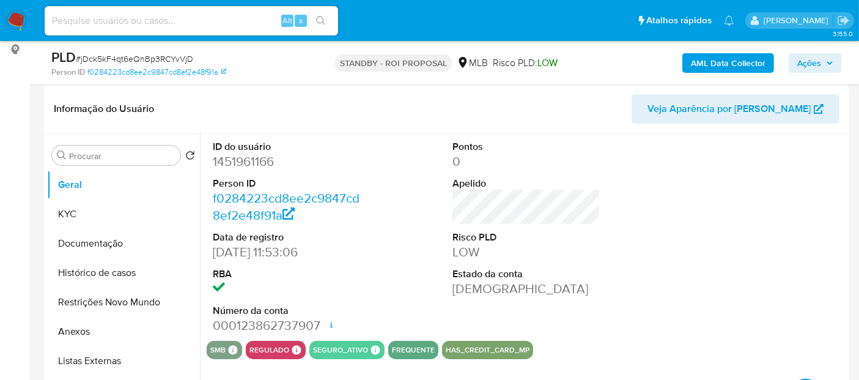
scroll to position [204, 0]
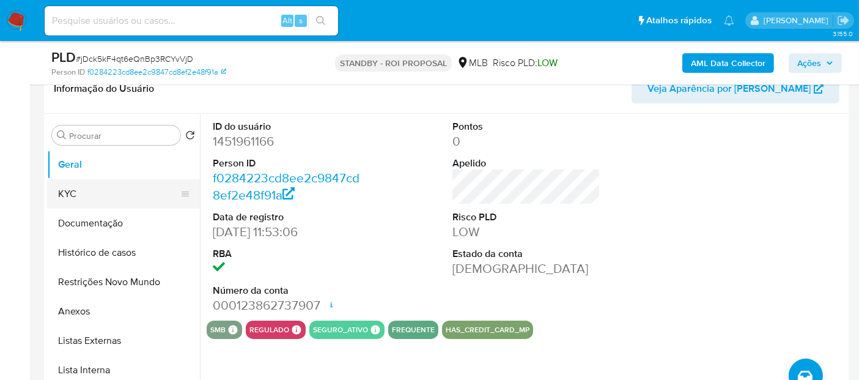
drag, startPoint x: 78, startPoint y: 192, endPoint x: 93, endPoint y: 204, distance: 19.6
click at [78, 193] on button "KYC" at bounding box center [118, 193] width 143 height 29
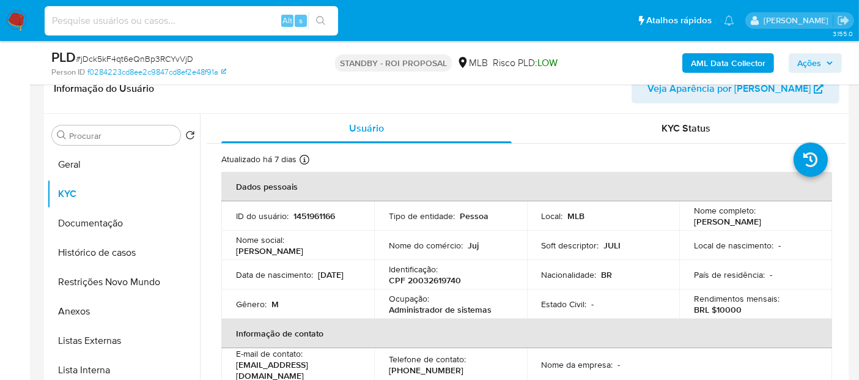
click at [140, 23] on input at bounding box center [192, 21] width 294 height 16
paste input "jDck5kF4qt6eQnBp3RCYvVjD"
type input "jDck5kF4qt6eQnBp3RCYvVjD"
click at [320, 20] on icon "search-icon" at bounding box center [321, 21] width 10 height 10
click at [92, 169] on button "Geral" at bounding box center [118, 164] width 143 height 29
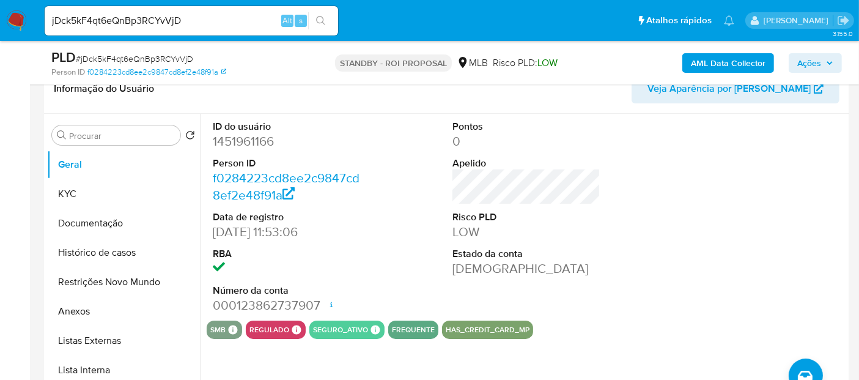
click at [19, 19] on img at bounding box center [16, 20] width 21 height 21
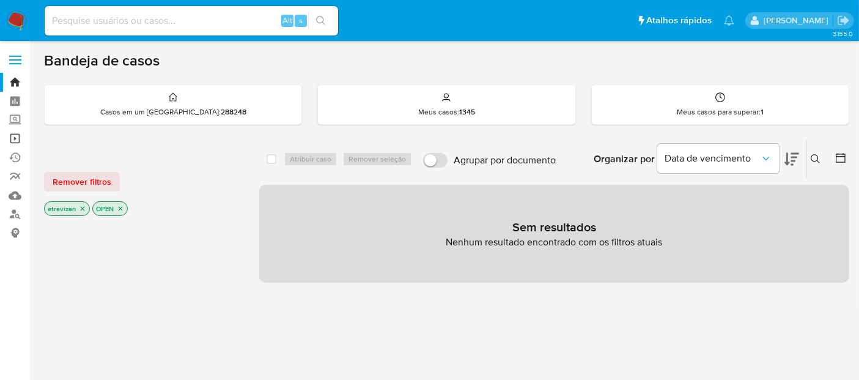
drag, startPoint x: 13, startPoint y: 137, endPoint x: 28, endPoint y: 137, distance: 14.1
click at [13, 137] on link "Operações em massa" at bounding box center [73, 138] width 146 height 19
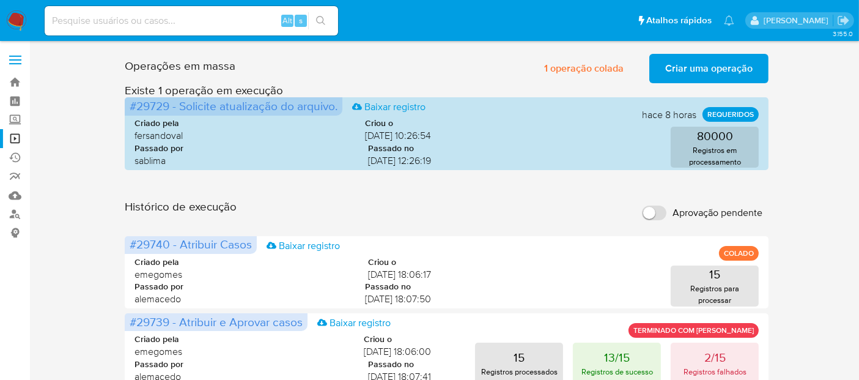
click at [142, 30] on div "Alt s" at bounding box center [192, 20] width 294 height 29
click at [139, 25] on input at bounding box center [192, 21] width 294 height 16
paste input "6zvOryMlwrRNA7lzbrwlvGhT"
type input "6zvOryMlwrRNA7lzbrwlvGhT"
click at [322, 16] on icon "search-icon" at bounding box center [321, 21] width 10 height 10
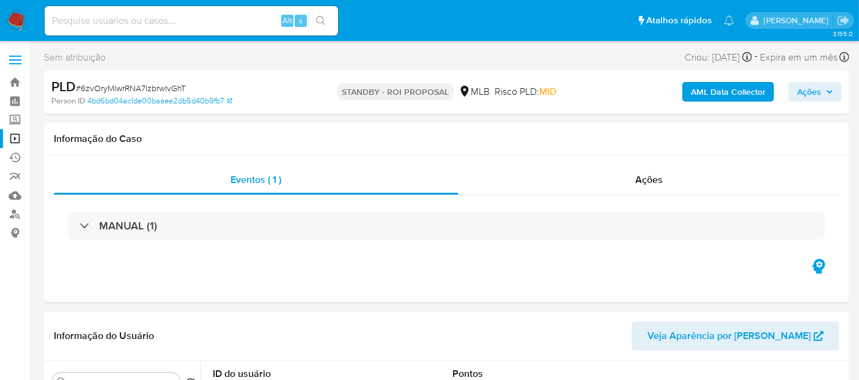
select select "10"
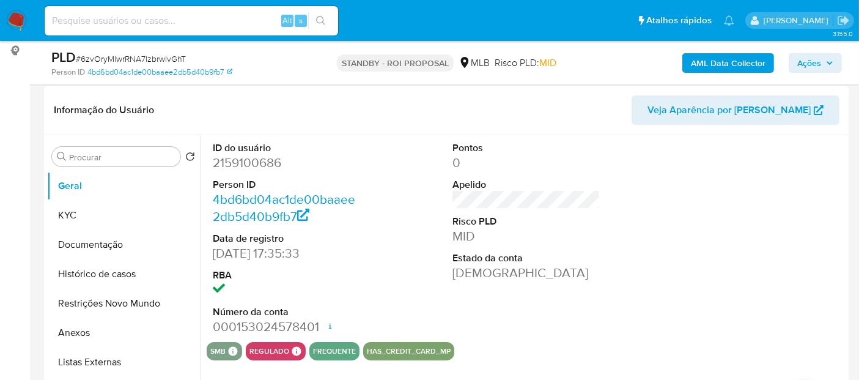
scroll to position [204, 0]
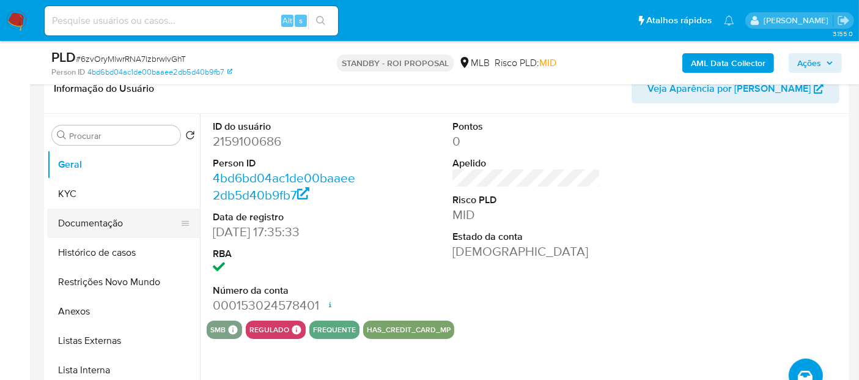
drag, startPoint x: 82, startPoint y: 190, endPoint x: 190, endPoint y: 212, distance: 110.6
click at [84, 191] on button "KYC" at bounding box center [123, 193] width 153 height 29
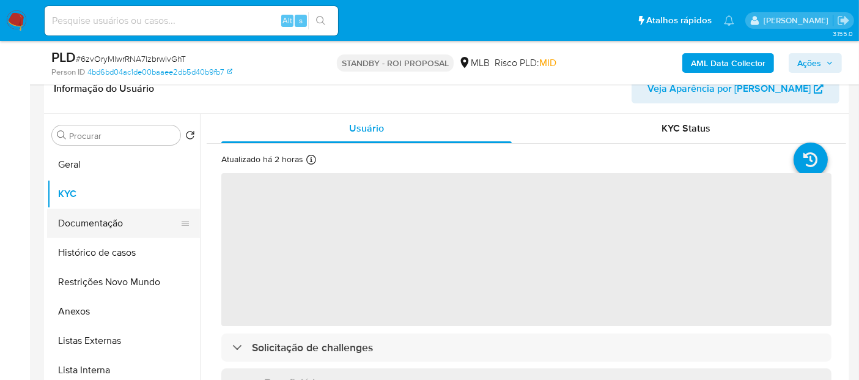
click at [101, 219] on button "Documentação" at bounding box center [118, 223] width 143 height 29
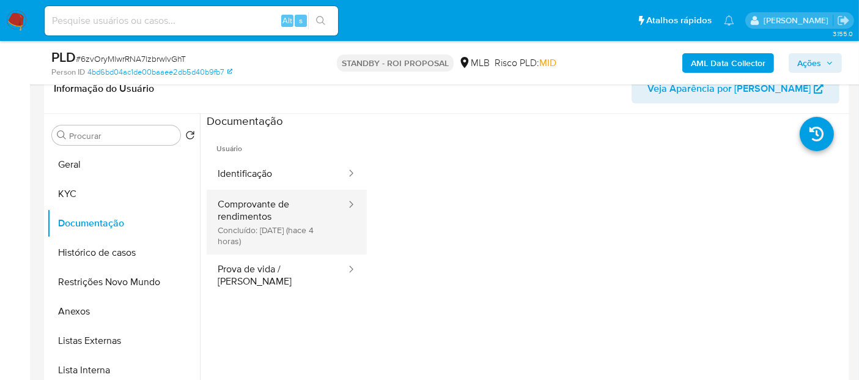
click at [272, 217] on button "Comprovante de rendimentos Concluído: 25/08/2025 (hace 4 horas)" at bounding box center [277, 222] width 141 height 65
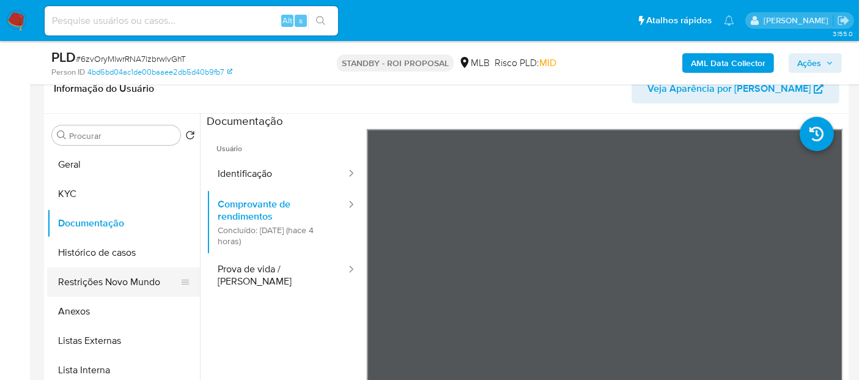
drag, startPoint x: 97, startPoint y: 287, endPoint x: 107, endPoint y: 291, distance: 10.7
click at [97, 287] on button "Restrições Novo Mundo" at bounding box center [118, 281] width 143 height 29
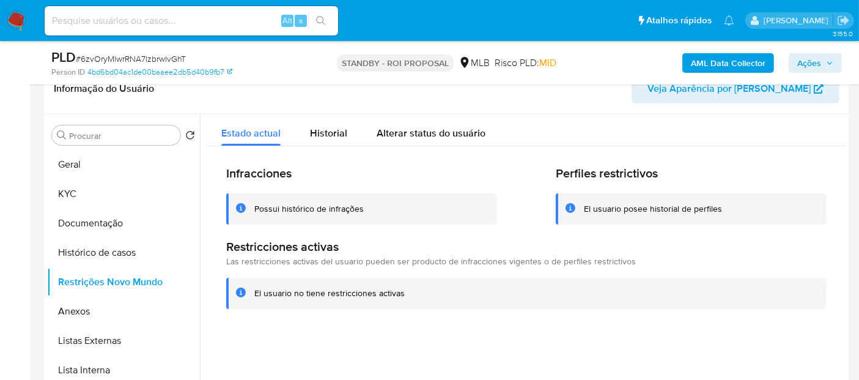
click at [130, 16] on input at bounding box center [192, 21] width 294 height 16
paste input "yJgeSyhrFFCbC49fcoyPQZy9"
type input "yJgeSyhrFFCbC49fcoyPQZy9"
click at [325, 19] on icon "search-icon" at bounding box center [321, 21] width 10 height 10
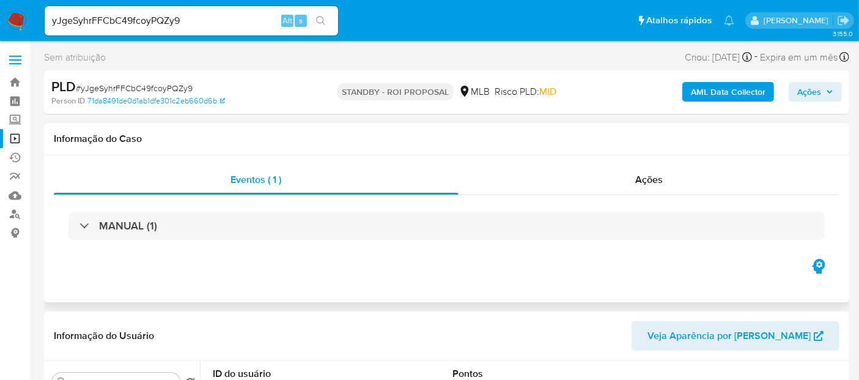
select select "10"
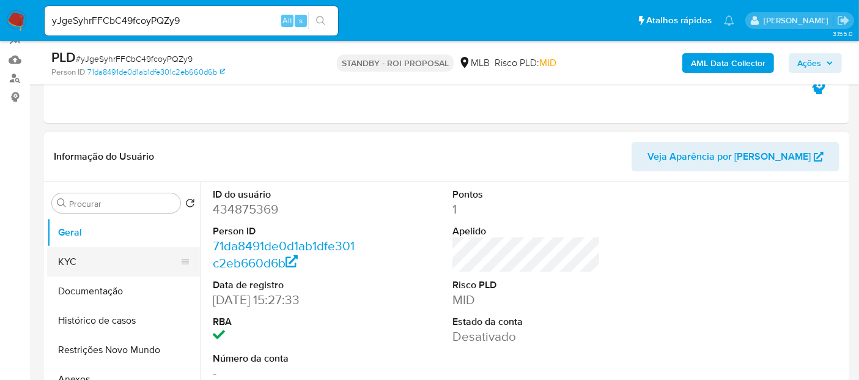
click at [80, 264] on button "KYC" at bounding box center [118, 261] width 143 height 29
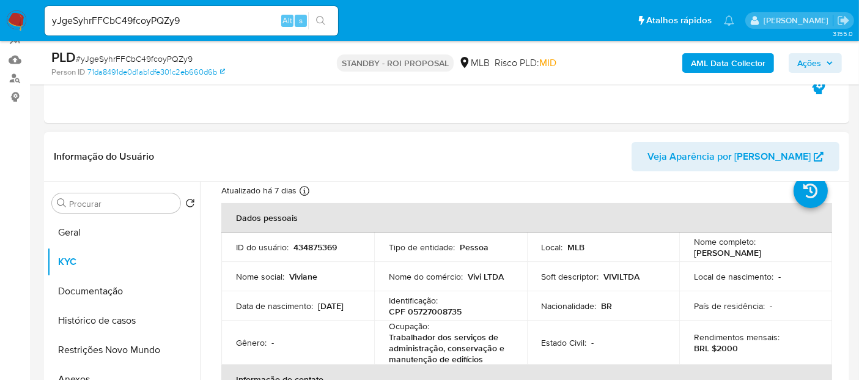
scroll to position [68, 0]
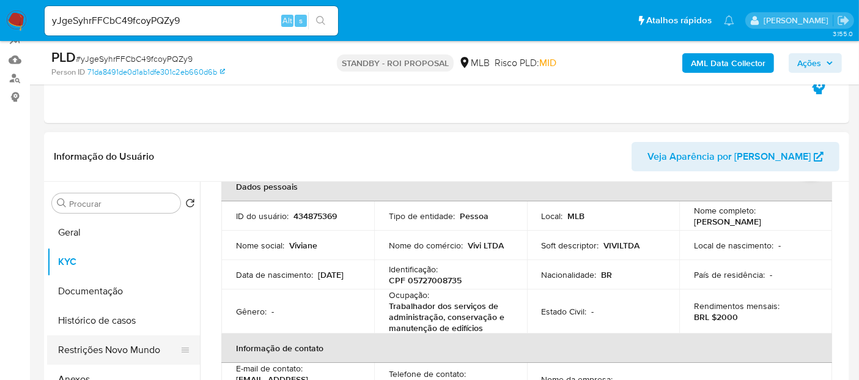
drag, startPoint x: 96, startPoint y: 350, endPoint x: 111, endPoint y: 350, distance: 14.7
click at [96, 350] on button "Restrições Novo Mundo" at bounding box center [118, 349] width 143 height 29
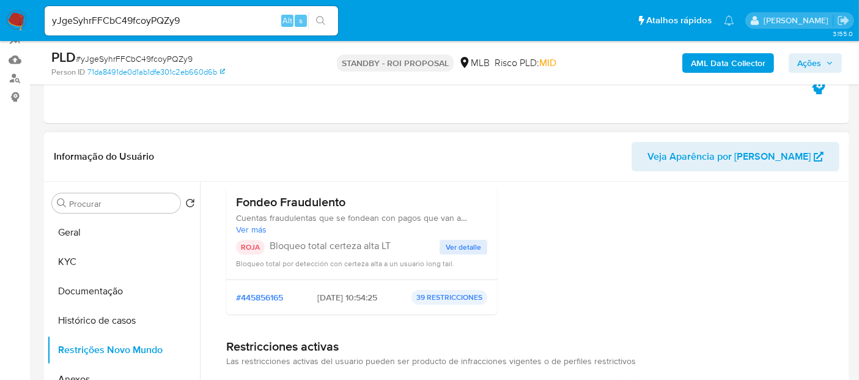
scroll to position [136, 0]
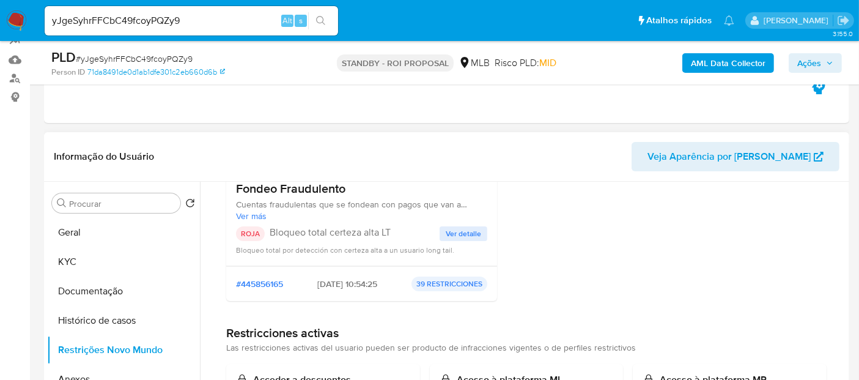
click at [460, 233] on span "Ver detalle" at bounding box center [463, 233] width 35 height 12
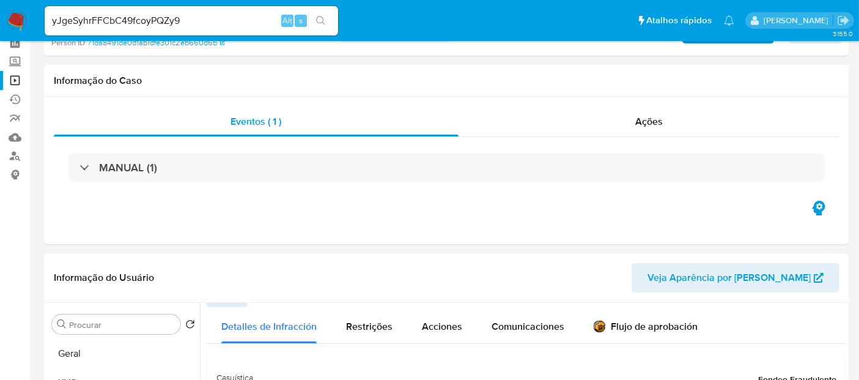
scroll to position [0, 0]
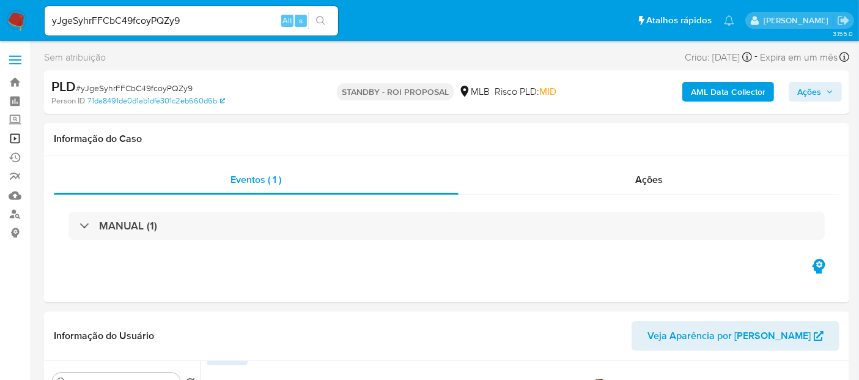
click at [17, 133] on link "Operações em massa" at bounding box center [73, 138] width 146 height 19
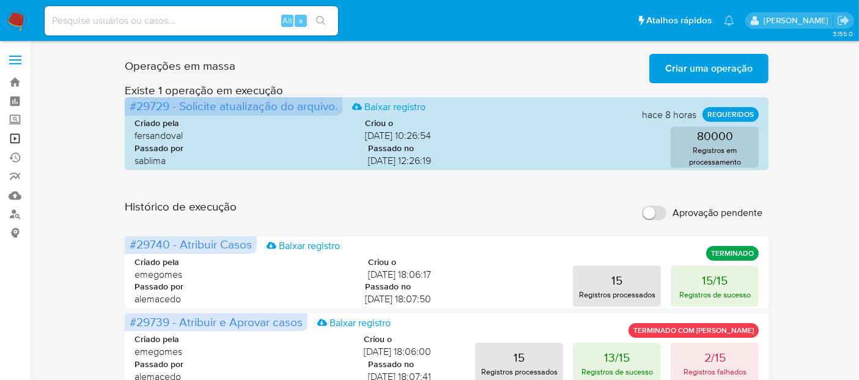
click at [15, 136] on link "Operações em massa" at bounding box center [73, 138] width 146 height 19
click at [722, 69] on span "Criar uma operação" at bounding box center [708, 68] width 87 height 27
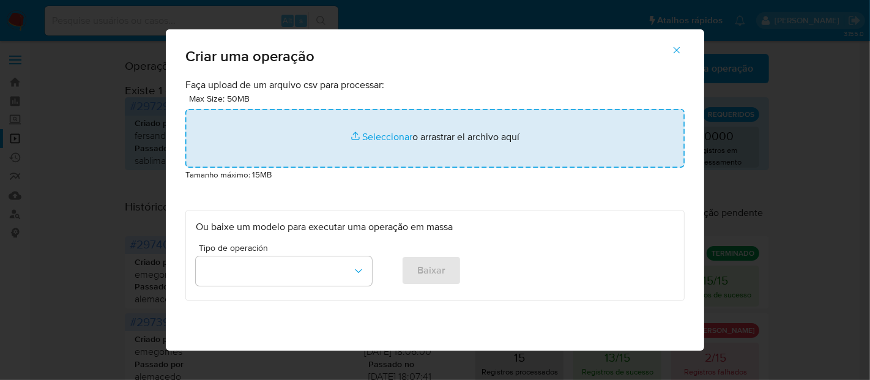
click at [372, 134] on input "file" at bounding box center [434, 138] width 499 height 59
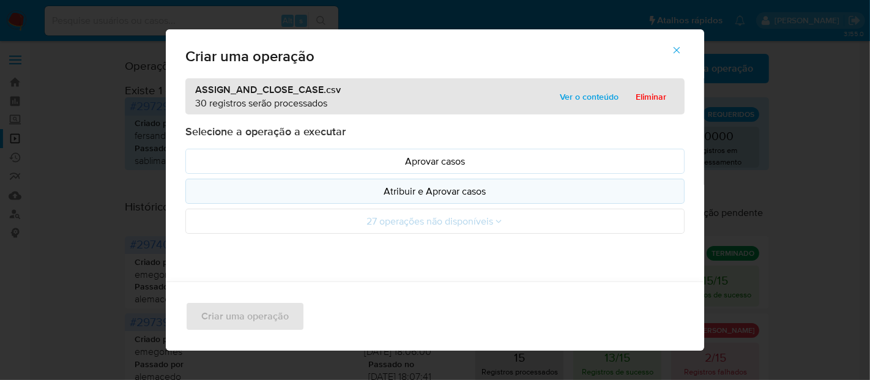
click at [461, 190] on p "Atribuir e Aprovar casos" at bounding box center [435, 191] width 478 height 14
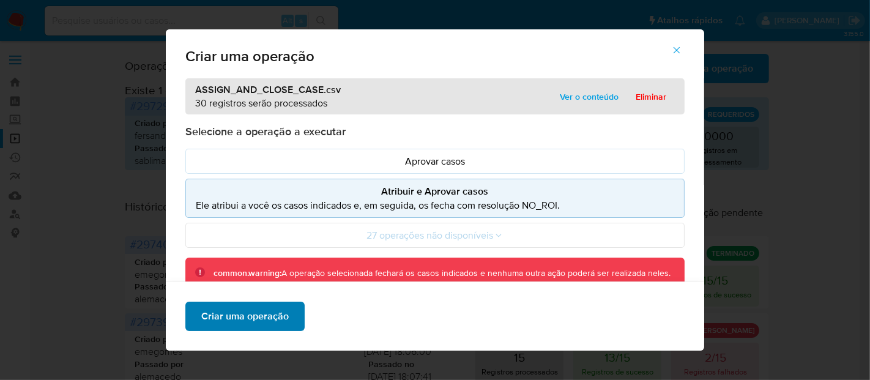
click at [250, 315] on span "Criar uma operação" at bounding box center [244, 316] width 87 height 27
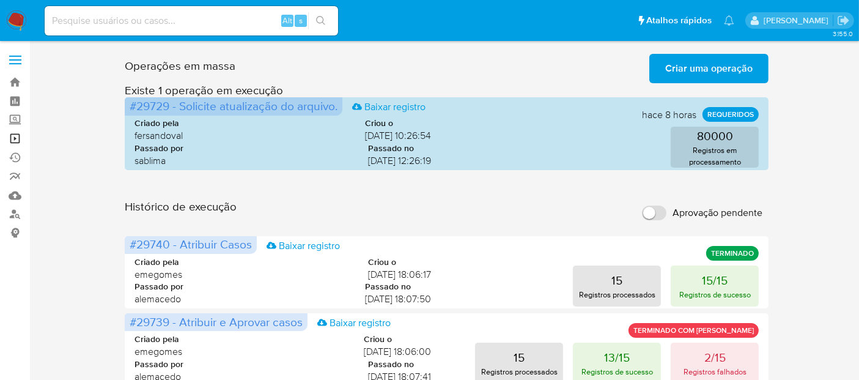
click at [16, 134] on link "Operações em massa" at bounding box center [73, 138] width 146 height 19
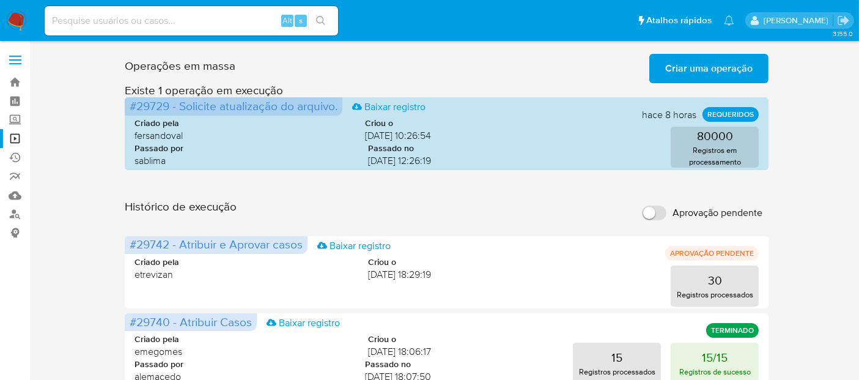
click at [712, 72] on span "Criar uma operação" at bounding box center [708, 68] width 87 height 27
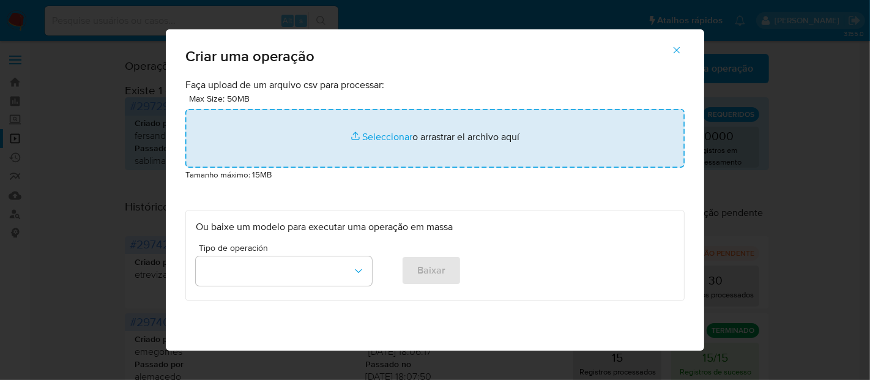
click at [370, 138] on input "file" at bounding box center [434, 138] width 499 height 59
type input "C:\fakepath\ASSIGN_CASE (4).csv"
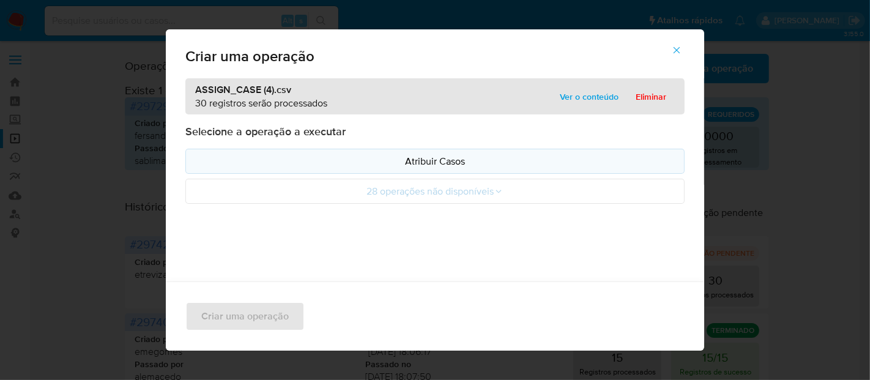
click at [431, 161] on p "Atribuir Casos" at bounding box center [435, 161] width 478 height 14
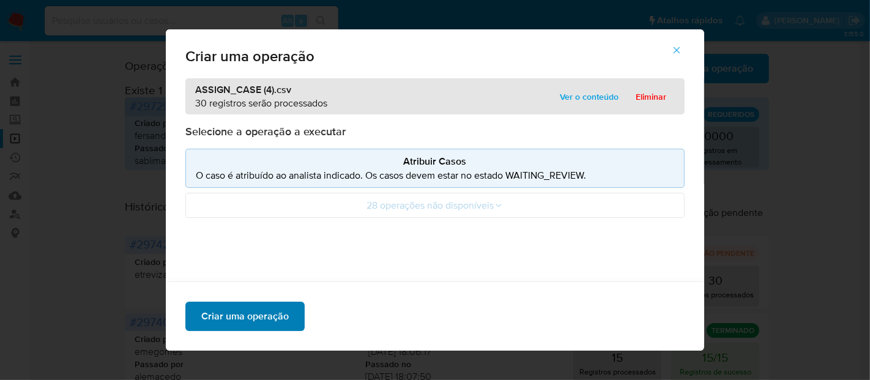
click at [248, 323] on span "Criar uma operação" at bounding box center [244, 316] width 87 height 27
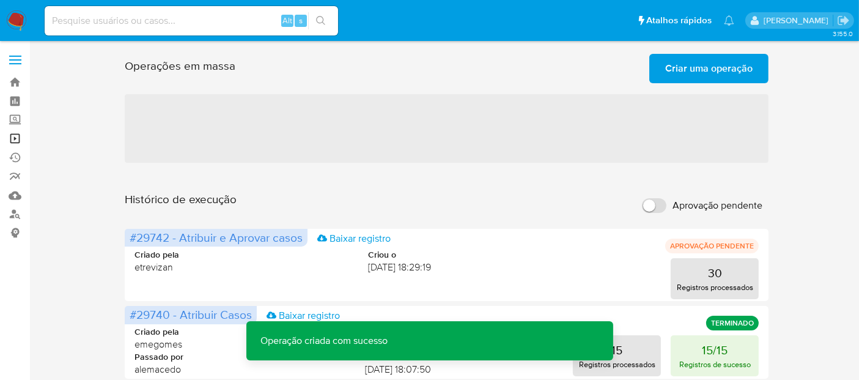
click at [17, 135] on link "Operações em massa" at bounding box center [73, 138] width 146 height 19
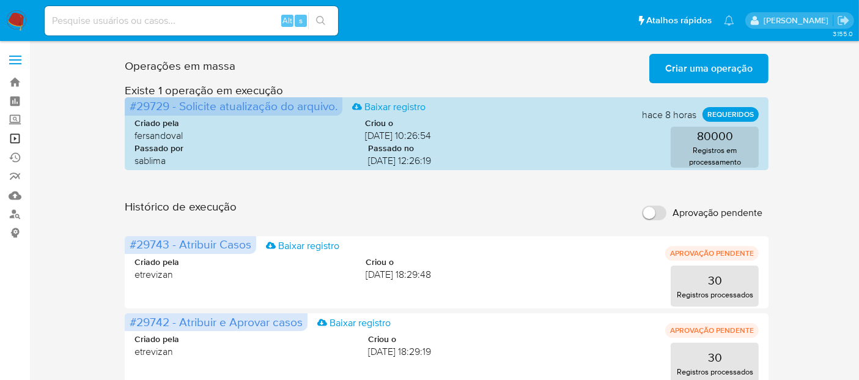
click at [16, 139] on link "Operações em massa" at bounding box center [73, 138] width 146 height 19
click at [13, 136] on link "Operações em massa" at bounding box center [73, 138] width 146 height 19
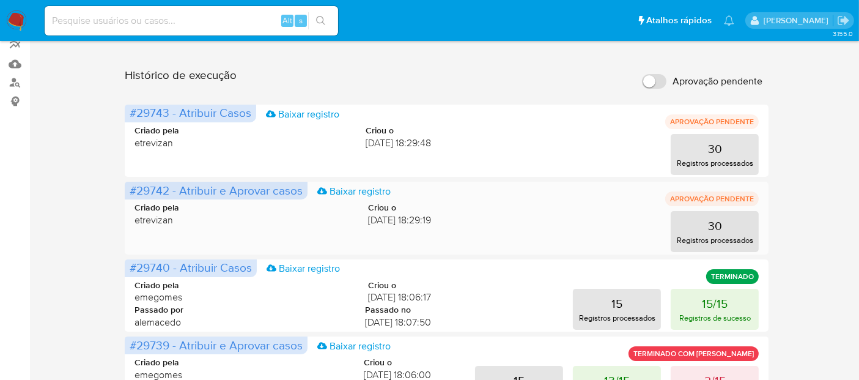
scroll to position [136, 0]
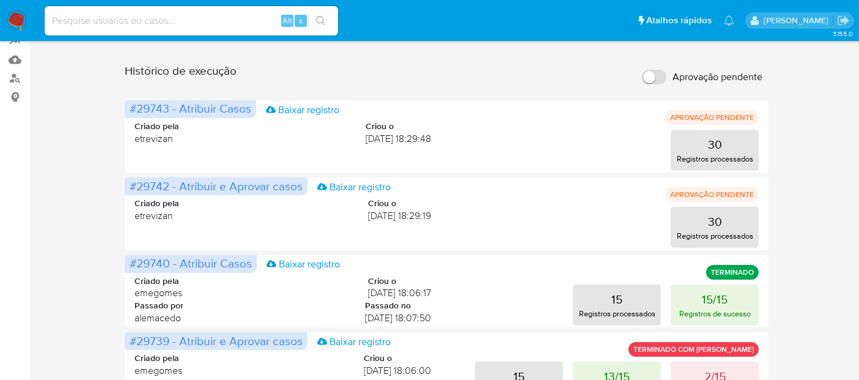
click at [21, 18] on img at bounding box center [16, 20] width 21 height 21
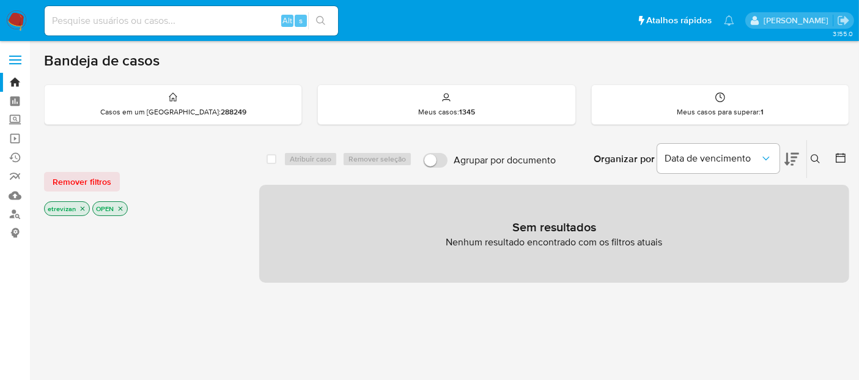
click at [180, 21] on input at bounding box center [192, 21] width 294 height 16
paste input "P0Qc1b7bR3kgO5seRjnAtNIt"
type input "P0Qc1b7bR3kgO5seRjnAtNIt"
click at [321, 21] on icon "search-icon" at bounding box center [321, 21] width 10 height 10
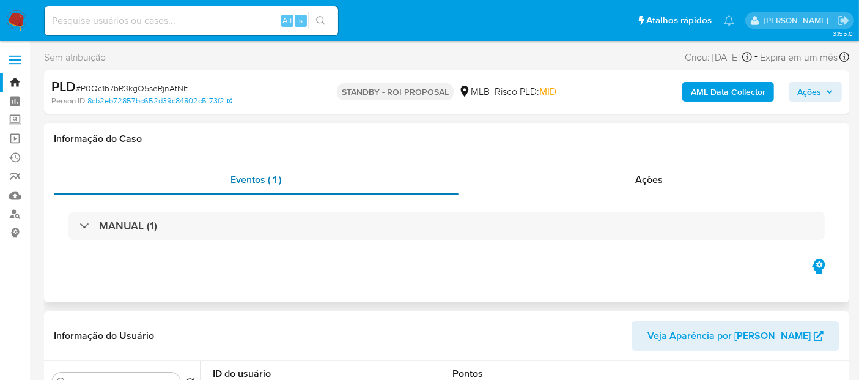
select select "10"
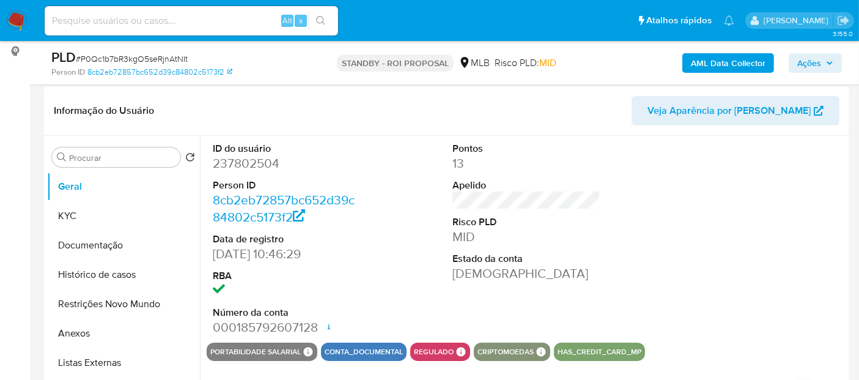
scroll to position [204, 0]
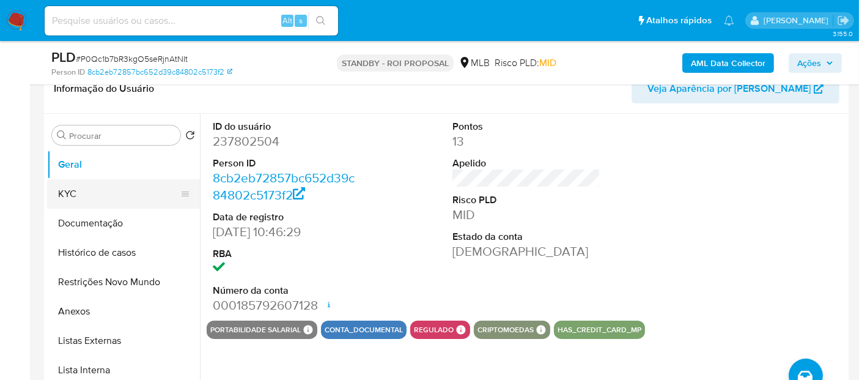
click at [75, 187] on button "KYC" at bounding box center [118, 193] width 143 height 29
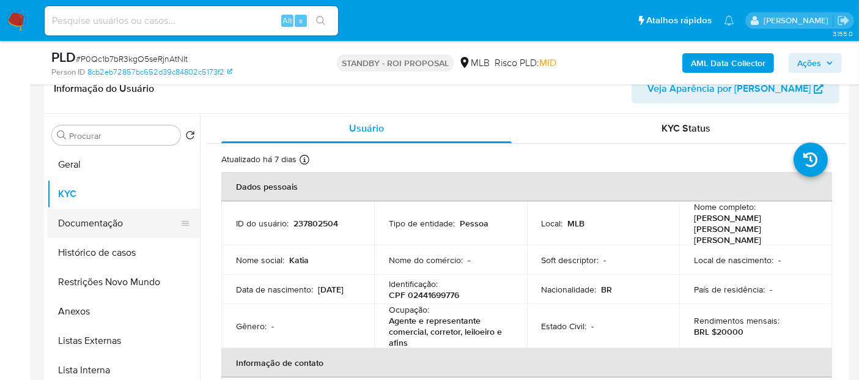
drag, startPoint x: 79, startPoint y: 224, endPoint x: 103, endPoint y: 226, distance: 23.3
click at [80, 224] on button "Documentação" at bounding box center [118, 223] width 143 height 29
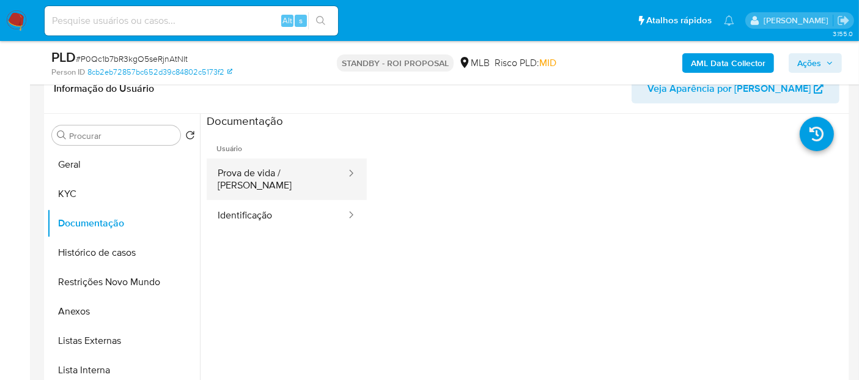
click at [295, 177] on button "Prova de vida / Selfie" at bounding box center [277, 179] width 141 height 42
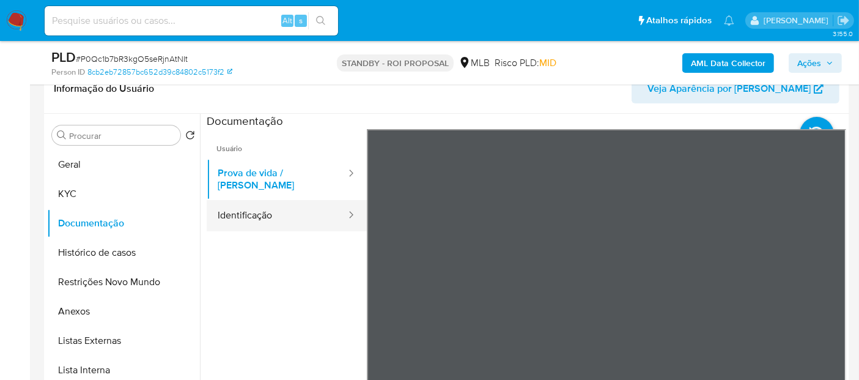
click at [242, 205] on button "Identificação" at bounding box center [277, 215] width 141 height 31
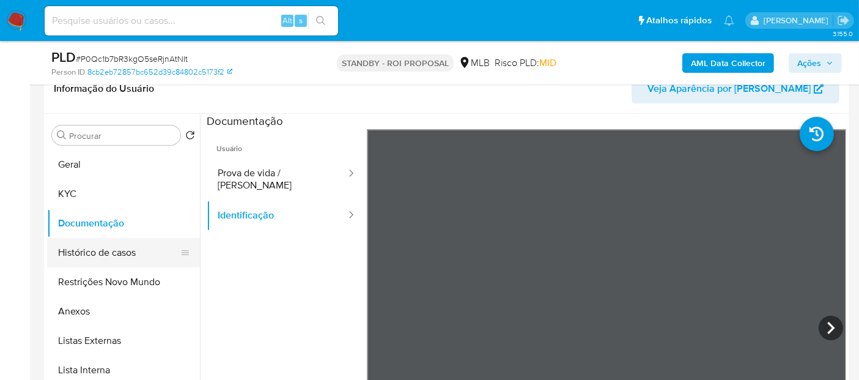
click at [94, 266] on button "Histórico de casos" at bounding box center [118, 252] width 143 height 29
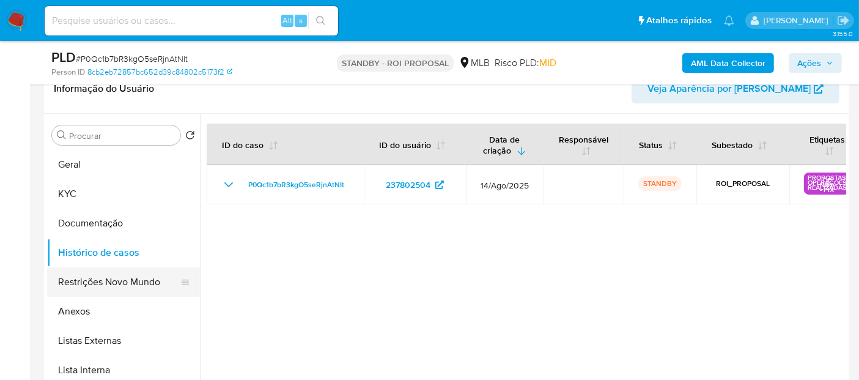
click at [106, 279] on button "Restrições Novo Mundo" at bounding box center [118, 281] width 143 height 29
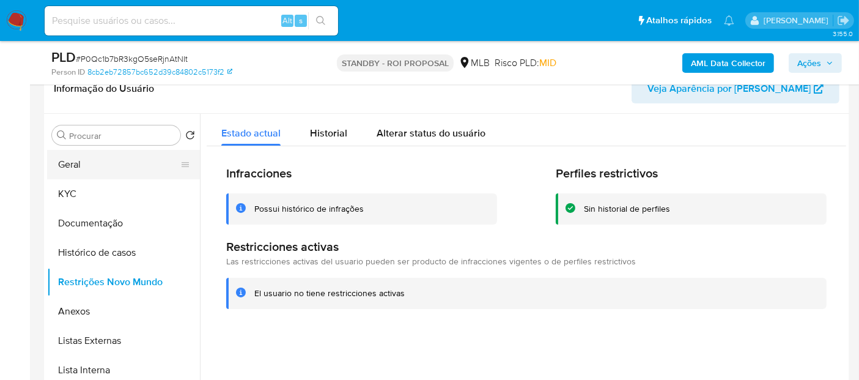
click at [67, 163] on button "Geral" at bounding box center [118, 164] width 143 height 29
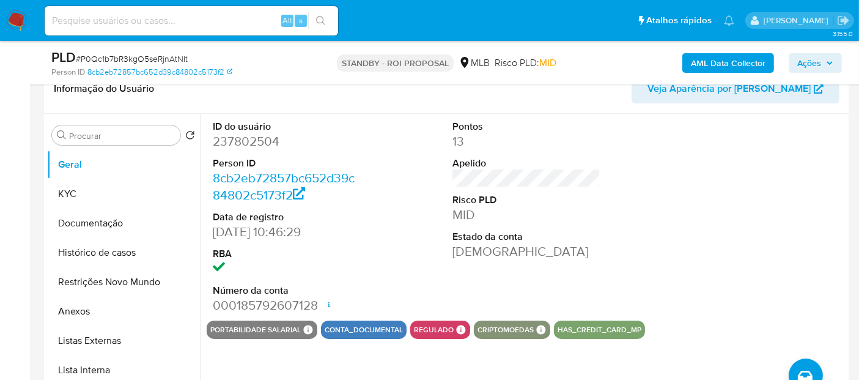
scroll to position [0, 0]
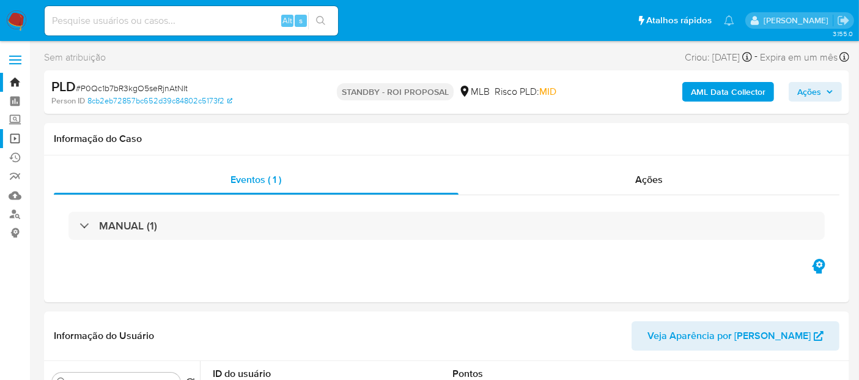
click at [12, 136] on link "Operações em massa" at bounding box center [73, 138] width 146 height 19
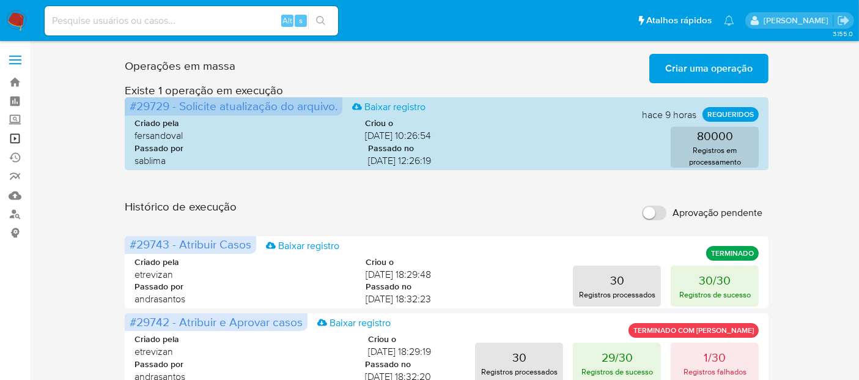
click at [12, 139] on link "Operações em massa" at bounding box center [73, 138] width 146 height 19
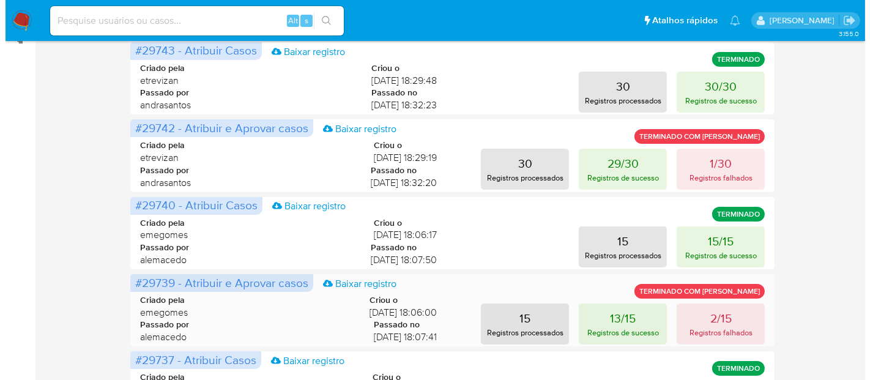
scroll to position [136, 0]
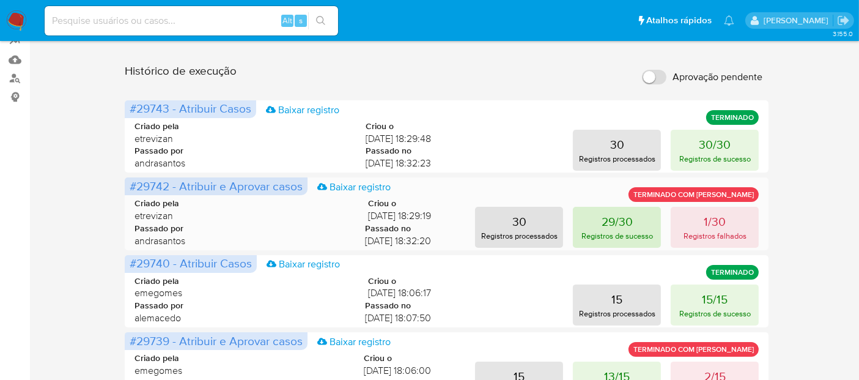
click at [612, 225] on p "29/30" at bounding box center [617, 221] width 31 height 17
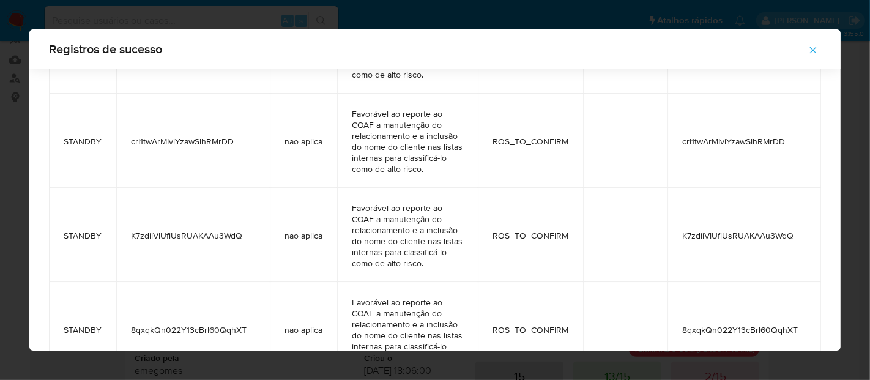
scroll to position [0, 0]
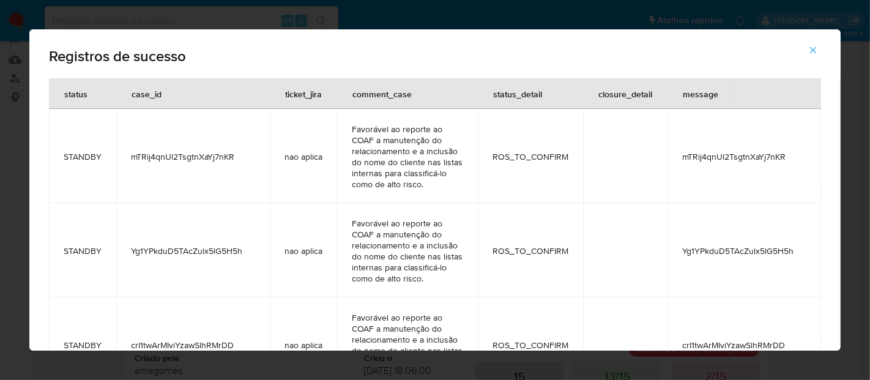
drag, startPoint x: 814, startPoint y: 48, endPoint x: 808, endPoint y: 58, distance: 12.1
click at [814, 48] on icon "button" at bounding box center [812, 50] width 11 height 11
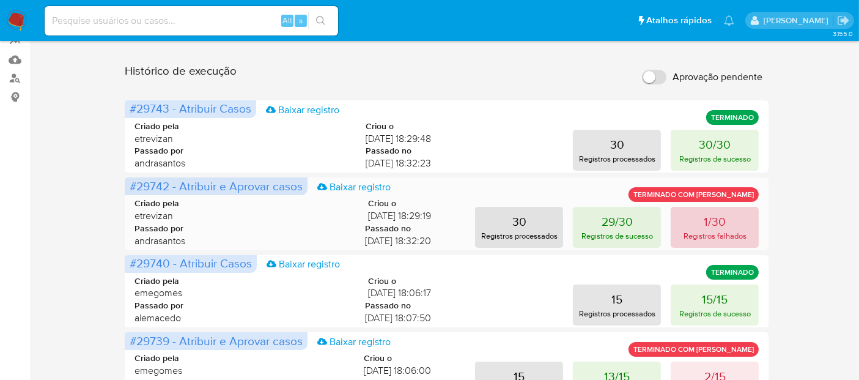
click at [719, 223] on p "1/30" at bounding box center [715, 221] width 22 height 17
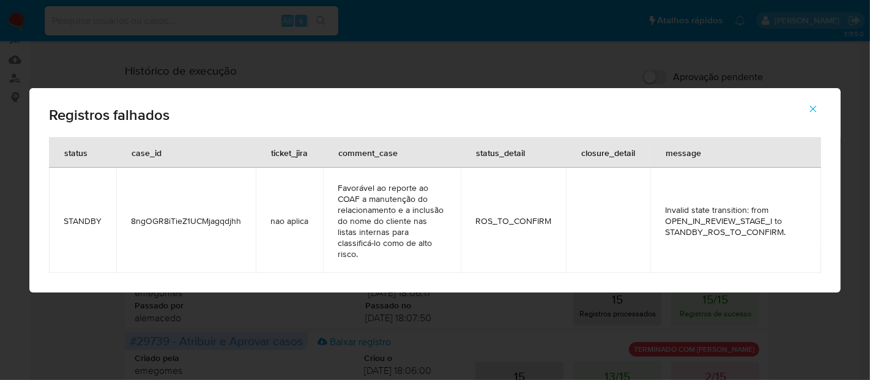
drag, startPoint x: 131, startPoint y: 222, endPoint x: 238, endPoint y: 224, distance: 107.0
click at [238, 224] on span "8ngOGR8iTieZ1UCMjagqdjhh" at bounding box center [186, 220] width 110 height 11
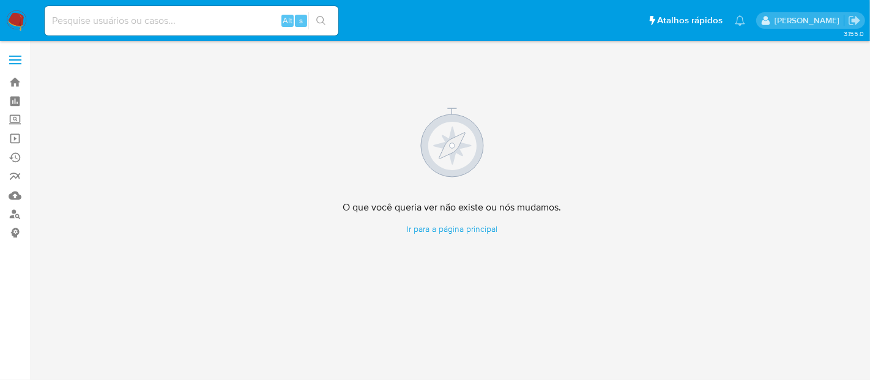
click at [156, 24] on input at bounding box center [192, 21] width 294 height 16
paste input "8ngOGR8iTieZ1UCMjagqdjhh"
type input "8ngOGR8iTieZ1UCMjagqdjhh"
click at [320, 18] on icon "search-icon" at bounding box center [321, 21] width 10 height 10
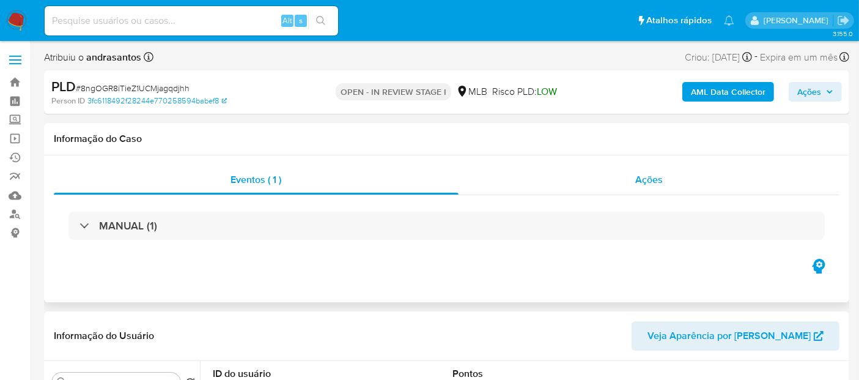
click at [654, 179] on span "Ações" at bounding box center [649, 179] width 28 height 14
select select "10"
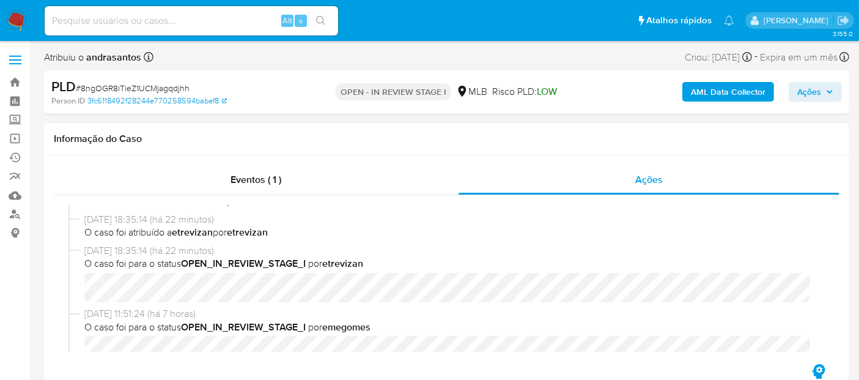
scroll to position [68, 0]
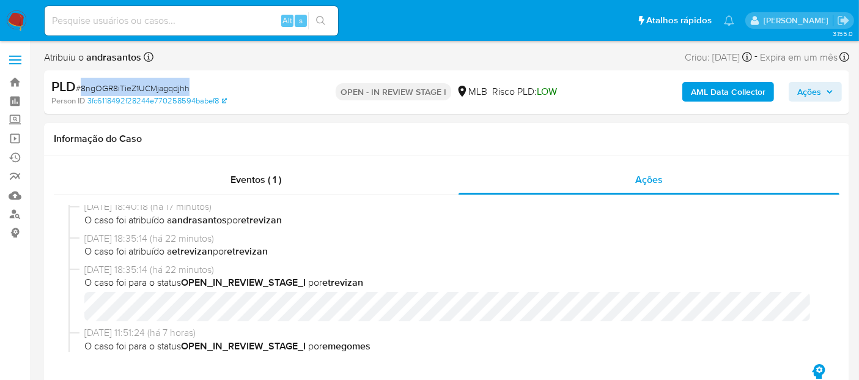
drag, startPoint x: 81, startPoint y: 87, endPoint x: 188, endPoint y: 91, distance: 107.1
click at [188, 91] on span "# 8ngOGR8iTieZ1UCMjagqdjhh" at bounding box center [133, 88] width 114 height 12
copy span "8ngOGR8iTieZ1UCMjagqdjhh"
click at [229, 137] on h1 "Informação do Caso" at bounding box center [447, 139] width 786 height 12
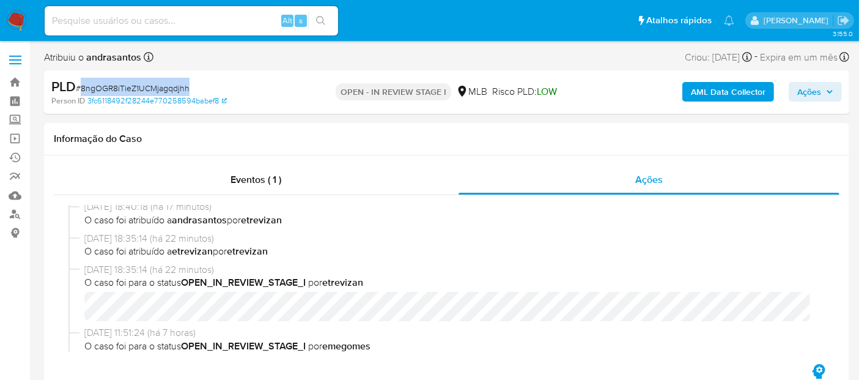
drag, startPoint x: 82, startPoint y: 86, endPoint x: 190, endPoint y: 86, distance: 108.2
click at [190, 86] on div "PLD # 8ngOGR8iTieZ1UCMjagqdjhh" at bounding box center [180, 87] width 259 height 18
copy span "8ngOGR8iTieZ1UCMjagqdjhh"
click at [231, 141] on h1 "Informação do Caso" at bounding box center [447, 139] width 786 height 12
drag, startPoint x: 83, startPoint y: 85, endPoint x: 190, endPoint y: 91, distance: 107.2
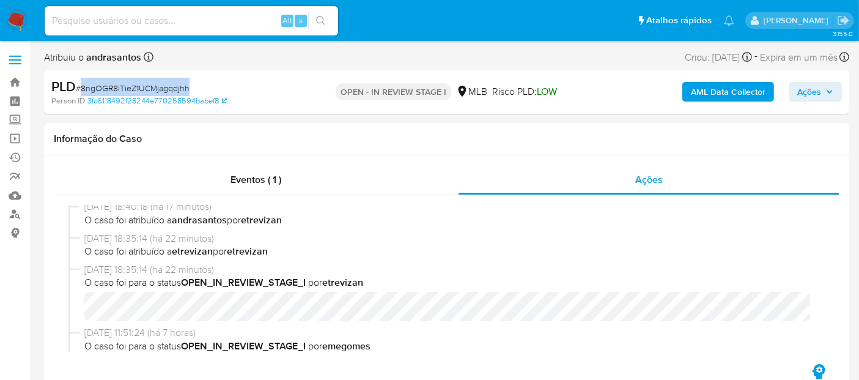
click at [190, 91] on div "PLD # 8ngOGR8iTieZ1UCMjagqdjhh" at bounding box center [180, 87] width 259 height 18
copy span "8ngOGR8iTieZ1UCMjagqdjhh"
click at [9, 17] on img at bounding box center [16, 20] width 21 height 21
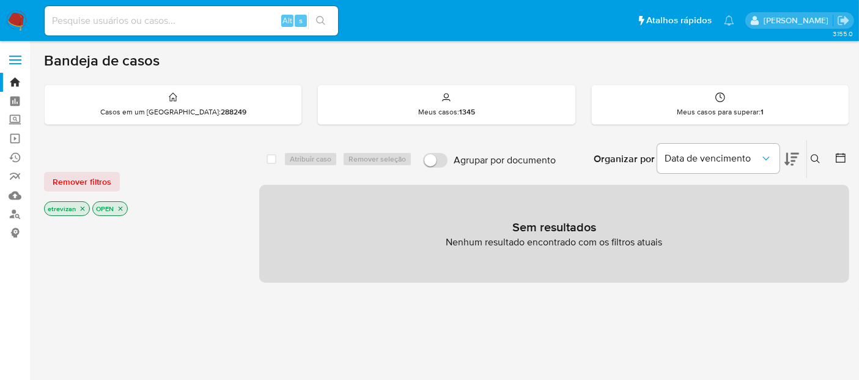
click at [82, 205] on icon "close-filter" at bounding box center [82, 208] width 7 height 7
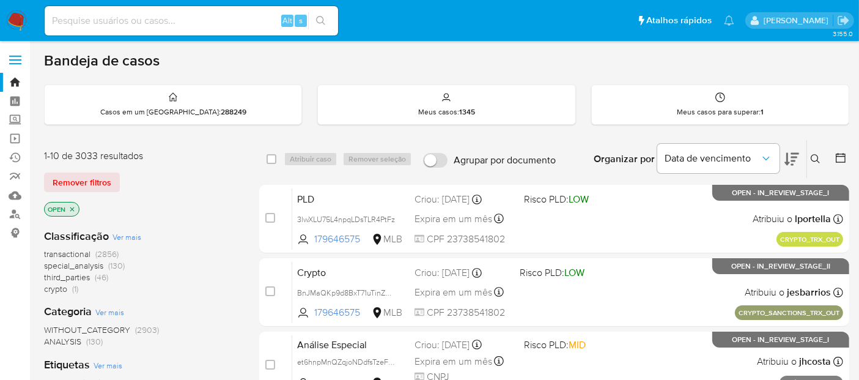
click at [815, 155] on icon at bounding box center [816, 159] width 10 height 10
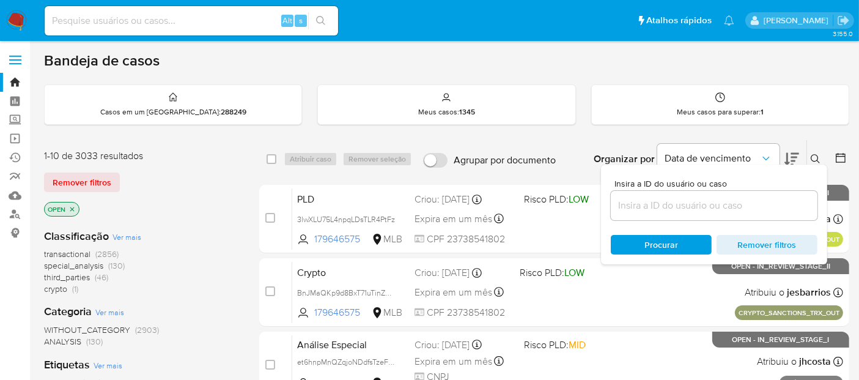
click at [635, 202] on input at bounding box center [714, 206] width 207 height 16
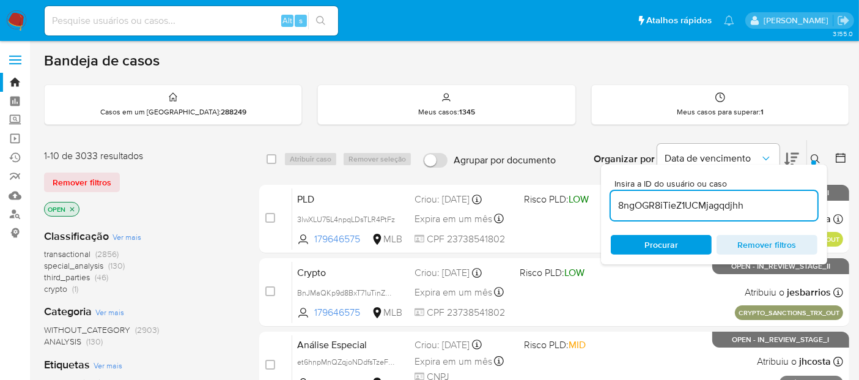
type input "8ngOGR8iTieZ1UCMjagqdjhh"
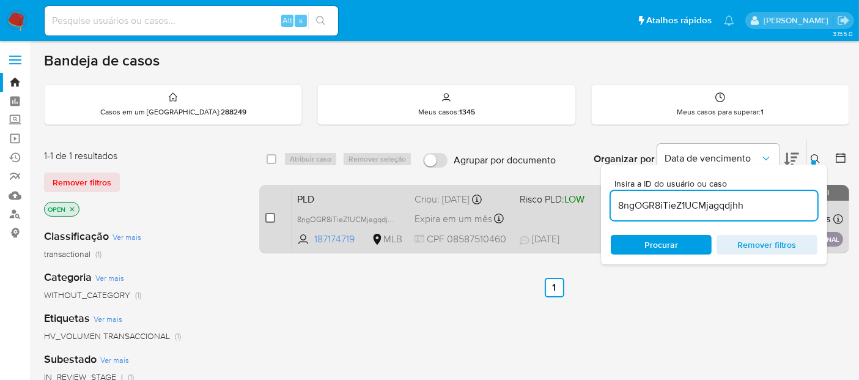
click at [267, 216] on input "checkbox" at bounding box center [270, 218] width 10 height 10
checkbox input "true"
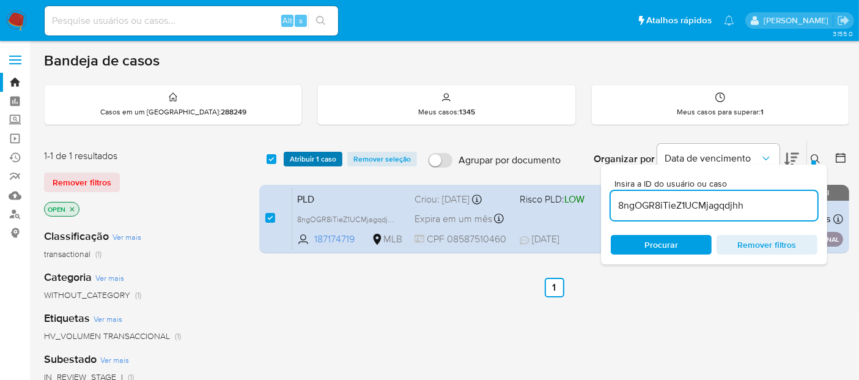
click at [312, 159] on span "Atribuir 1 caso" at bounding box center [313, 159] width 46 height 12
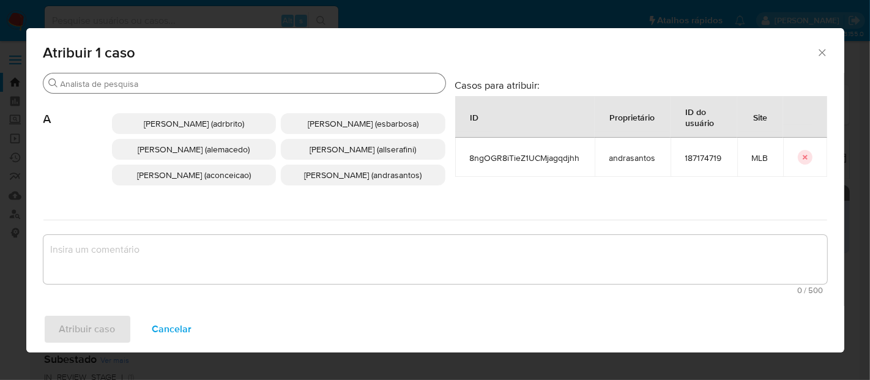
click at [168, 83] on input "Procurar" at bounding box center [251, 83] width 380 height 11
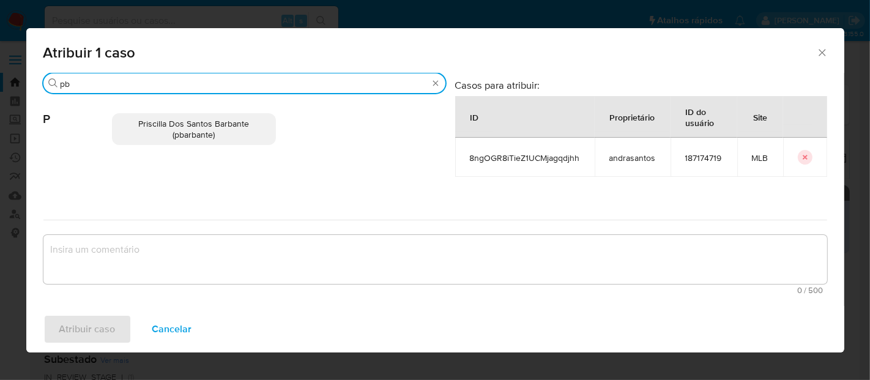
type input "pb"
click at [188, 127] on span "Priscilla Dos Santos Barbante (pbarbante)" at bounding box center [193, 128] width 111 height 23
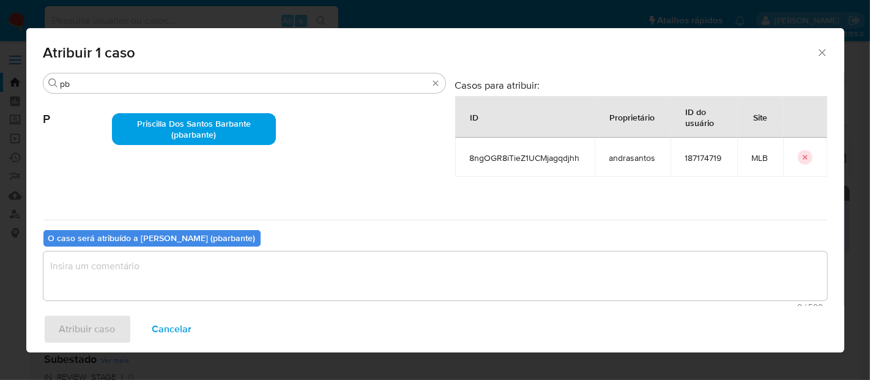
click at [101, 268] on textarea "assign-modal" at bounding box center [434, 275] width 783 height 49
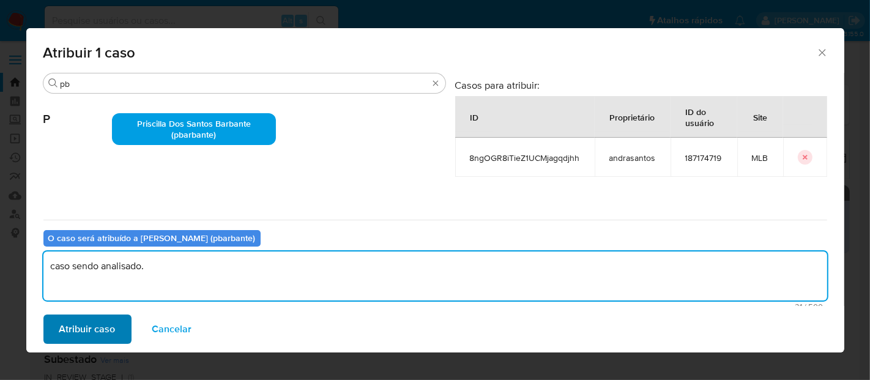
type textarea "caso sendo analisado."
click at [95, 327] on span "Atribuir caso" at bounding box center [87, 329] width 56 height 27
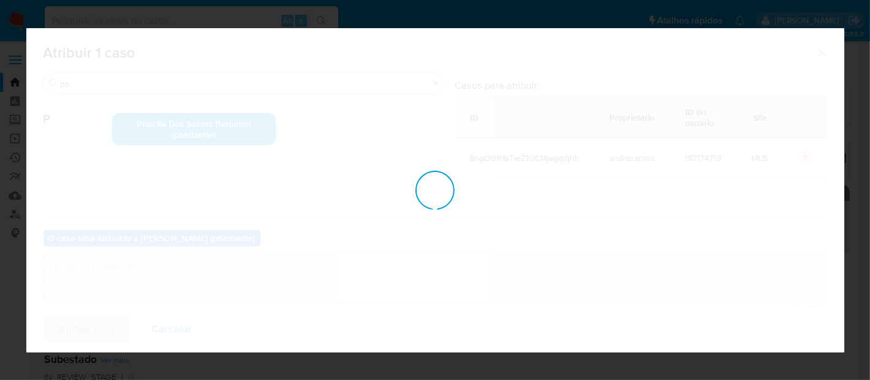
checkbox input "false"
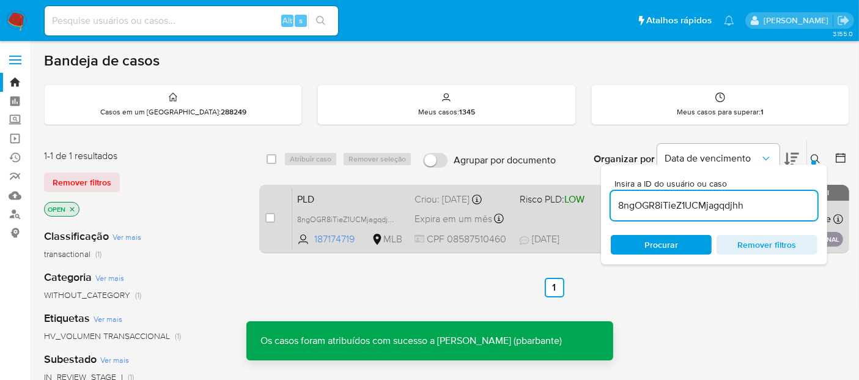
click at [519, 216] on div "PLD 8ngOGR8iTieZ1UCMjagqdjhh 187174719 MLB Risco PLD: LOW Criou: 14/08/2025 Cri…" at bounding box center [567, 219] width 551 height 62
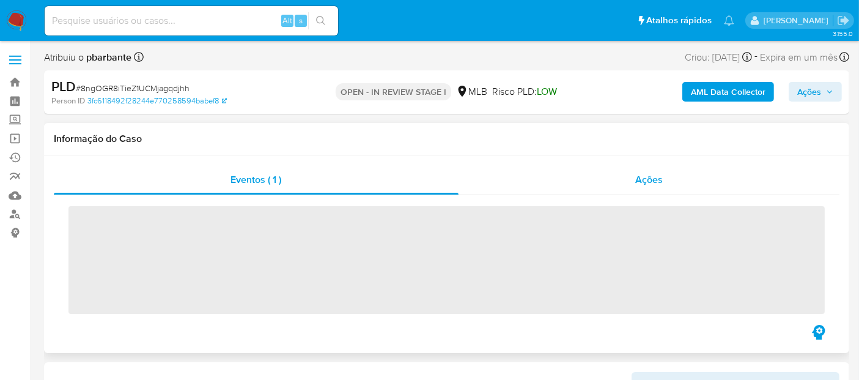
click at [657, 176] on span "Ações" at bounding box center [649, 179] width 28 height 14
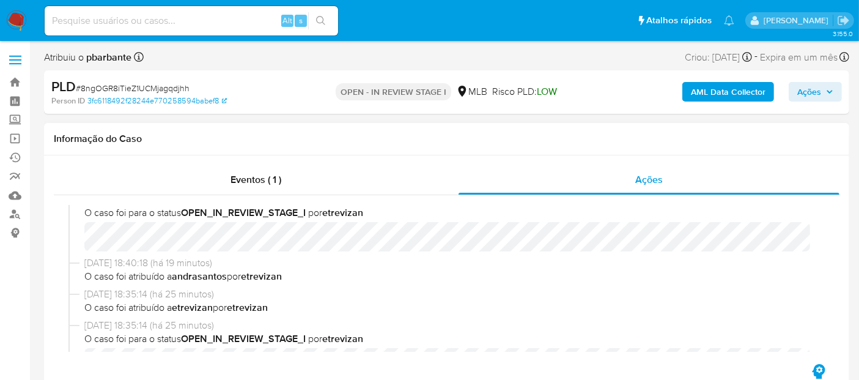
select select "10"
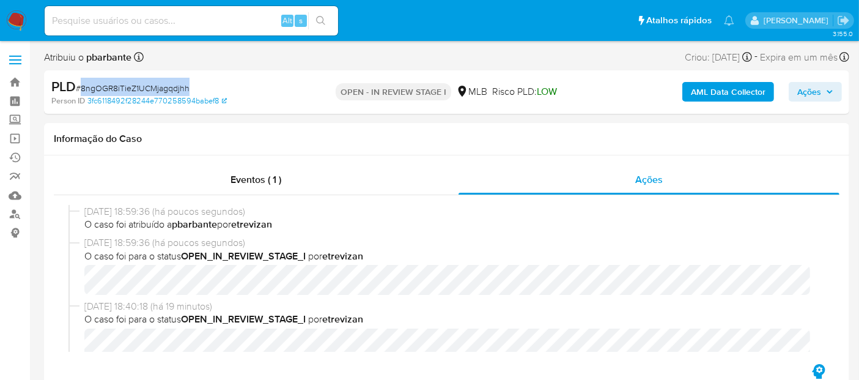
drag, startPoint x: 80, startPoint y: 87, endPoint x: 190, endPoint y: 90, distance: 110.1
click at [190, 90] on div "PLD # 8ngOGR8iTieZ1UCMjagqdjhh" at bounding box center [180, 87] width 259 height 18
copy span "8ngOGR8iTieZ1UCMjagqdjhh"
click at [530, 144] on h1 "Informação do Caso" at bounding box center [447, 139] width 786 height 12
